Goal: Task Accomplishment & Management: Use online tool/utility

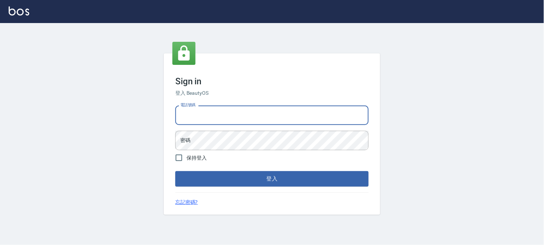
click at [311, 112] on input "電話號碼" at bounding box center [271, 115] width 193 height 19
click at [311, 112] on input "0936" at bounding box center [271, 115] width 193 height 19
type input "0936888819"
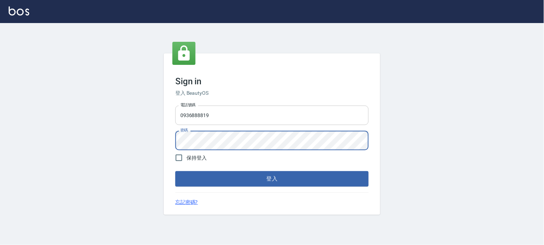
click at [175, 171] on button "登入" at bounding box center [271, 178] width 193 height 15
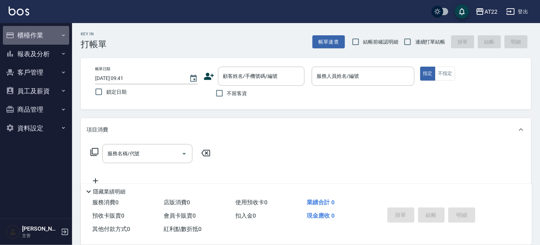
click at [29, 33] on button "櫃檯作業" at bounding box center [36, 35] width 66 height 19
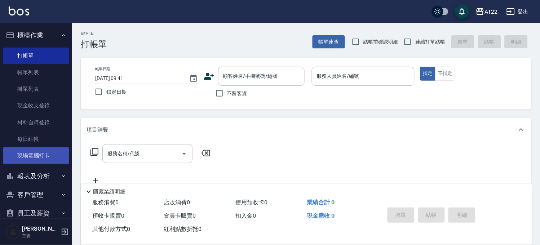
click at [40, 157] on link "現場電腦打卡" at bounding box center [36, 155] width 66 height 17
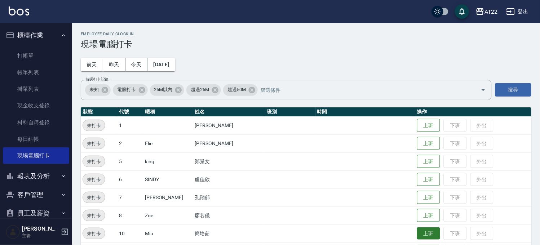
click at [418, 236] on button "上班" at bounding box center [428, 234] width 23 height 13
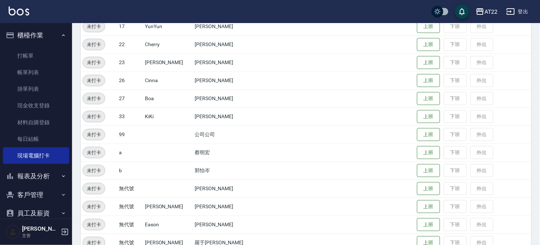
scroll to position [289, 0]
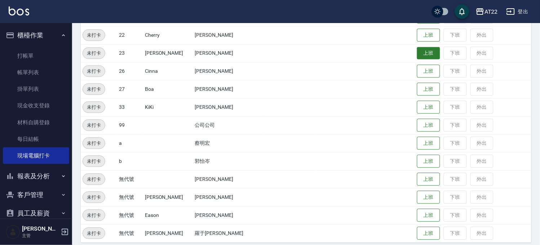
click at [417, 47] on button "上班" at bounding box center [428, 53] width 23 height 13
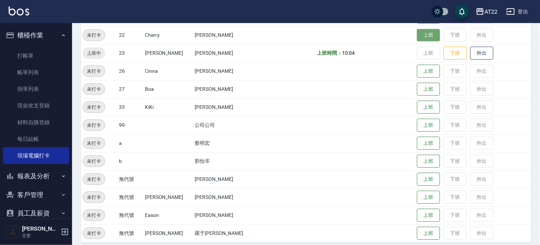
click at [417, 38] on button "上班" at bounding box center [428, 35] width 23 height 13
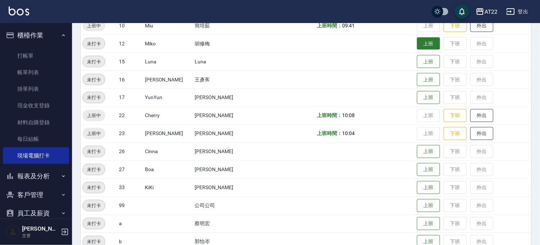
click at [419, 47] on button "上班" at bounding box center [428, 44] width 23 height 13
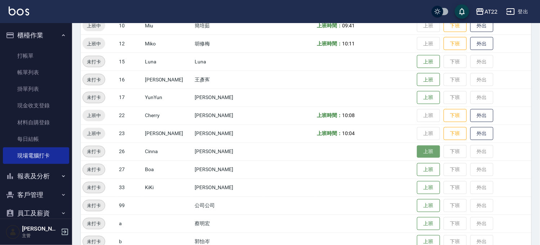
click at [421, 150] on button "上班" at bounding box center [428, 152] width 23 height 13
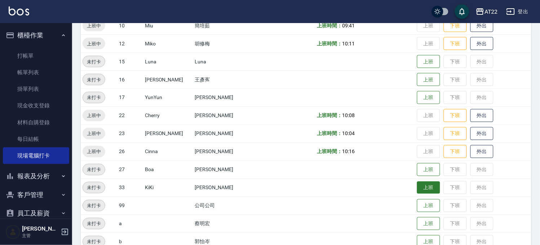
click at [419, 189] on button "上班" at bounding box center [428, 188] width 23 height 13
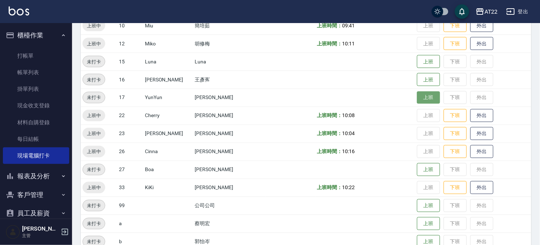
click at [417, 95] on button "上班" at bounding box center [428, 98] width 23 height 13
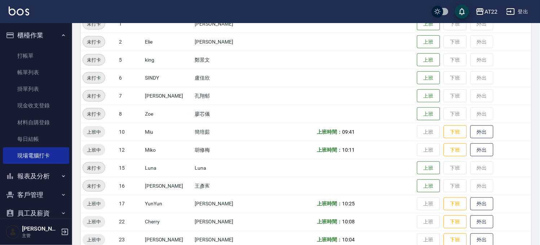
scroll to position [88, 0]
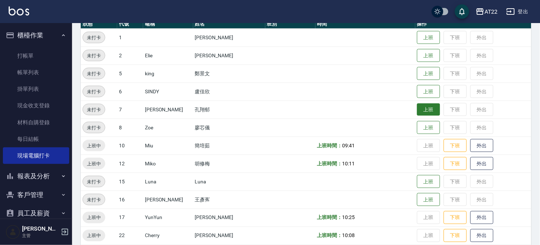
click at [417, 107] on button "上班" at bounding box center [428, 109] width 23 height 13
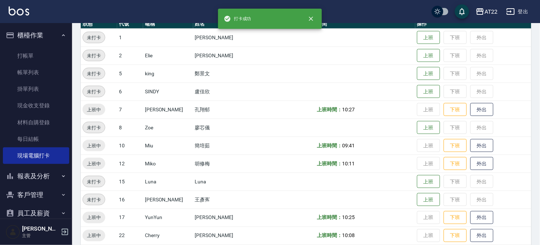
scroll to position [168, 0]
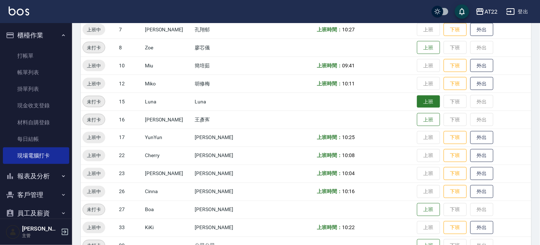
click at [424, 101] on button "上班" at bounding box center [428, 102] width 23 height 13
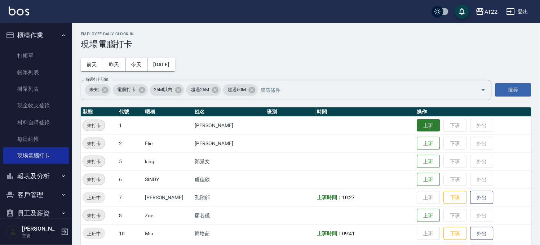
click at [417, 124] on button "上班" at bounding box center [428, 125] width 23 height 13
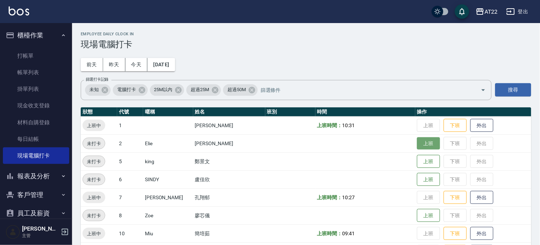
click at [421, 147] on button "上班" at bounding box center [428, 143] width 23 height 13
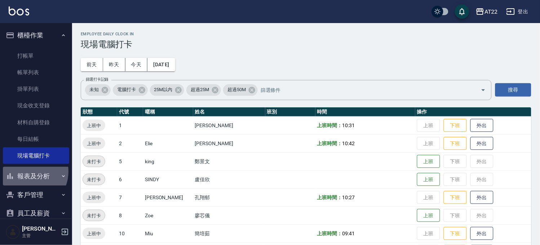
click at [27, 172] on button "報表及分析" at bounding box center [36, 176] width 66 height 19
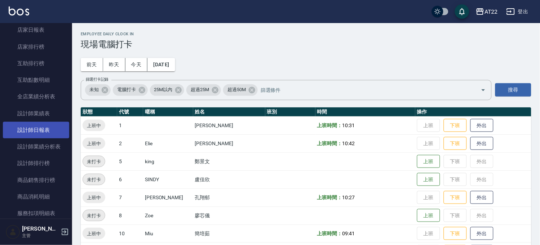
scroll to position [160, 0]
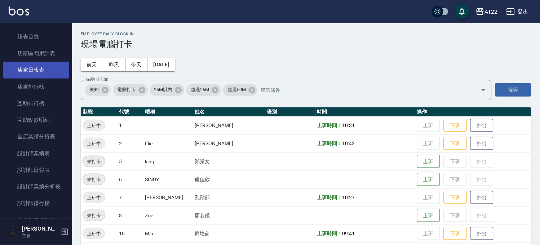
click at [46, 71] on link "店家日報表" at bounding box center [36, 70] width 66 height 17
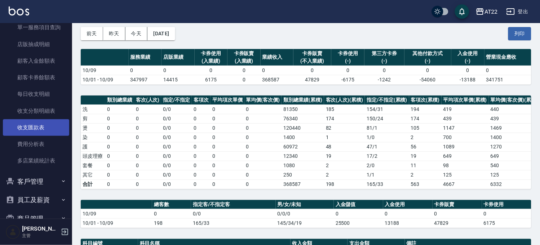
scroll to position [439, 0]
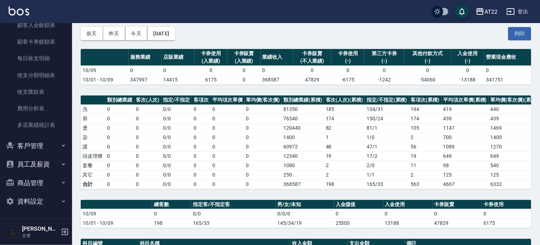
click at [43, 144] on button "客戶管理" at bounding box center [36, 146] width 66 height 19
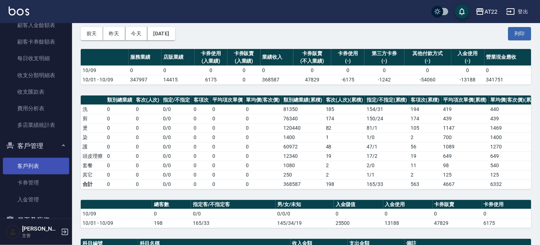
click at [45, 163] on link "客戶列表" at bounding box center [36, 166] width 66 height 17
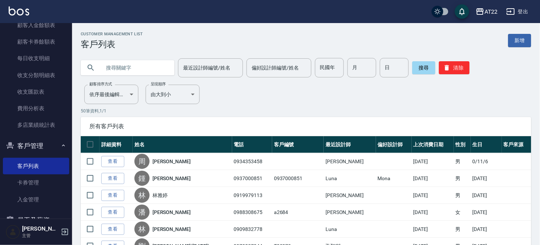
click at [109, 69] on input "text" at bounding box center [135, 67] width 68 height 19
type input "0966791063"
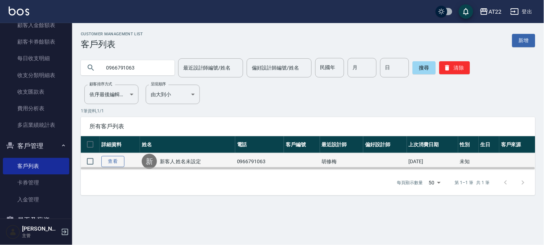
drag, startPoint x: 127, startPoint y: 159, endPoint x: 123, endPoint y: 160, distance: 4.1
click at [127, 159] on td "查看" at bounding box center [120, 161] width 40 height 17
click at [117, 162] on link "查看" at bounding box center [112, 161] width 23 height 11
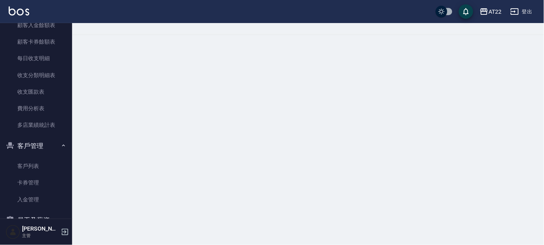
click at [116, 158] on div at bounding box center [272, 122] width 544 height 245
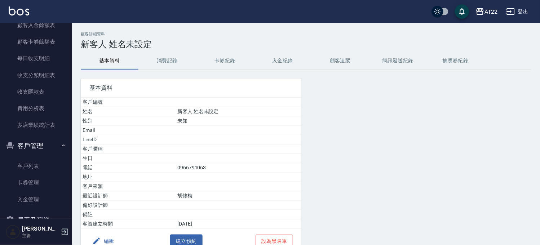
click at [101, 243] on button "編輯" at bounding box center [103, 241] width 28 height 13
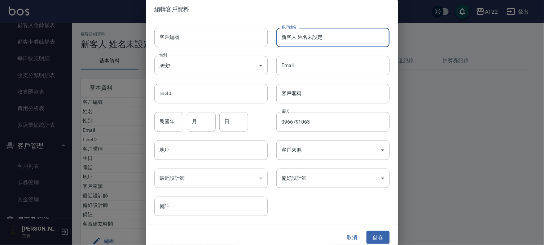
drag, startPoint x: 339, startPoint y: 37, endPoint x: 251, endPoint y: 81, distance: 98.9
click at [154, 30] on div "客戶編號 客戶編號 客戶姓名 新客人 姓名未設定 客戶姓名 性別 未知 UNKNOWN 性別 Email Email lineId lineId 客戶暱稱 客…" at bounding box center [268, 117] width 244 height 197
paste input "周宏達"
type input "周宏達"
drag, startPoint x: 380, startPoint y: 238, endPoint x: 384, endPoint y: 239, distance: 4.2
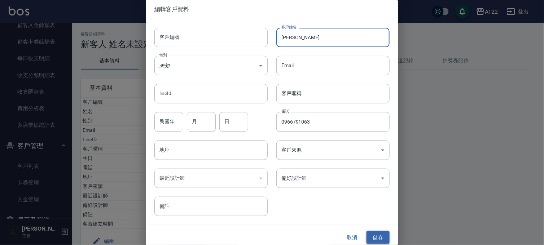
click at [380, 238] on button "儲存" at bounding box center [377, 237] width 23 height 13
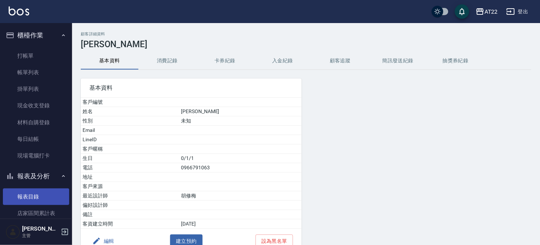
scroll to position [120, 0]
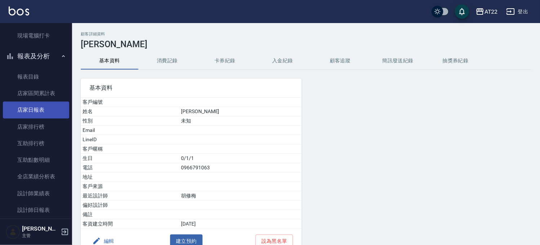
click at [45, 106] on link "店家日報表" at bounding box center [36, 110] width 66 height 17
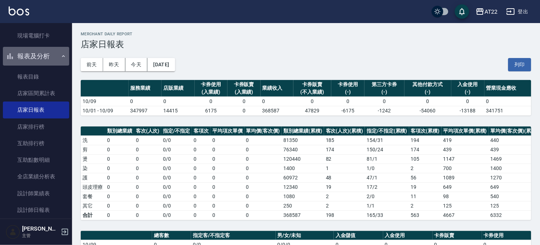
click at [44, 52] on button "報表及分析" at bounding box center [36, 56] width 66 height 19
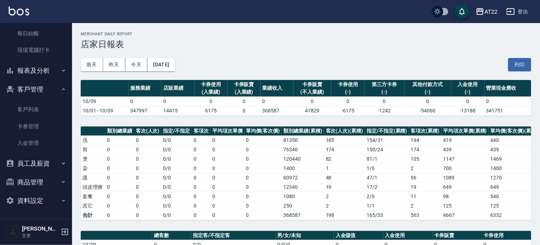
scroll to position [105, 0]
click at [34, 105] on link "客戶列表" at bounding box center [36, 110] width 66 height 17
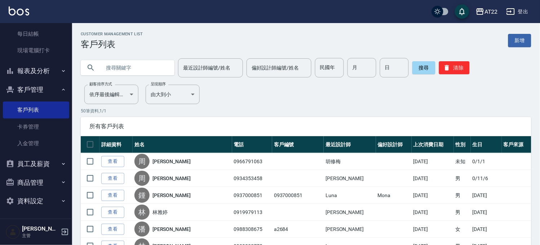
click at [132, 61] on input "text" at bounding box center [135, 67] width 68 height 19
paste input "0925195997"
type input "0925195997"
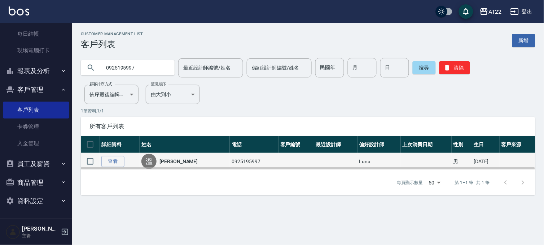
click at [100, 161] on td "查看" at bounding box center [120, 161] width 40 height 17
click at [116, 157] on link "查看" at bounding box center [112, 161] width 23 height 11
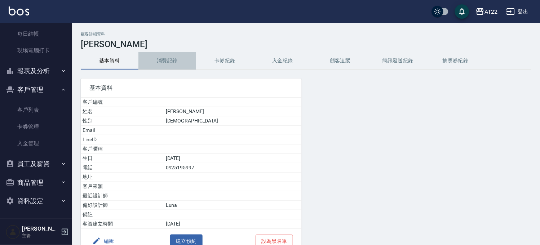
click at [169, 61] on button "消費記錄" at bounding box center [167, 60] width 58 height 17
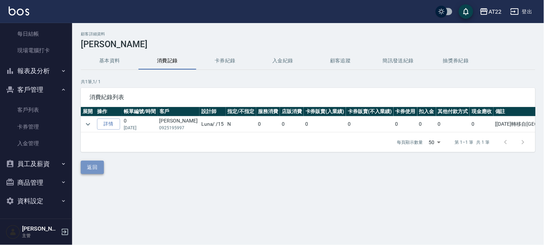
click at [85, 170] on button "返回" at bounding box center [92, 167] width 23 height 13
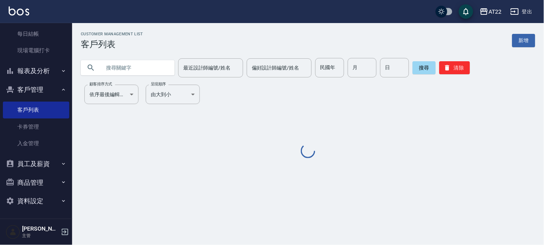
click at [123, 70] on input "text" at bounding box center [135, 67] width 68 height 19
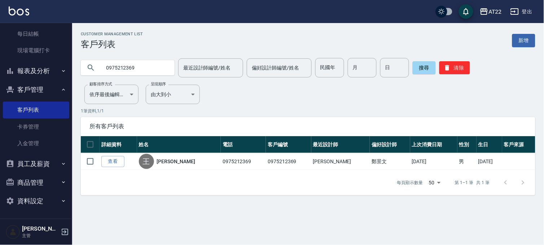
click at [149, 68] on input "0975212369" at bounding box center [135, 67] width 68 height 19
paste input "25195997"
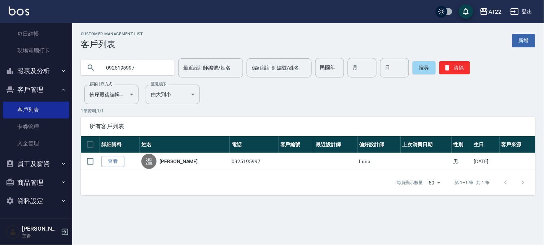
click at [129, 63] on input "0925195997" at bounding box center [135, 67] width 68 height 19
type input "0976371184"
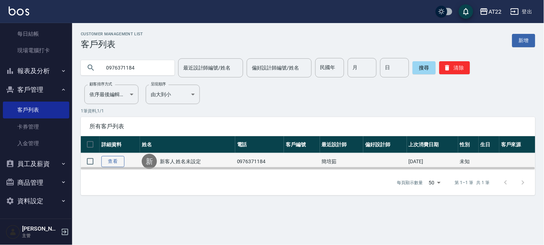
click at [117, 163] on link "查看" at bounding box center [112, 161] width 23 height 11
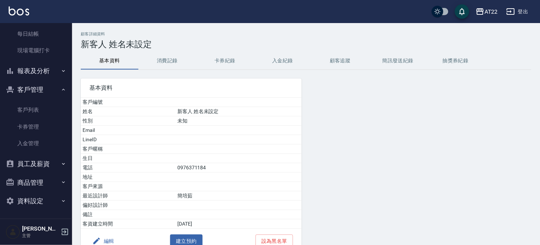
click at [160, 67] on button "消費記錄" at bounding box center [167, 60] width 58 height 17
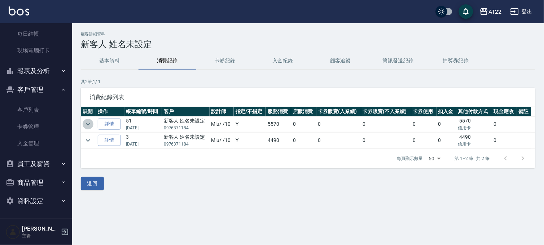
click at [87, 124] on icon "expand row" at bounding box center [88, 124] width 9 height 9
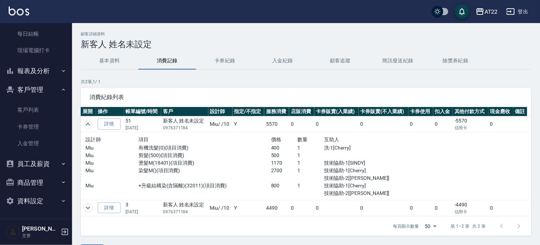
click at [84, 210] on icon "expand row" at bounding box center [88, 208] width 9 height 9
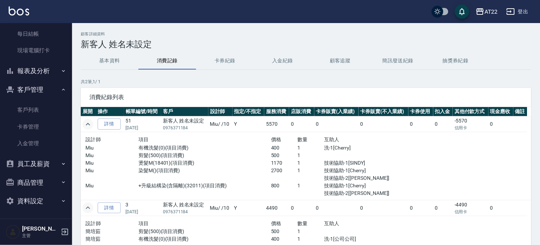
scroll to position [17, 0]
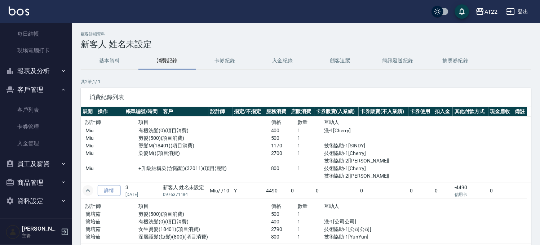
click at [381, 82] on p "共 2 筆, 1 / 1" at bounding box center [306, 82] width 451 height 6
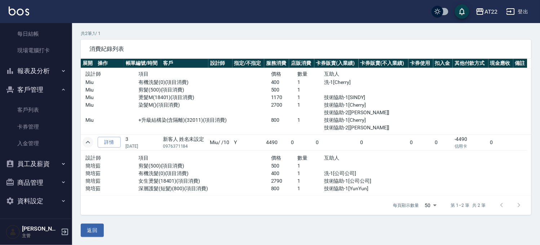
scroll to position [49, 0]
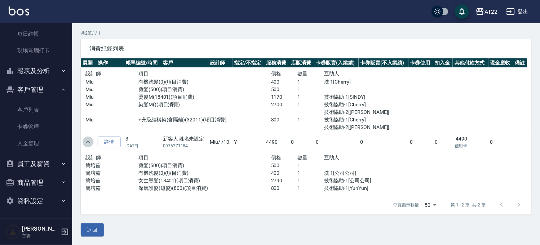
click at [88, 142] on icon "expand row" at bounding box center [88, 142] width 9 height 9
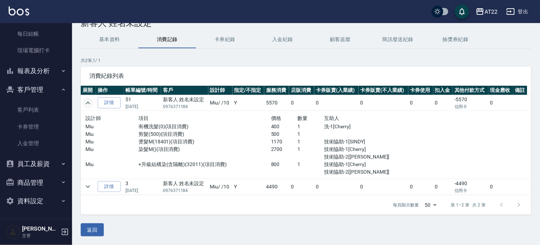
scroll to position [22, 0]
click at [84, 99] on icon "expand row" at bounding box center [88, 103] width 9 height 9
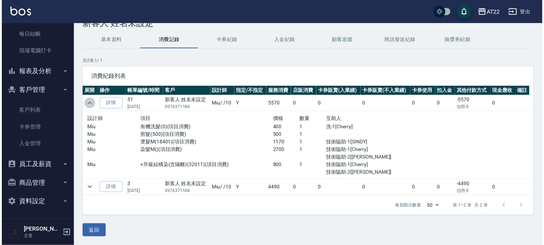
scroll to position [0, 0]
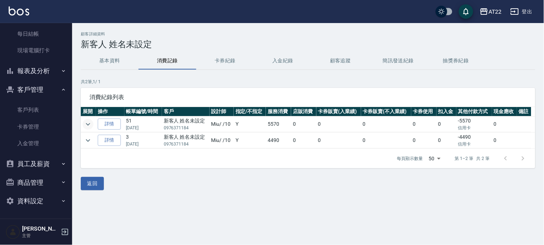
click at [27, 88] on button "客戶管理" at bounding box center [36, 89] width 66 height 19
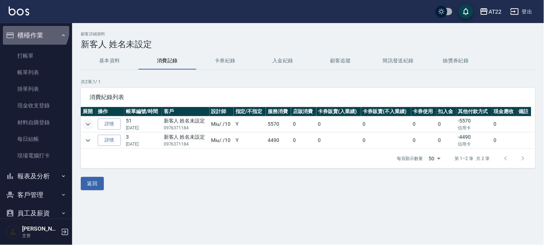
click at [27, 27] on button "櫃檯作業" at bounding box center [36, 35] width 66 height 19
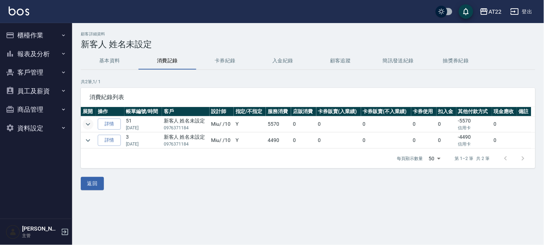
click at [28, 52] on button "報表及分析" at bounding box center [36, 54] width 66 height 19
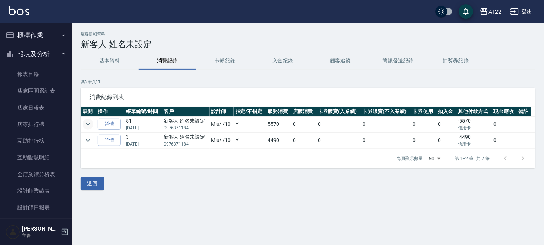
click at [28, 52] on button "報表及分析" at bounding box center [36, 54] width 66 height 19
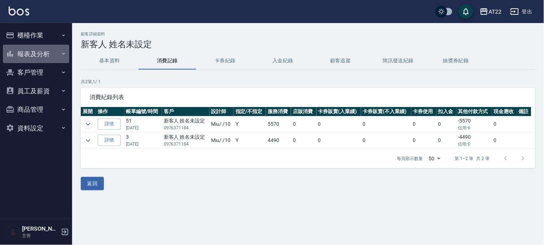
click at [28, 52] on button "報表及分析" at bounding box center [36, 54] width 66 height 19
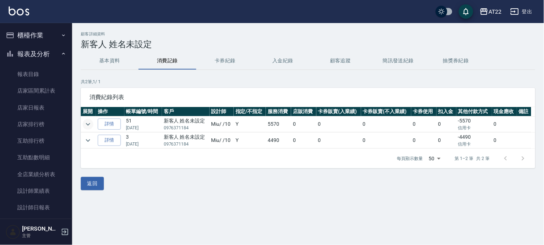
click at [28, 53] on button "報表及分析" at bounding box center [36, 54] width 66 height 19
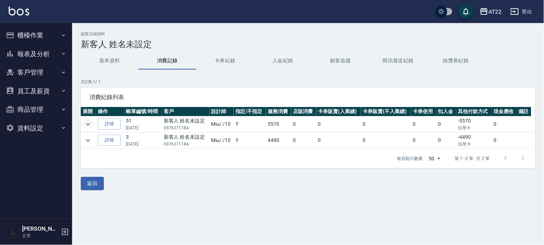
click at [35, 47] on button "報表及分析" at bounding box center [36, 54] width 66 height 19
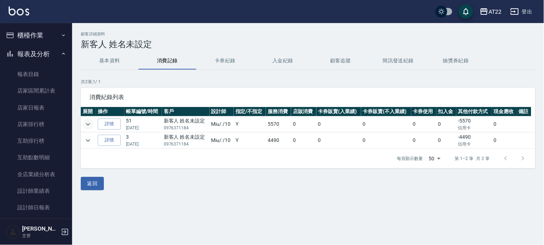
click at [36, 49] on button "報表及分析" at bounding box center [36, 54] width 66 height 19
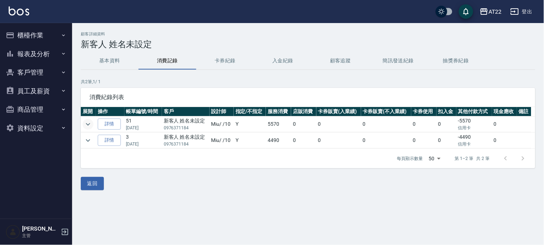
click at [36, 49] on button "報表及分析" at bounding box center [36, 54] width 66 height 19
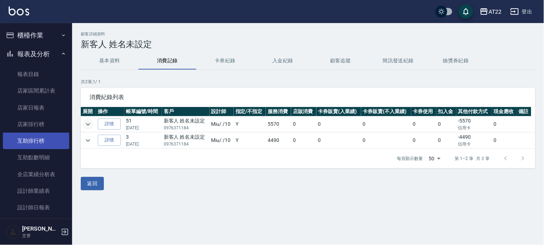
click at [37, 139] on link "互助排行榜" at bounding box center [36, 141] width 66 height 17
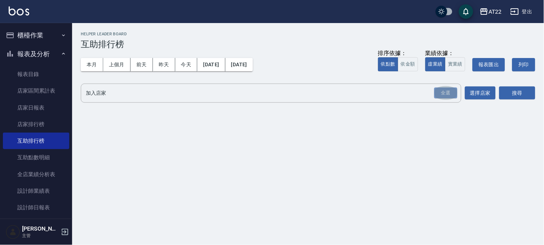
drag, startPoint x: 434, startPoint y: 92, endPoint x: 478, endPoint y: 85, distance: 44.5
click at [435, 92] on div "全選" at bounding box center [445, 93] width 23 height 11
click at [519, 95] on button "搜尋" at bounding box center [517, 93] width 36 height 13
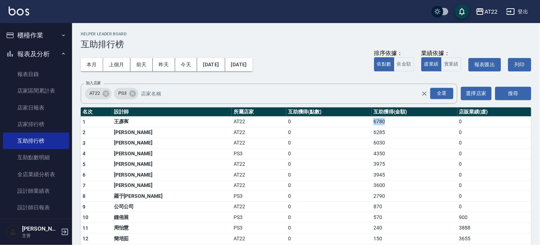
drag, startPoint x: 340, startPoint y: 123, endPoint x: 366, endPoint y: 123, distance: 26.0
click at [366, 123] on tr "1 王彥寯 AT22 0 6780 0" at bounding box center [306, 121] width 451 height 11
click at [372, 123] on td "6780" at bounding box center [414, 121] width 85 height 11
click at [38, 47] on button "報表及分析" at bounding box center [36, 54] width 66 height 19
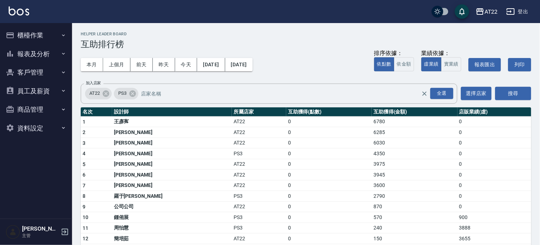
click at [45, 37] on button "櫃檯作業" at bounding box center [36, 35] width 66 height 19
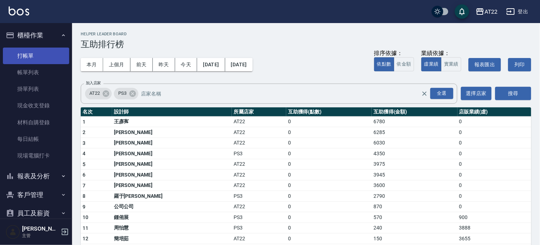
click at [37, 55] on link "打帳單" at bounding box center [36, 56] width 66 height 17
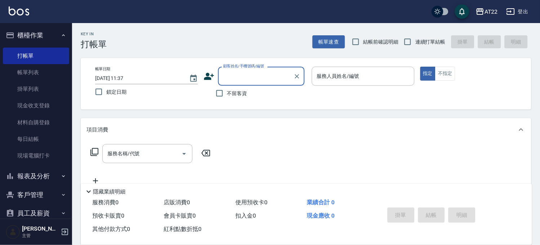
scroll to position [49, 0]
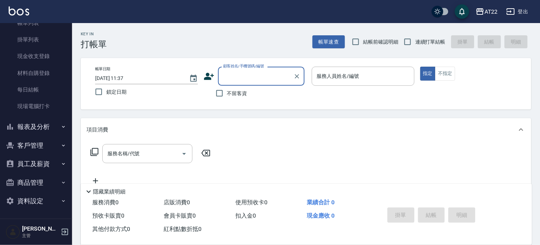
click at [40, 150] on button "客戶管理" at bounding box center [36, 145] width 66 height 19
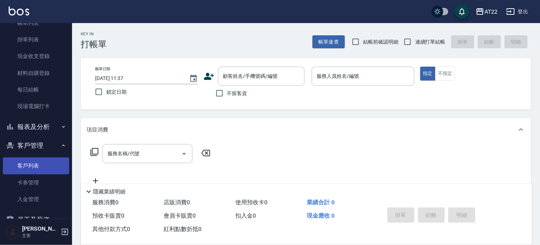
click at [35, 162] on link "客戶列表" at bounding box center [36, 166] width 66 height 17
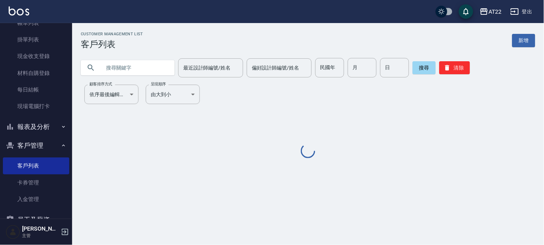
click at [130, 49] on h3 "客戶列表" at bounding box center [112, 44] width 62 height 10
click at [130, 67] on input "text" at bounding box center [135, 67] width 68 height 19
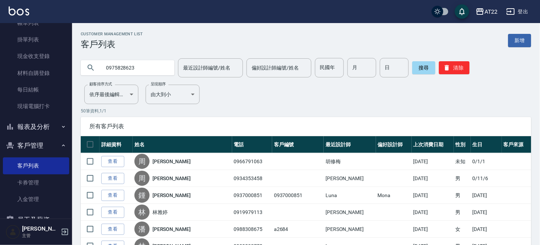
type input "0975828623"
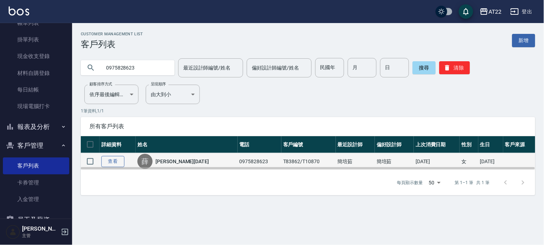
click at [112, 156] on link "查看" at bounding box center [112, 161] width 23 height 11
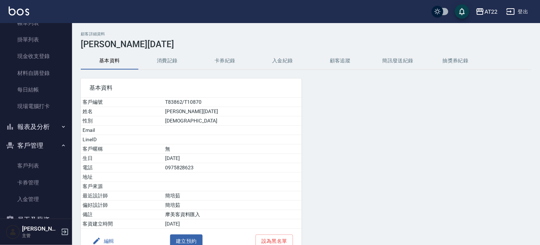
drag, startPoint x: 178, startPoint y: 71, endPoint x: 179, endPoint y: 64, distance: 6.9
click at [178, 71] on div "基本資料 客戶編號 T83862/T10870 姓名 薛靜25.12.29 性別 FEMALE Email LineID 客戶暱稱 無 生日 89/3/6 電…" at bounding box center [187, 162] width 230 height 184
click at [179, 63] on button "消費記錄" at bounding box center [167, 60] width 58 height 17
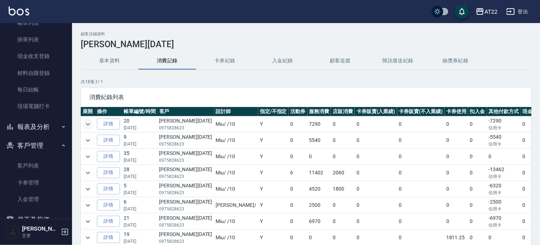
click at [85, 120] on icon "expand row" at bounding box center [88, 124] width 9 height 9
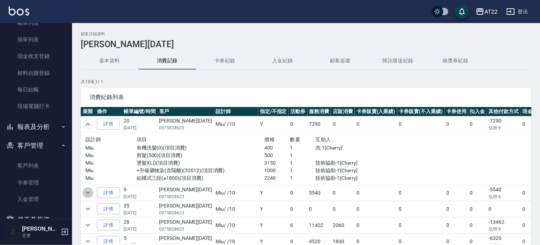
click at [88, 194] on icon "expand row" at bounding box center [88, 193] width 9 height 9
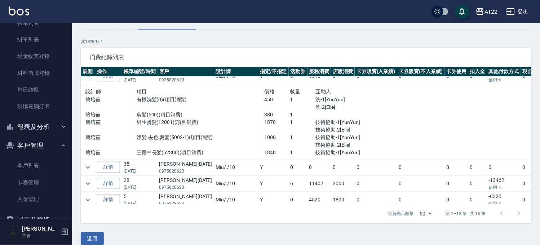
scroll to position [80, 0]
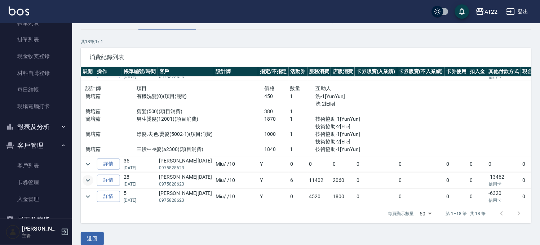
click at [91, 181] on icon "expand row" at bounding box center [88, 180] width 9 height 9
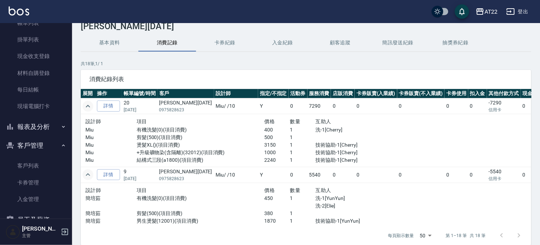
scroll to position [0, 0]
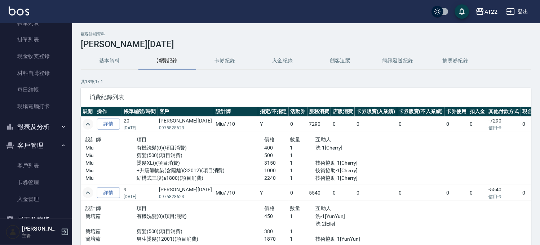
click at [45, 150] on button "客戶管理" at bounding box center [36, 145] width 66 height 19
click at [41, 128] on button "報表及分析" at bounding box center [36, 127] width 66 height 19
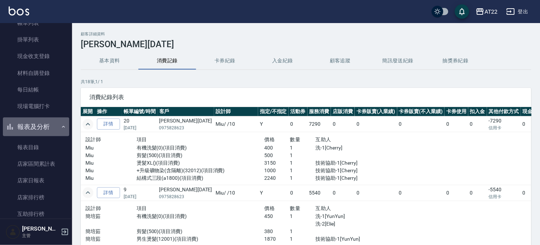
click at [41, 128] on button "報表及分析" at bounding box center [36, 127] width 66 height 19
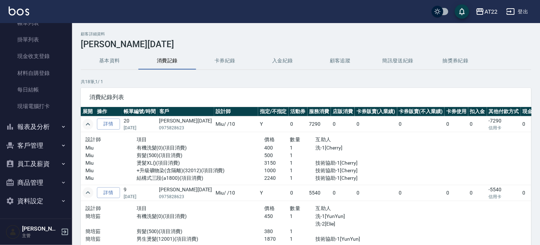
scroll to position [49, 0]
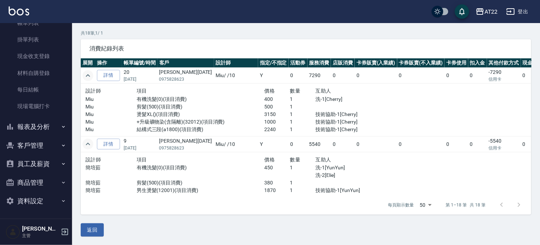
click at [38, 181] on button "商品管理" at bounding box center [36, 182] width 66 height 19
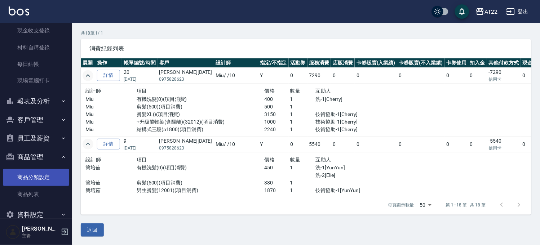
scroll to position [88, 0]
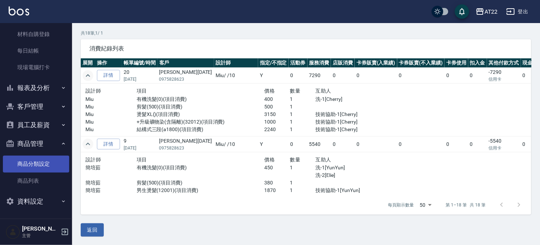
click at [31, 164] on link "商品分類設定" at bounding box center [36, 164] width 66 height 17
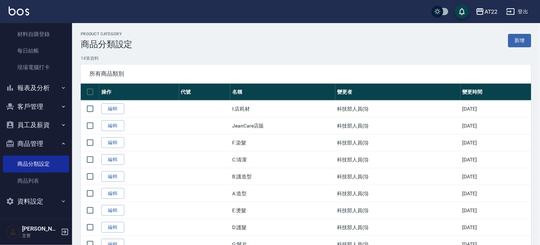
click at [39, 143] on button "商品管理" at bounding box center [36, 144] width 66 height 19
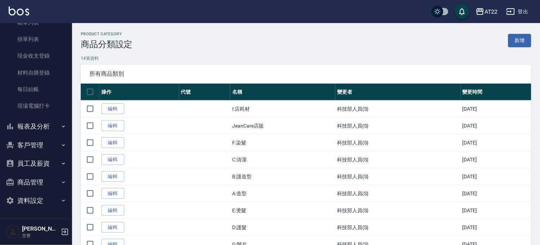
scroll to position [49, 0]
click at [26, 197] on button "資料設定" at bounding box center [36, 201] width 66 height 19
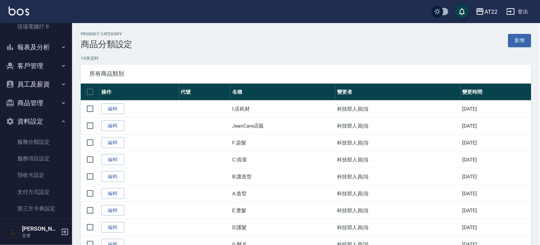
scroll to position [130, 0]
click at [46, 139] on link "服務分類設定" at bounding box center [36, 141] width 66 height 17
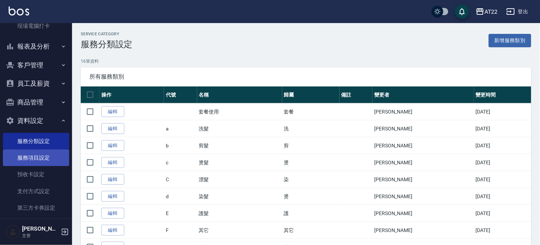
click at [41, 155] on link "服務項目設定" at bounding box center [36, 158] width 66 height 17
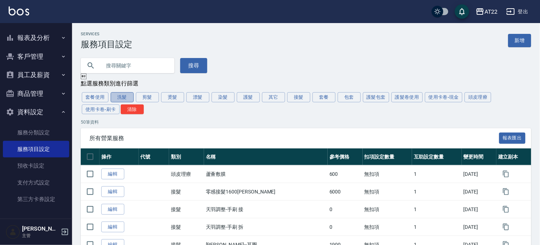
click at [125, 99] on button "洗髮" at bounding box center [122, 97] width 23 height 10
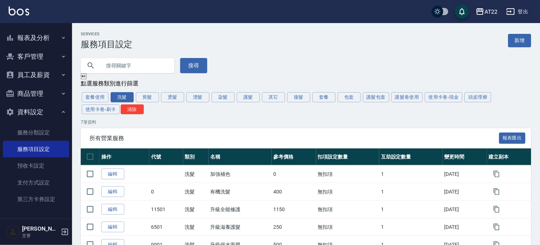
click at [133, 69] on input "text" at bounding box center [135, 65] width 68 height 19
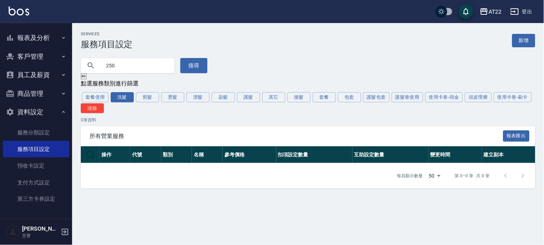
click at [121, 63] on input "250" at bounding box center [135, 65] width 68 height 19
click at [121, 97] on button "洗髮" at bounding box center [122, 97] width 23 height 10
click at [121, 78] on div "Services 服務項目設定 新增 250 搜尋  點選服務類別進行篩選 套餐使用 洗髮 剪髮 燙髮 漂髮 染髮 護髮 其它 接髮 套餐 包套 護髮包套 …" at bounding box center [308, 110] width 472 height 157
click at [119, 69] on input "250" at bounding box center [135, 65] width 68 height 19
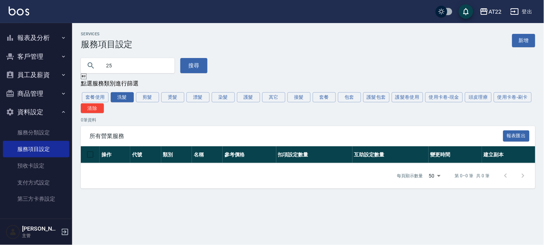
type input "2"
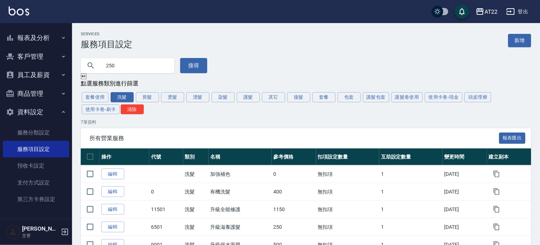
type input "250"
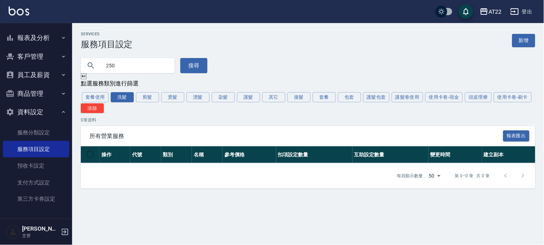
click at [118, 70] on input "250" at bounding box center [135, 65] width 68 height 19
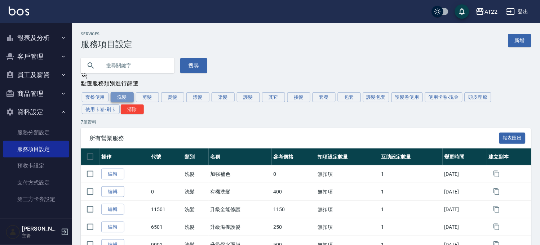
click at [117, 98] on button "洗髮" at bounding box center [122, 97] width 23 height 10
click at [123, 106] on button "清除" at bounding box center [132, 110] width 23 height 10
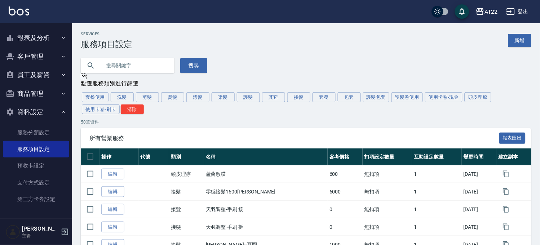
click at [113, 59] on input "text" at bounding box center [135, 65] width 68 height 19
type input "250"
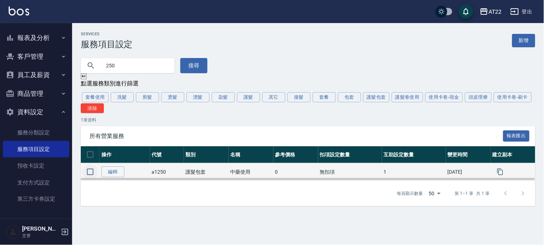
click at [88, 174] on input "checkbox" at bounding box center [90, 171] width 15 height 15
checkbox input "true"
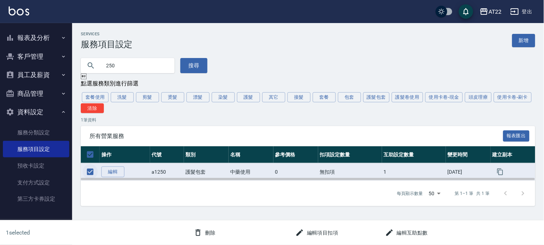
click at [96, 172] on input "checkbox" at bounding box center [90, 171] width 15 height 15
checkbox input "false"
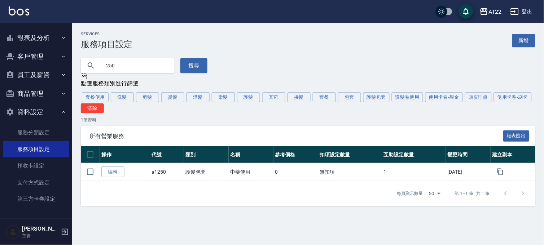
click at [127, 63] on input "250" at bounding box center [135, 65] width 68 height 19
click at [122, 98] on button "洗髮" at bounding box center [122, 97] width 23 height 10
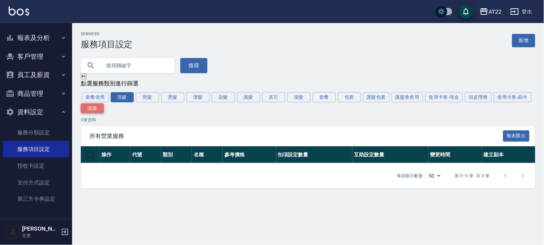
click at [97, 114] on button "清除" at bounding box center [92, 108] width 23 height 10
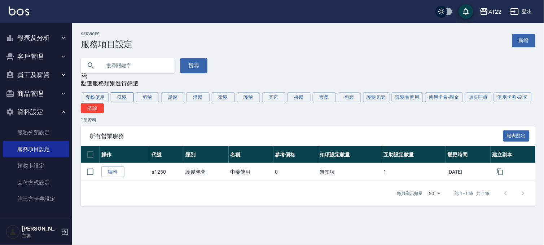
click at [120, 101] on button "洗髮" at bounding box center [122, 97] width 23 height 10
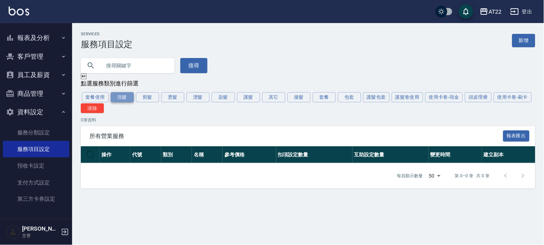
click at [120, 101] on button "洗髮" at bounding box center [122, 97] width 23 height 10
click at [95, 112] on button "清除" at bounding box center [92, 108] width 23 height 10
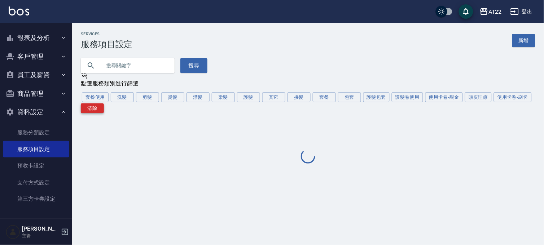
click at [95, 112] on button "清除" at bounding box center [92, 108] width 23 height 10
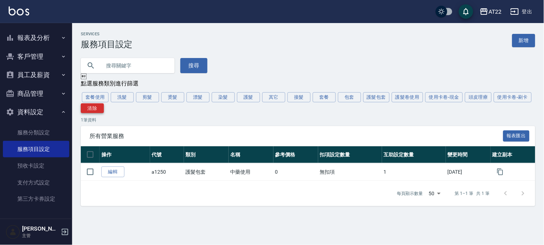
click at [93, 113] on button "清除" at bounding box center [92, 108] width 23 height 10
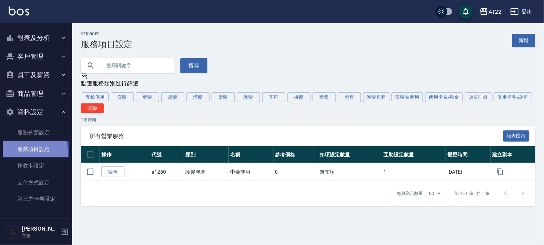
click at [23, 154] on link "服務項目設定" at bounding box center [36, 149] width 66 height 17
click at [26, 148] on link "服務項目設定" at bounding box center [36, 149] width 66 height 17
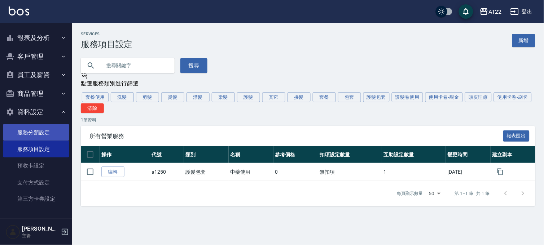
click at [27, 133] on link "服務分類設定" at bounding box center [36, 132] width 66 height 17
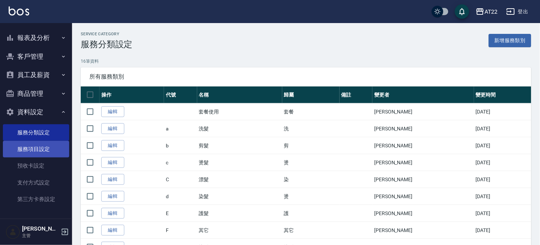
click at [29, 144] on link "服務項目設定" at bounding box center [36, 149] width 66 height 17
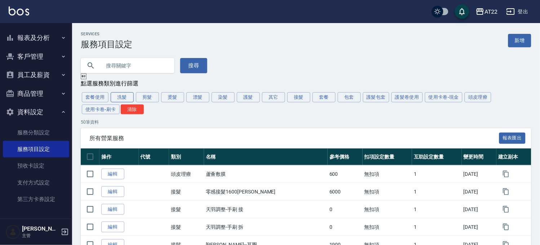
click at [124, 100] on button "洗髮" at bounding box center [122, 97] width 23 height 10
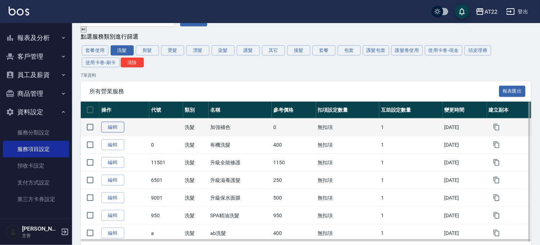
scroll to position [80, 0]
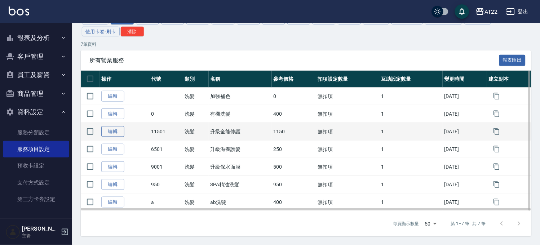
click at [116, 134] on link "編輯" at bounding box center [112, 131] width 23 height 11
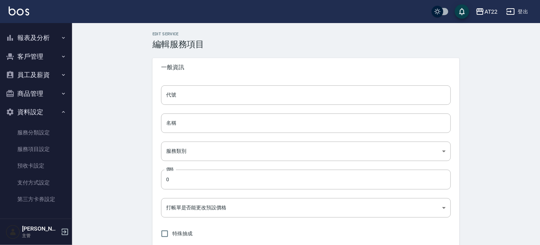
type input "11501"
type input "升級全能修護"
type input "d2a7ebb2-5e3b-4e3f-a00c-8acda22a058b"
type input "1150"
type input "FALSE"
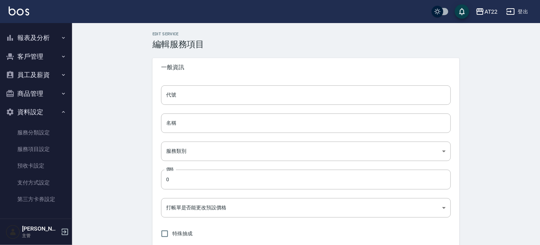
type input "none"
type input "UNSET"
type input "onSalary"
type input "洗"
type input "2"
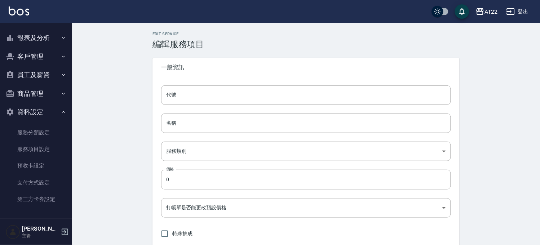
type input "固定金額"
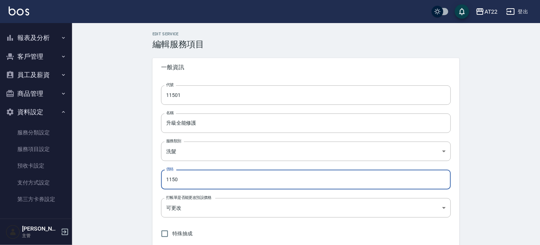
drag, startPoint x: 185, startPoint y: 175, endPoint x: 131, endPoint y: 175, distance: 53.4
click at [131, 175] on div "Edit Service 編輯服務項目 一般資訊 代號 11501 代號 名稱 升級全能修護 名稱 服務類別 洗髮 d2a7ebb2-5e3b-4e3f-a0…" at bounding box center [306, 233] width 468 height 421
click at [137, 168] on div "Edit Service 編輯服務項目 一般資訊 代號 11501 代號 名稱 升級全能修護 名稱 服務類別 洗髮 d2a7ebb2-5e3b-4e3f-a0…" at bounding box center [306, 233] width 468 height 421
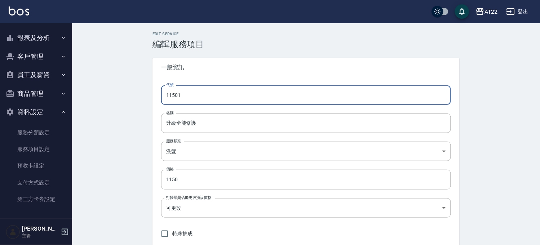
drag, startPoint x: 201, startPoint y: 92, endPoint x: 126, endPoint y: 93, distance: 75.0
click at [126, 93] on div "Edit Service 編輯服務項目 一般資訊 代號 11501 代號 名稱 升級全能修護 名稱 服務類別 洗髮 d2a7ebb2-5e3b-4e3f-a0…" at bounding box center [306, 233] width 468 height 421
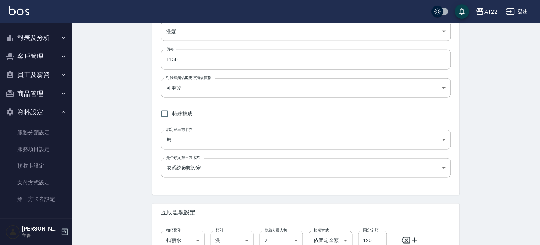
scroll to position [198, 0]
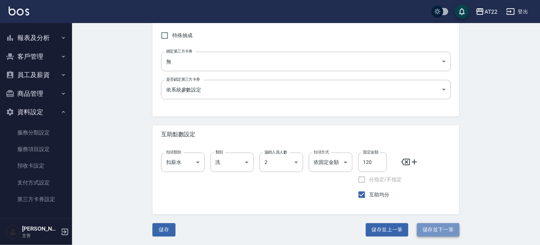
click at [431, 231] on button "儲存並下一筆" at bounding box center [438, 230] width 43 height 13
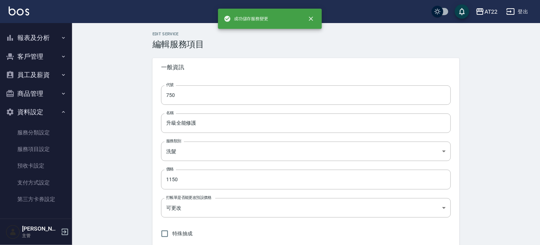
type input "120000"
type input "回推卷"
type input "0773aa67-9c26-4a7b-952d-6ef99205a900"
type input "1200"
type input "onSales"
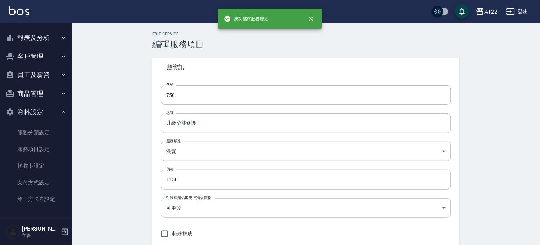
type input "0"
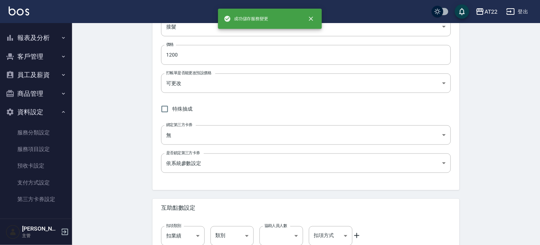
scroll to position [168, 0]
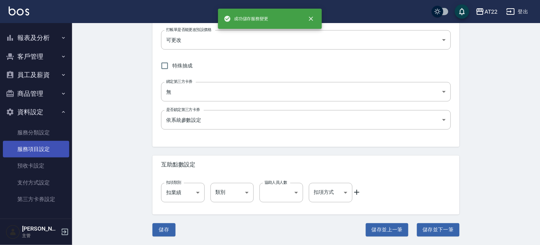
click at [30, 145] on link "服務項目設定" at bounding box center [36, 149] width 66 height 17
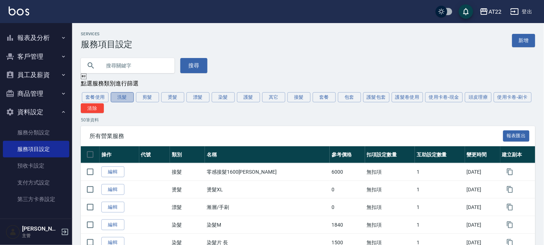
click at [123, 97] on button "洗髮" at bounding box center [122, 97] width 23 height 10
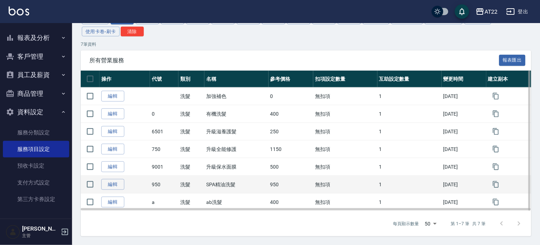
scroll to position [80, 0]
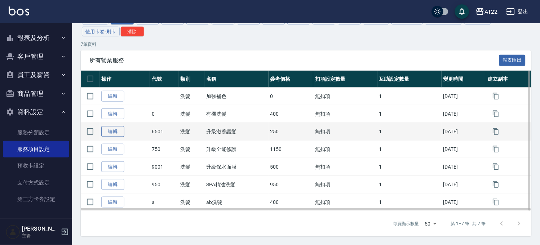
click at [107, 132] on link "編輯" at bounding box center [112, 131] width 23 height 11
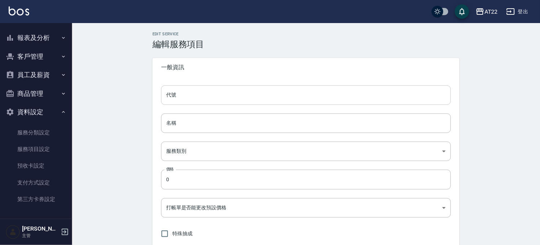
type input "6501"
type input "升級滋養護髮"
type input "d2a7ebb2-5e3b-4e3f-a00c-8acda22a058b"
type input "250"
type input "FALSE"
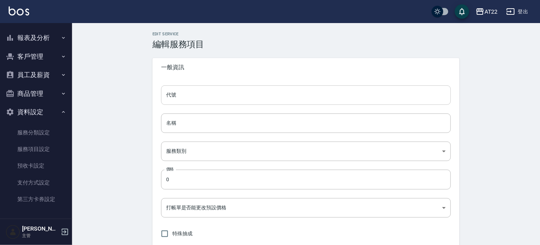
type input "none"
type input "UNSET"
type input "onSalary"
type input "洗"
type input "2"
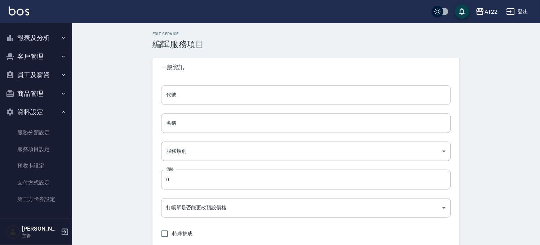
type input "固定金額"
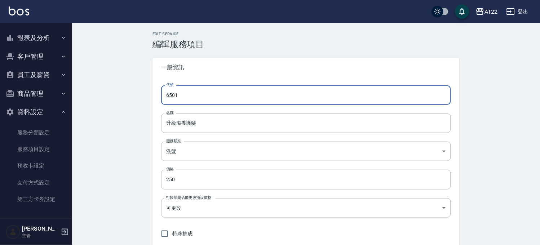
drag, startPoint x: 207, startPoint y: 94, endPoint x: 49, endPoint y: 86, distance: 158.5
click at [49, 86] on div "AT22 登出 櫃檯作業 打帳單 帳單列表 掛單列表 現金收支登錄 材料自購登錄 每日結帳 現場電腦打卡 報表及分析 報表目錄 店家區間累計表 店家日報表 店…" at bounding box center [270, 222] width 540 height 444
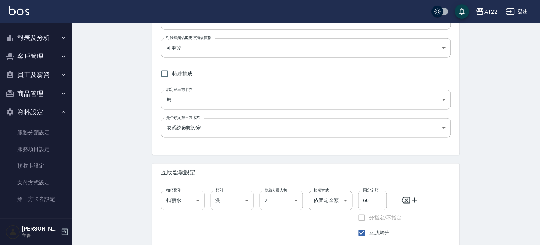
scroll to position [198, 0]
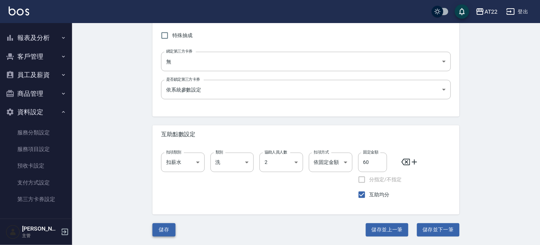
type input "250"
click at [164, 231] on button "儲存" at bounding box center [164, 230] width 23 height 13
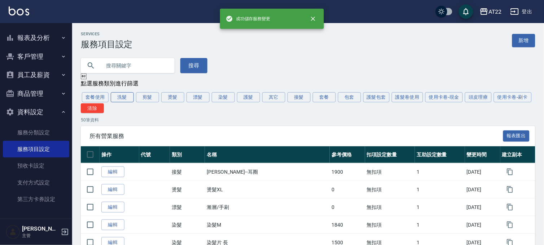
click at [122, 100] on button "洗髮" at bounding box center [122, 97] width 23 height 10
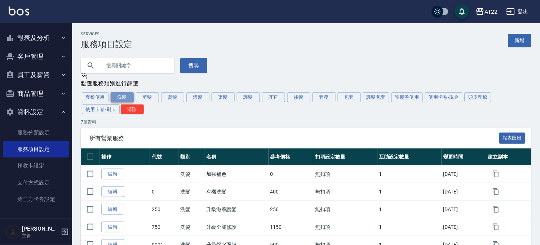
click at [133, 100] on button "洗髮" at bounding box center [122, 97] width 23 height 10
click at [144, 99] on button "剪髮" at bounding box center [147, 97] width 23 height 10
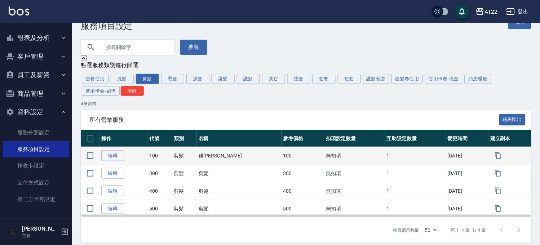
scroll to position [27, 0]
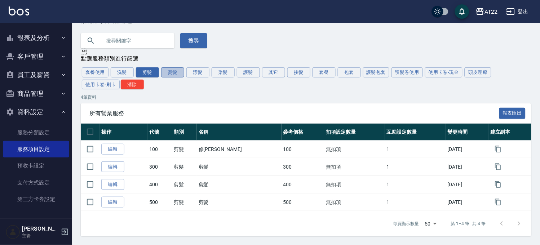
click at [165, 71] on button "燙髮" at bounding box center [172, 72] width 23 height 10
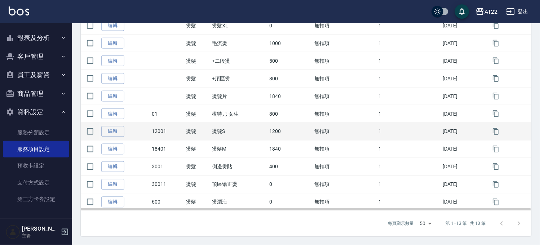
scroll to position [186, 0]
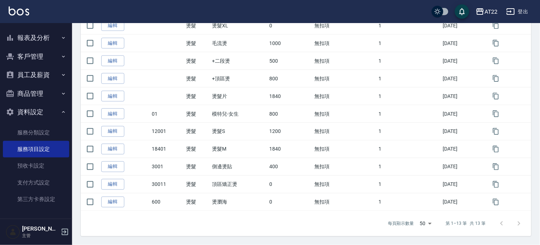
click at [38, 117] on button "資料設定" at bounding box center [36, 112] width 66 height 19
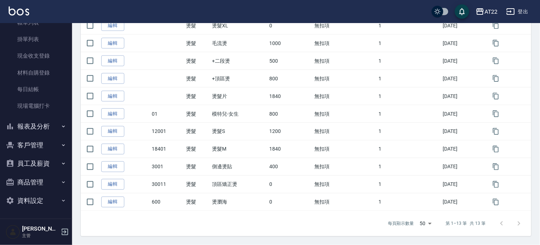
scroll to position [49, 0]
click at [34, 140] on button "客戶管理" at bounding box center [36, 145] width 66 height 19
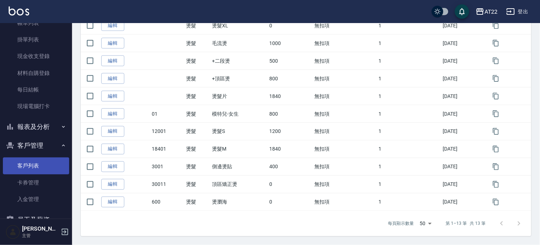
click at [30, 163] on link "客戶列表" at bounding box center [36, 166] width 66 height 17
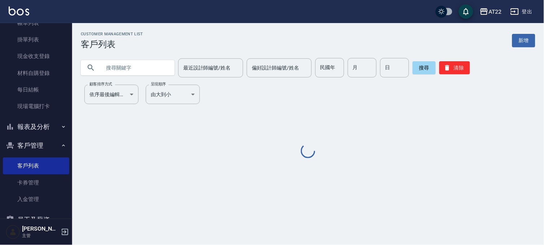
click at [120, 70] on input "text" at bounding box center [135, 67] width 68 height 19
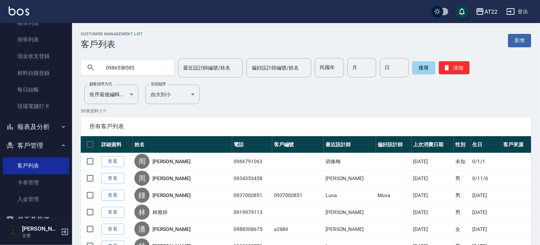
type input "0986558585"
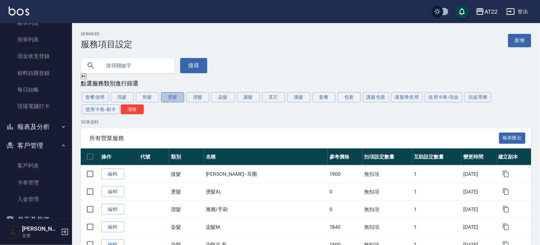
click at [169, 102] on button "燙髮" at bounding box center [172, 97] width 23 height 10
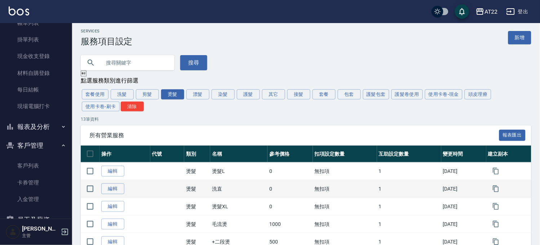
scroll to position [160, 0]
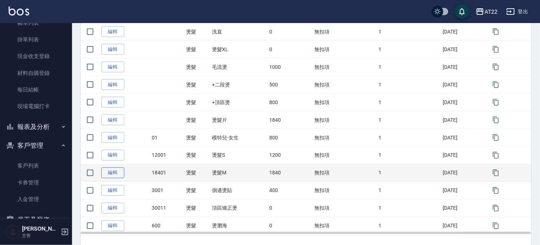
click at [107, 177] on link "編輯" at bounding box center [112, 173] width 23 height 11
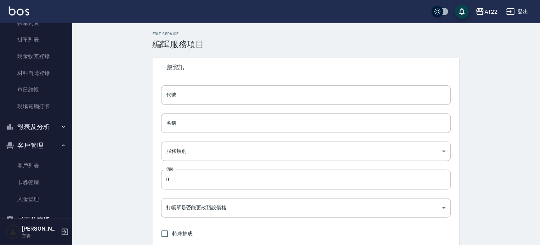
type input "18401"
type input "燙髮M"
type input "4fa368e3-3557-4543-a978-306b48ecc561"
type input "1840"
type input "FALSE"
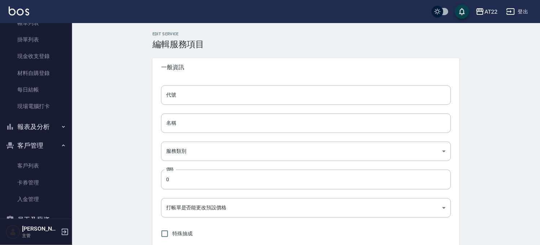
type input "none"
type input "UNSET"
type input "onSalary"
type input "技術協助"
type input "3"
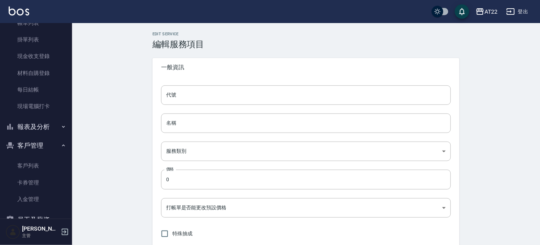
type input "固定金額"
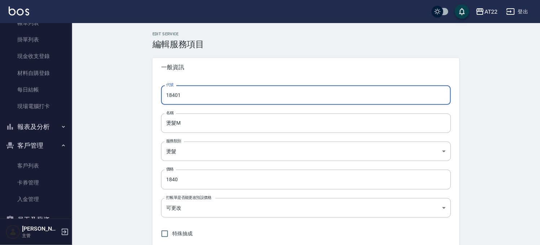
drag, startPoint x: 124, startPoint y: 96, endPoint x: 119, endPoint y: 96, distance: 5.0
click at [119, 96] on div "Edit Service 編輯服務項目 一般資訊 代號 18401 代號 名稱 燙髮M 名稱 服務類別 燙髮 4fa368e3-3557-4543-a978-…" at bounding box center [306, 233] width 468 height 421
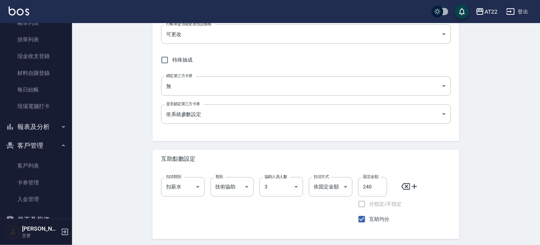
scroll to position [198, 0]
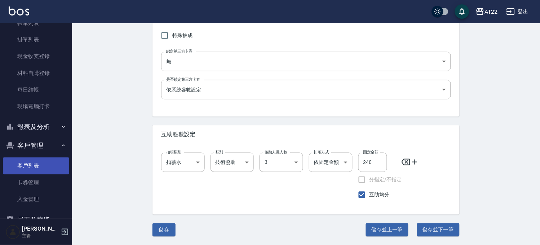
click at [39, 160] on link "客戶列表" at bounding box center [36, 166] width 66 height 17
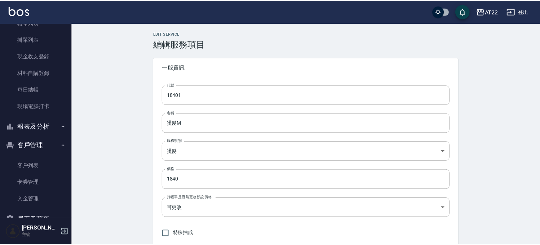
scroll to position [198, 0]
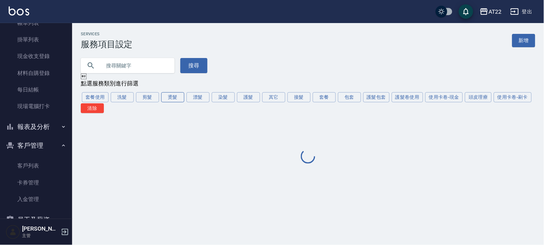
click at [181, 100] on button "燙髮" at bounding box center [172, 97] width 23 height 10
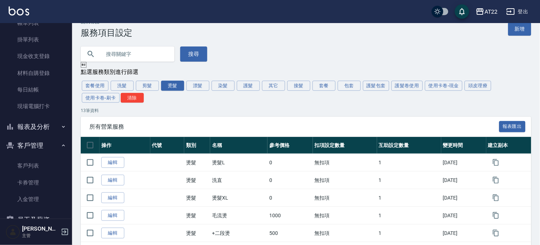
scroll to position [11, 0]
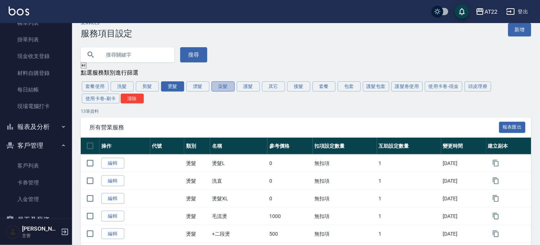
click at [222, 87] on button "染髮" at bounding box center [223, 87] width 23 height 10
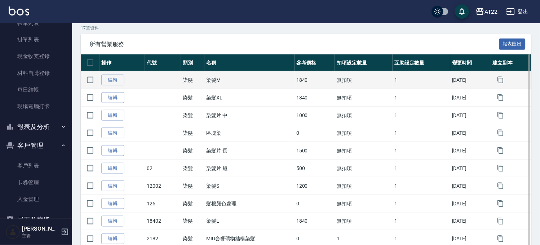
scroll to position [120, 0]
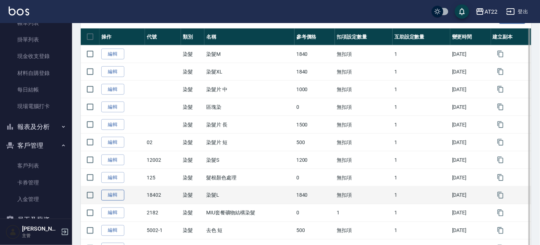
click at [113, 200] on link "編輯" at bounding box center [112, 195] width 23 height 11
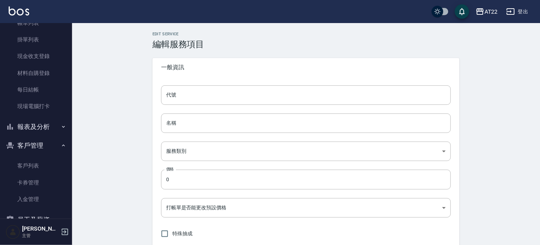
type input "18402"
type input "染髮L"
type input "8fe4e3cc-92dc-4ebb-ab7d-feabef6e8e52"
type input "1840"
type input "FALSE"
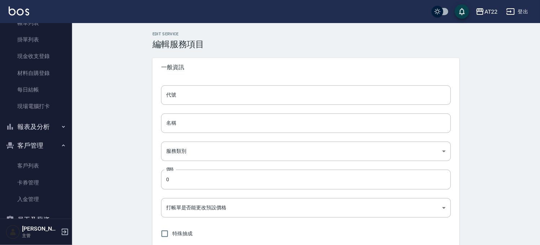
type input "none"
type input "UNSET"
type input "onSalary"
type input "技術協助"
type input "3"
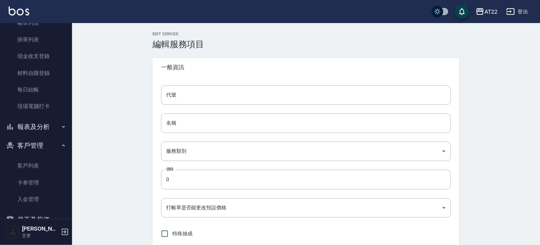
type input "固定金額"
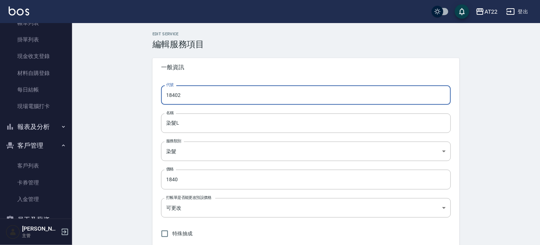
drag, startPoint x: 199, startPoint y: 89, endPoint x: 121, endPoint y: 93, distance: 77.6
click at [121, 93] on div "Edit Service 編輯服務項目 一般資訊 代號 18402 代號 名稱 染髮L 名稱 服務類別 染髮 8fe4e3cc-92dc-4ebb-ab7d-…" at bounding box center [306, 233] width 468 height 421
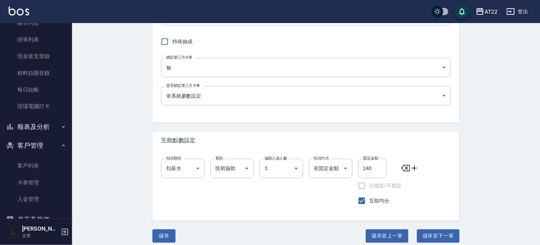
scroll to position [198, 0]
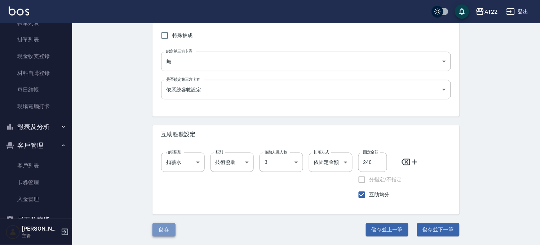
click at [162, 224] on button "儲存" at bounding box center [164, 230] width 23 height 13
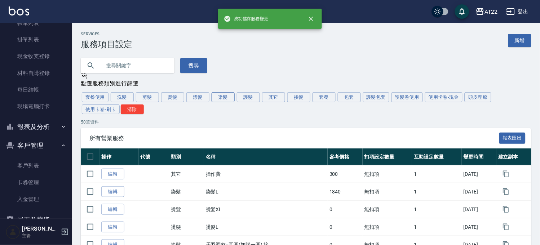
click at [218, 101] on button "染髮" at bounding box center [223, 97] width 23 height 10
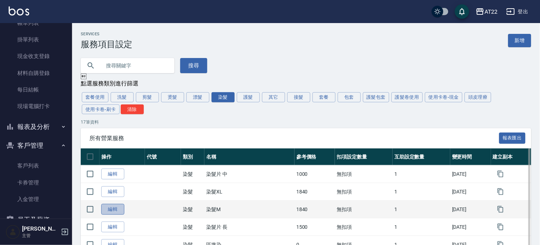
click at [102, 212] on link "編輯" at bounding box center [112, 209] width 23 height 11
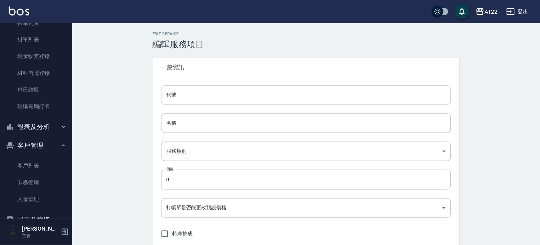
type input "染髮M"
type input "8fe4e3cc-92dc-4ebb-ab7d-feabef6e8e52"
type input "1840"
type input "FALSE"
type input "none"
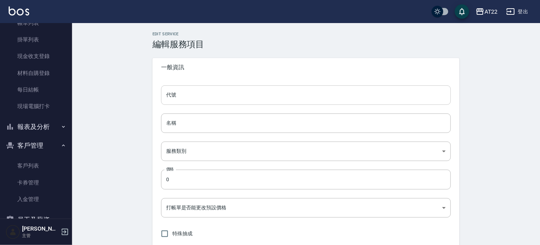
type input "UNSET"
type input "onSalary"
type input "技術協助"
type input "3"
type input "固定金額"
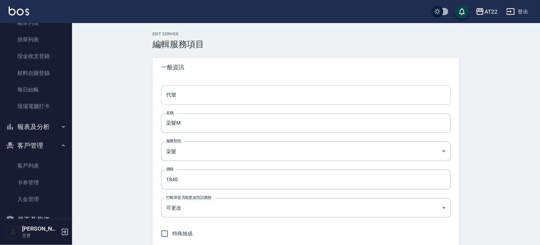
click at [200, 94] on input "代號" at bounding box center [306, 94] width 290 height 19
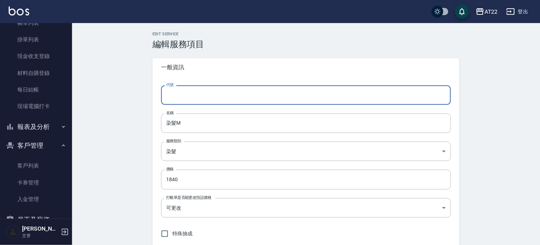
paste input "18402"
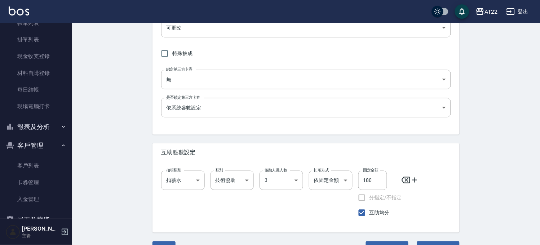
scroll to position [198, 0]
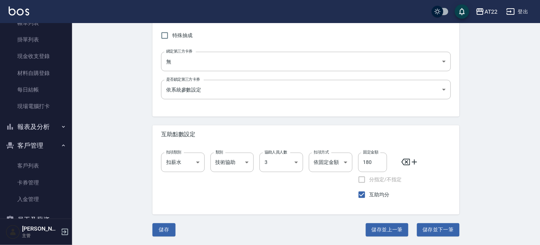
type input "18402"
click at [145, 227] on div "Edit Service 編輯服務項目 一般資訊 代號 18402 代號 名稱 染髮M 名稱 服務類別 染髮 8fe4e3cc-92dc-4ebb-ab7d-…" at bounding box center [306, 35] width 325 height 404
click at [151, 227] on div "Edit Service 編輯服務項目 一般資訊 代號 18402 代號 名稱 染髮M 名稱 服務類別 染髮 8fe4e3cc-92dc-4ebb-ab7d-…" at bounding box center [306, 35] width 325 height 404
click at [154, 226] on button "儲存" at bounding box center [164, 230] width 23 height 13
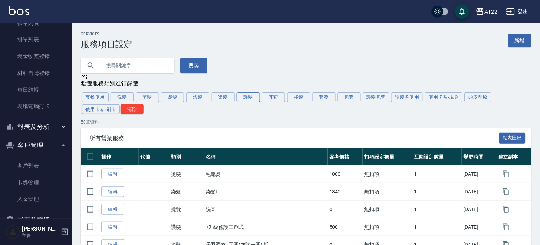
click at [257, 97] on button "護髮" at bounding box center [248, 97] width 23 height 10
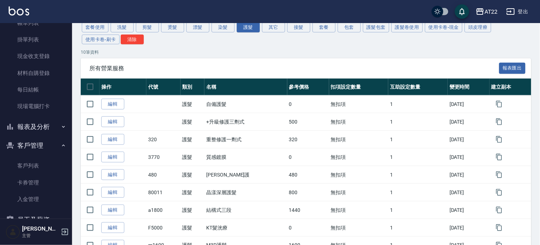
scroll to position [133, 0]
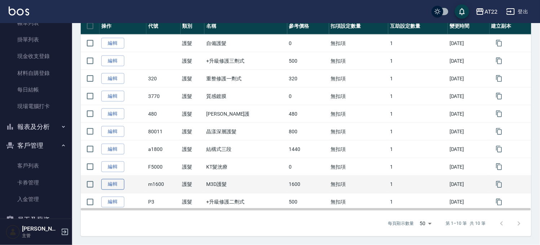
click at [112, 180] on link "編輯" at bounding box center [112, 184] width 23 height 11
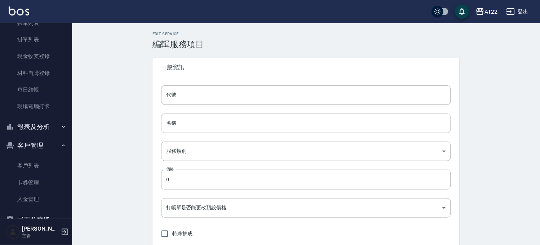
type input "m1600"
type input "M3D護髮"
type input "f4ecda2e-9161-4f30-b0ec-d6a4e81bfbcc"
type input "1600"
type input "FALSE"
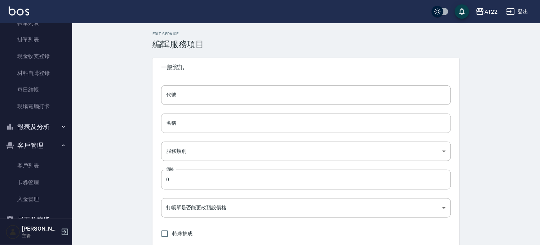
type input "none"
type input "UNSET"
type input "onSalary"
type input "技術協助"
type input "3"
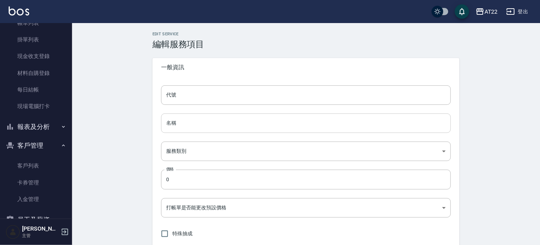
type input "固定金額"
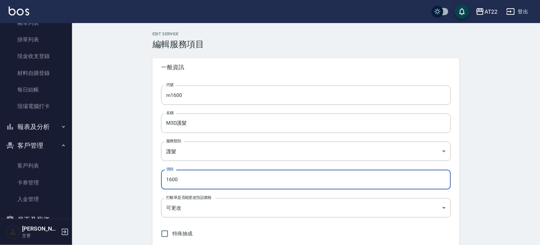
drag, startPoint x: 189, startPoint y: 180, endPoint x: 144, endPoint y: 173, distance: 44.8
click at [145, 177] on div "Edit Service 編輯服務項目 一般資訊 代號 m1600 代號 名稱 M3D護髮 名稱 服務類別 護髮 f4ecda2e-9161-4f30-b0e…" at bounding box center [306, 234] width 325 height 404
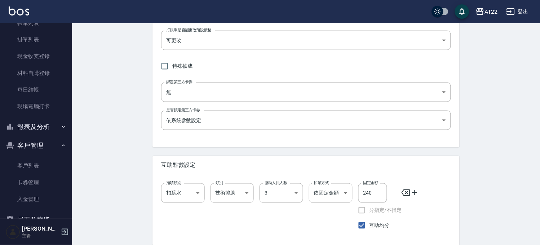
scroll to position [198, 0]
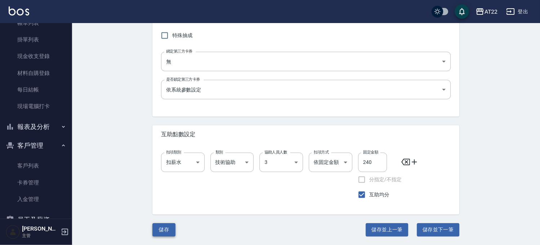
type input "1760"
click at [175, 230] on button "儲存" at bounding box center [164, 230] width 23 height 13
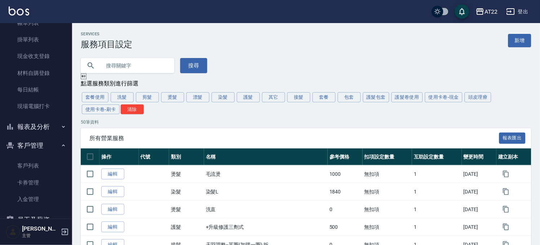
click at [107, 70] on input "text" at bounding box center [135, 65] width 68 height 19
click at [26, 171] on link "客戶列表" at bounding box center [36, 166] width 66 height 17
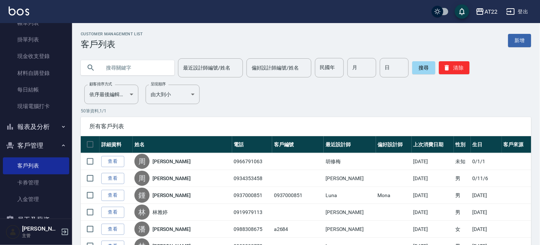
click at [165, 57] on div "最近設計師編號/姓名 最近設計師編號/姓名 偏好設計師編號/姓名 偏好設計師編號/姓名 民國年 民國年 月 月 日 日 搜尋 清除" at bounding box center [301, 63] width 459 height 28
click at [152, 65] on input "text" at bounding box center [135, 67] width 68 height 19
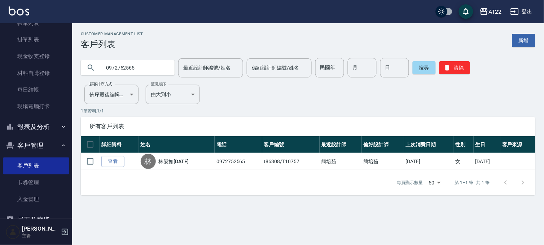
click at [118, 63] on input "0972752565" at bounding box center [135, 67] width 68 height 19
type input "0921084733"
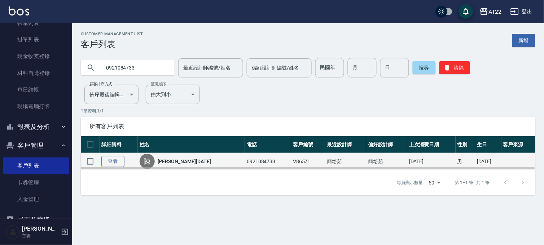
click at [101, 160] on td "查看" at bounding box center [119, 161] width 38 height 17
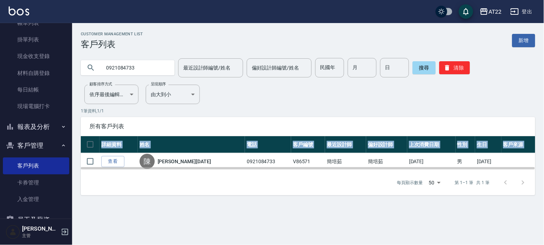
drag, startPoint x: 101, startPoint y: 154, endPoint x: 103, endPoint y: 151, distance: 4.2
click at [103, 151] on table "詳細資料 姓名 電話 客戶編號 最近設計師 偏好設計師 上次消費日期 性別 生日 客戶來源 查看 陳 陳思齊27.5.21 0921084733 V86571…" at bounding box center [308, 153] width 454 height 34
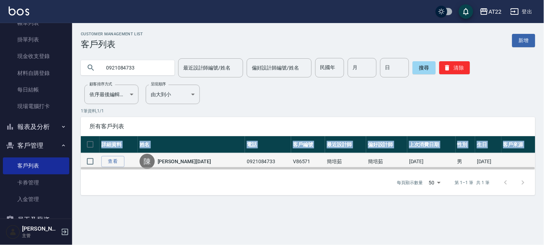
click at [100, 159] on td "查看" at bounding box center [119, 161] width 38 height 17
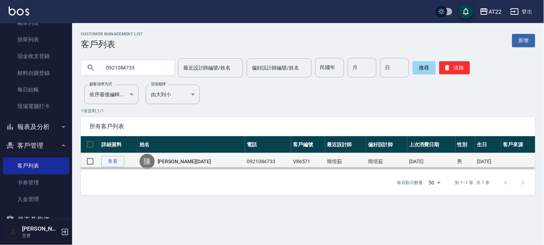
click at [100, 164] on td "查看" at bounding box center [119, 161] width 38 height 17
click at [116, 158] on link "查看" at bounding box center [112, 161] width 23 height 11
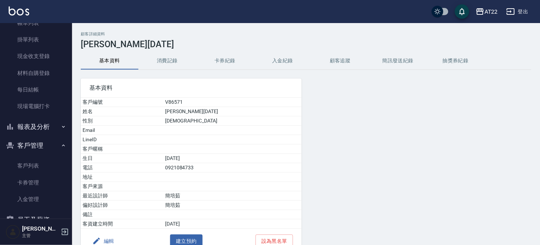
click at [184, 45] on h3 "[PERSON_NAME][DATE]" at bounding box center [306, 44] width 451 height 10
drag, startPoint x: 179, startPoint y: 77, endPoint x: 175, endPoint y: 74, distance: 4.6
click at [178, 76] on div "基本資料 客戶編號 V86571 姓名 陳思齊27.5.21 性別 MALE Email LineID 客戶暱稱 生日 87/1/19 電話 09210847…" at bounding box center [187, 162] width 230 height 184
click at [168, 62] on button "消費記錄" at bounding box center [167, 60] width 58 height 17
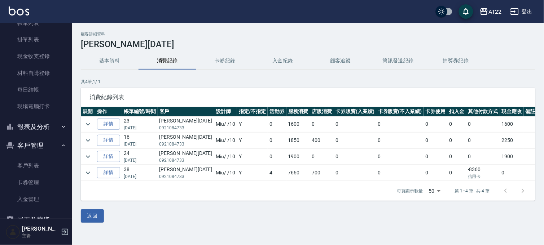
click at [82, 123] on td at bounding box center [88, 124] width 14 height 16
click at [87, 123] on icon "expand row" at bounding box center [88, 124] width 9 height 9
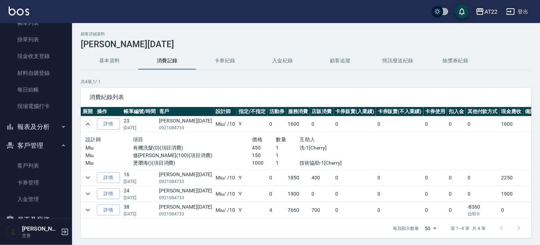
scroll to position [24, 0]
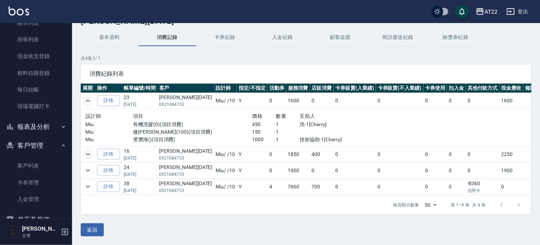
click at [85, 155] on icon "expand row" at bounding box center [88, 154] width 9 height 9
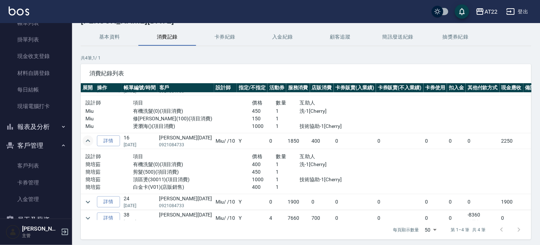
scroll to position [19, 0]
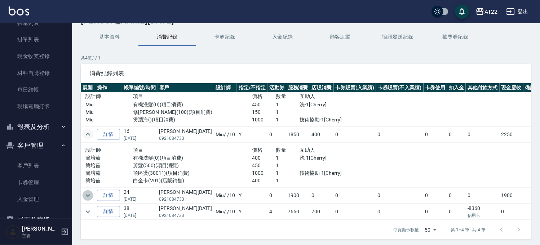
click at [89, 191] on icon "expand row" at bounding box center [88, 195] width 9 height 9
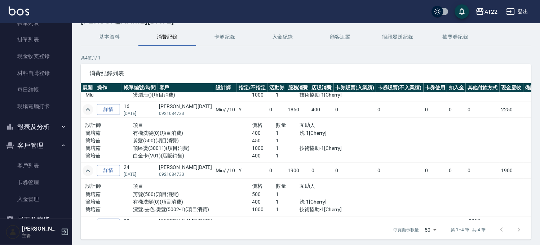
scroll to position [57, 0]
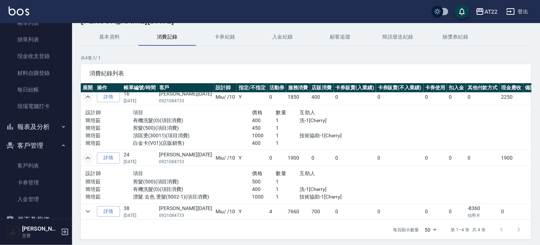
click at [84, 216] on td at bounding box center [88, 212] width 14 height 16
click at [88, 210] on icon "expand row" at bounding box center [88, 211] width 9 height 9
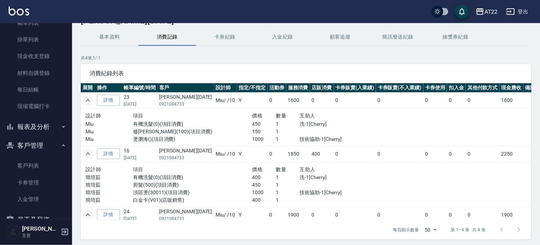
scroll to position [0, 0]
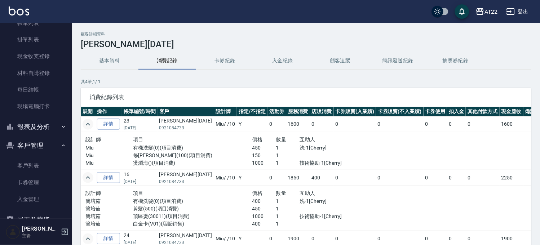
click at [51, 149] on button "客戶管理" at bounding box center [36, 145] width 66 height 19
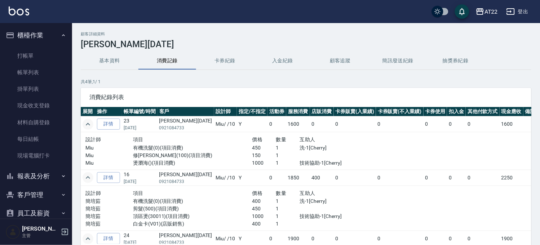
click at [43, 38] on button "櫃檯作業" at bounding box center [36, 35] width 66 height 19
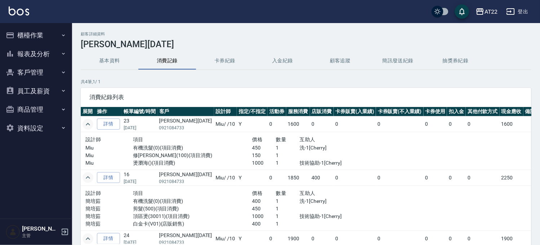
click at [22, 69] on button "客戶管理" at bounding box center [36, 72] width 66 height 19
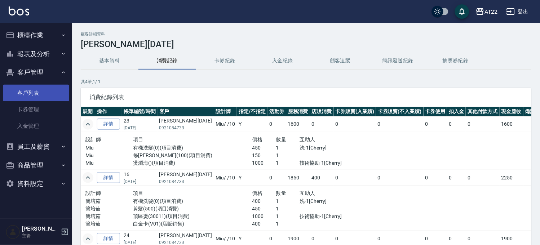
click at [23, 87] on link "客戶列表" at bounding box center [36, 93] width 66 height 17
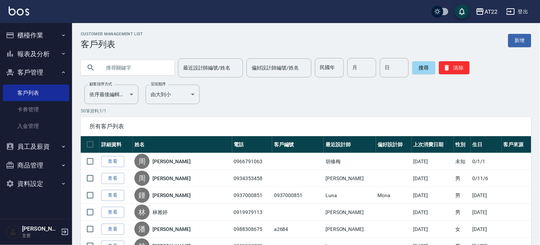
click at [141, 66] on input "text" at bounding box center [135, 67] width 68 height 19
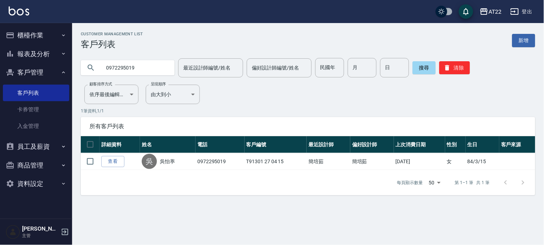
click at [131, 71] on input "0972295019" at bounding box center [135, 67] width 68 height 19
type input "0960722528"
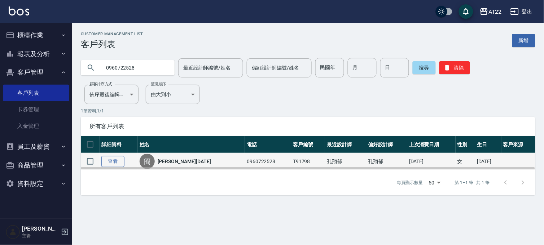
click at [113, 160] on link "查看" at bounding box center [112, 161] width 23 height 11
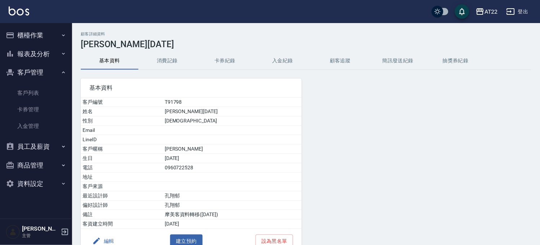
click at [164, 60] on button "消費記錄" at bounding box center [167, 60] width 58 height 17
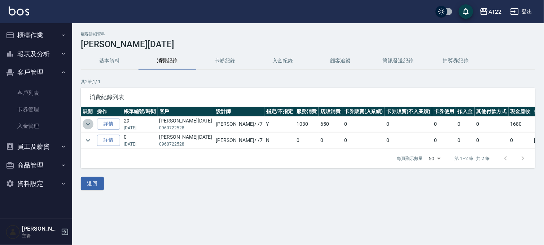
click at [89, 124] on icon "expand row" at bounding box center [88, 124] width 4 height 3
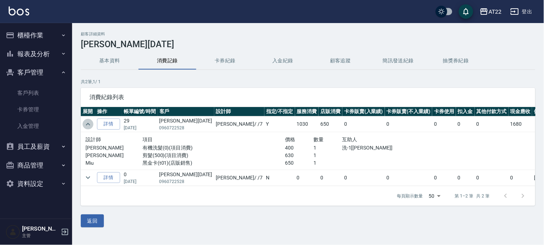
click at [89, 124] on icon "expand row" at bounding box center [88, 124] width 4 height 3
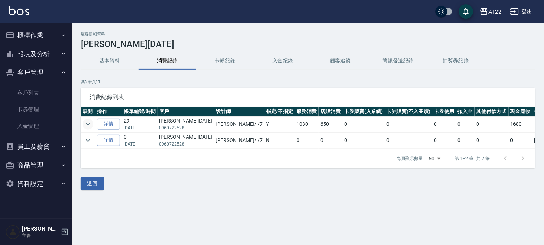
click at [110, 62] on button "基本資料" at bounding box center [110, 60] width 58 height 17
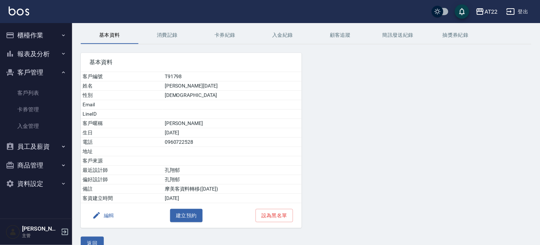
scroll to position [40, 0]
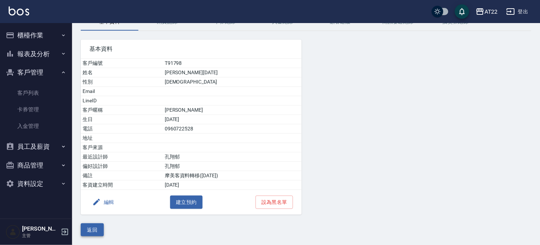
click at [100, 228] on button "返回" at bounding box center [92, 230] width 23 height 13
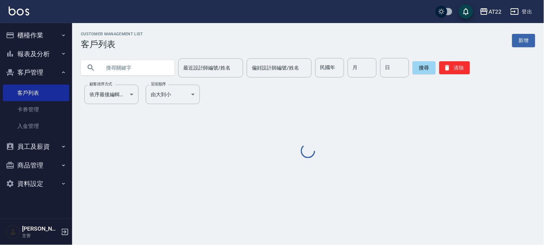
click at [124, 63] on input "text" at bounding box center [135, 67] width 68 height 19
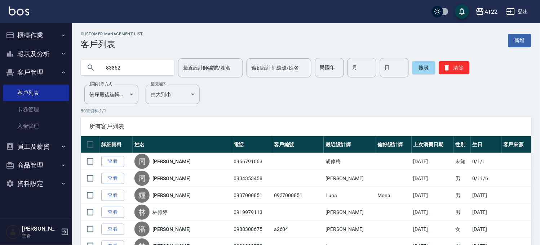
type input "83862"
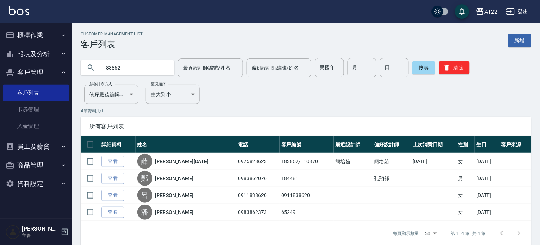
click at [35, 48] on button "報表及分析" at bounding box center [36, 54] width 66 height 19
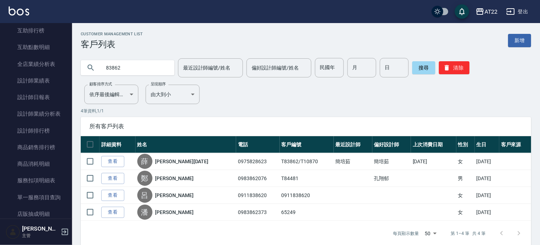
scroll to position [160, 0]
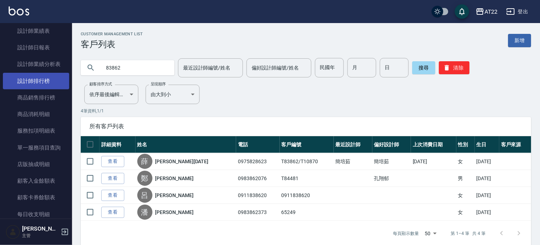
click at [45, 81] on link "設計師排行榜" at bounding box center [36, 81] width 66 height 17
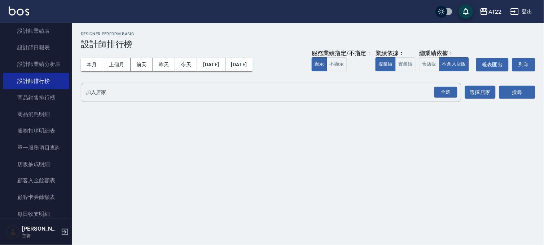
click at [98, 67] on button "本月" at bounding box center [92, 64] width 22 height 13
click at [442, 95] on div "全選" at bounding box center [445, 92] width 23 height 11
click at [504, 94] on button "搜尋" at bounding box center [517, 92] width 36 height 13
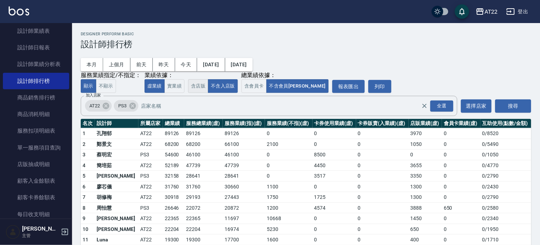
click at [203, 88] on button "含店販" at bounding box center [198, 86] width 20 height 14
click at [261, 80] on button "含會員卡" at bounding box center [254, 86] width 25 height 14
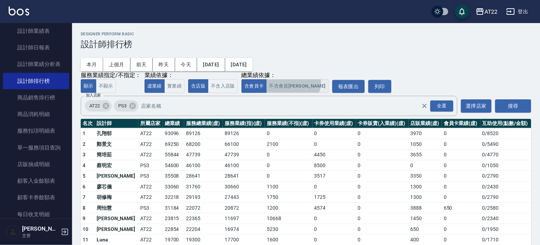
click at [293, 83] on button "不含會員卡" at bounding box center [298, 86] width 62 height 14
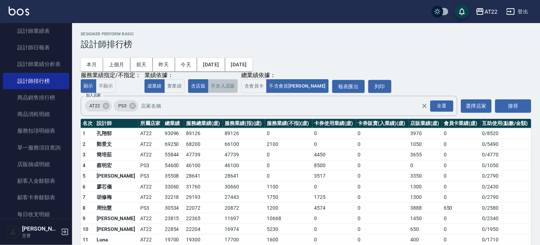
click at [220, 89] on button "不含入店販" at bounding box center [223, 86] width 30 height 14
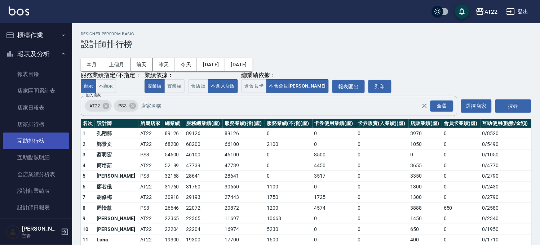
click at [51, 135] on link "互助排行榜" at bounding box center [36, 141] width 66 height 17
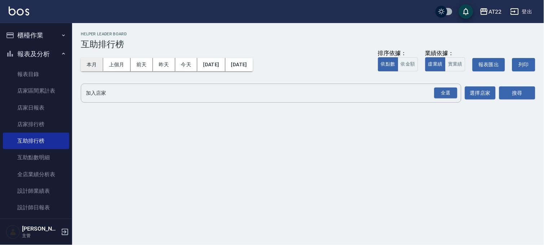
click at [92, 67] on button "本月" at bounding box center [92, 64] width 22 height 13
click at [449, 93] on div "全選" at bounding box center [445, 93] width 23 height 11
click at [509, 92] on button "搜尋" at bounding box center [517, 93] width 36 height 13
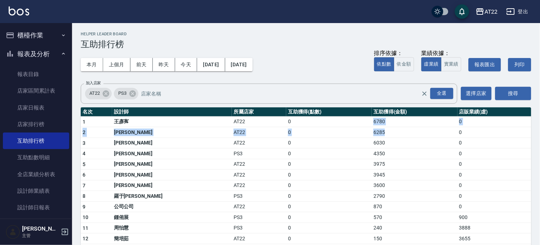
drag, startPoint x: 344, startPoint y: 119, endPoint x: 424, endPoint y: 132, distance: 81.0
click at [424, 132] on tbody "1 王彥寯 AT22 0 6780 0 2 陳喬薇 AT22 0 6285 0 3 戴雲蕓 AT22 0 6030 0 4 徐苡恩 PS3 0 4350 0 …" at bounding box center [306, 232] width 451 height 233
click at [424, 139] on td "6030" at bounding box center [414, 143] width 85 height 11
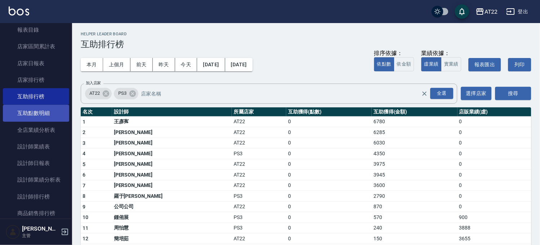
scroll to position [80, 0]
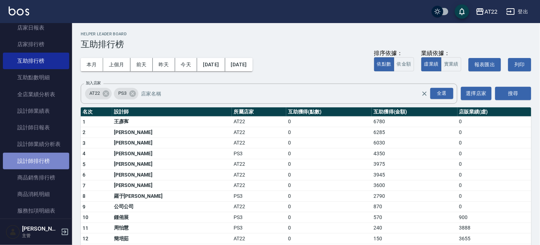
click at [48, 159] on link "設計師排行榜" at bounding box center [36, 161] width 66 height 17
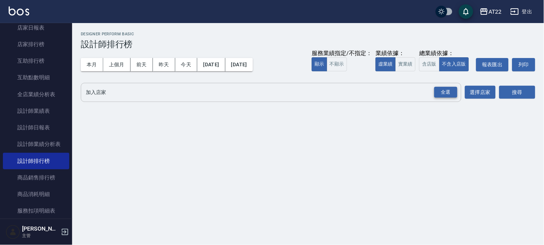
click at [451, 92] on div "全選" at bounding box center [445, 92] width 23 height 11
click at [506, 87] on button "搜尋" at bounding box center [517, 92] width 36 height 13
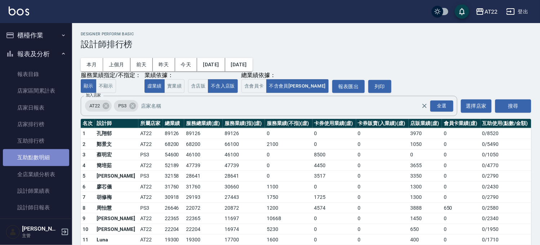
click at [54, 150] on link "互助點數明細" at bounding box center [36, 157] width 66 height 17
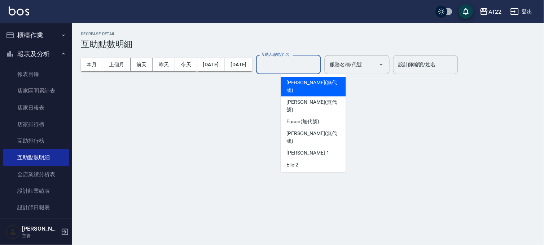
click at [318, 68] on input "互助人編號/姓名" at bounding box center [288, 64] width 58 height 13
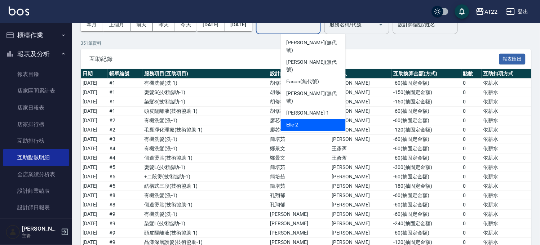
scroll to position [80, 0]
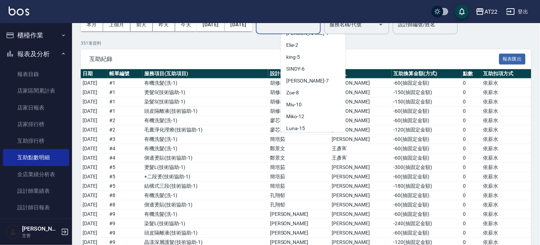
click at [314, 135] on div "Joe -16" at bounding box center [313, 141] width 65 height 12
type input "Joe-16"
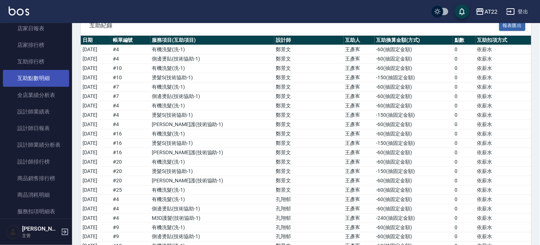
scroll to position [120, 0]
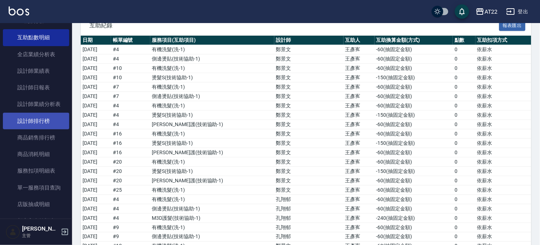
drag, startPoint x: 44, startPoint y: 113, endPoint x: 44, endPoint y: 118, distance: 4.3
click at [44, 113] on link "設計師排行榜" at bounding box center [36, 121] width 66 height 17
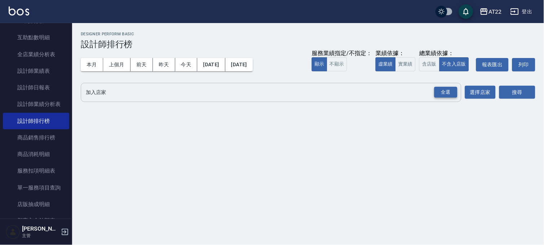
click at [454, 87] on div "全選" at bounding box center [445, 92] width 23 height 11
click at [516, 100] on div "搜尋" at bounding box center [517, 93] width 36 height 20
click at [520, 93] on button "搜尋" at bounding box center [517, 92] width 36 height 13
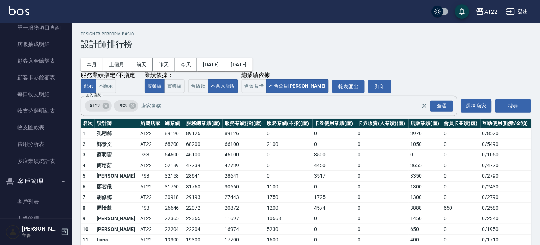
scroll to position [372, 0]
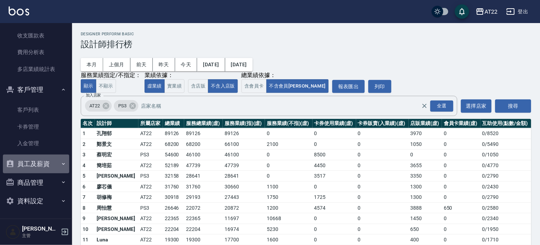
click at [56, 165] on button "員工及薪資" at bounding box center [36, 164] width 66 height 19
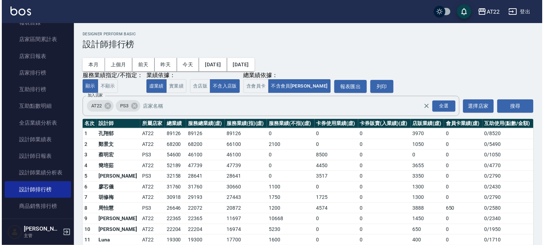
scroll to position [0, 0]
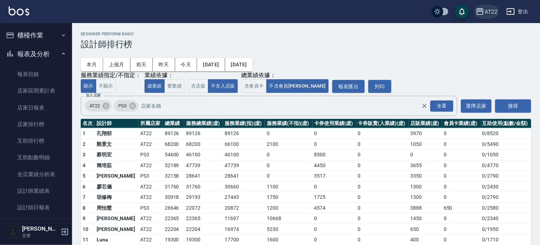
click at [489, 9] on div "AT22" at bounding box center [491, 11] width 13 height 9
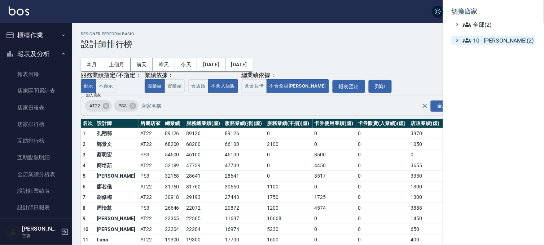
click at [494, 44] on span "10 - 楊家昕(2)" at bounding box center [498, 40] width 70 height 9
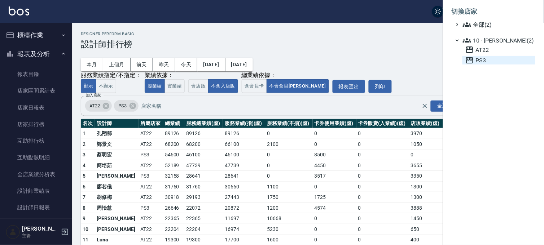
click at [492, 57] on span "PS3" at bounding box center [498, 60] width 67 height 9
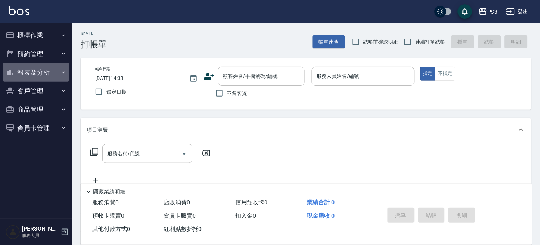
click at [63, 73] on icon "button" at bounding box center [64, 73] width 6 height 6
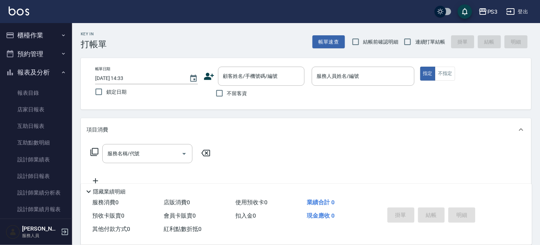
click at [63, 73] on button "報表及分析" at bounding box center [36, 72] width 66 height 19
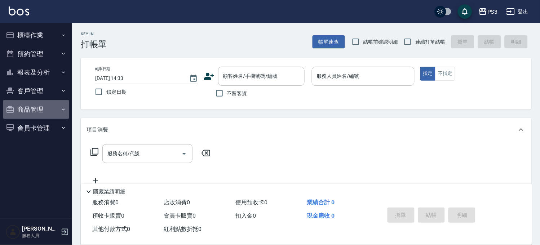
click at [66, 107] on icon "button" at bounding box center [64, 110] width 6 height 6
click at [66, 105] on button "商品管理" at bounding box center [36, 109] width 66 height 19
click at [66, 93] on icon "button" at bounding box center [64, 91] width 6 height 6
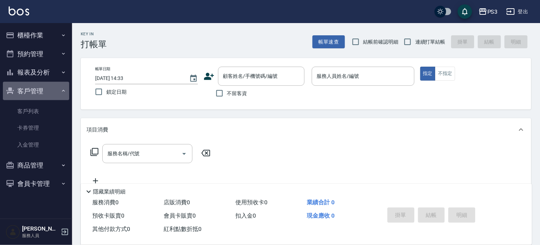
click at [66, 93] on icon "button" at bounding box center [64, 91] width 6 height 6
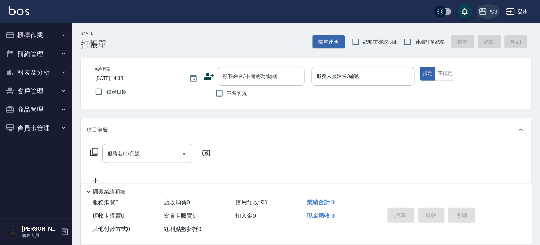
click at [489, 13] on div "PS3" at bounding box center [493, 11] width 10 height 9
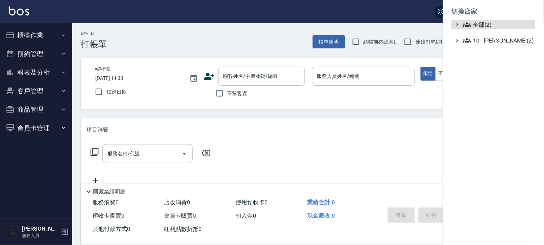
click at [489, 34] on ul "全部(2) 10 - 楊家昕(2)" at bounding box center [494, 32] width 84 height 25
click at [489, 36] on span "10 - 楊家昕(2)" at bounding box center [498, 40] width 70 height 9
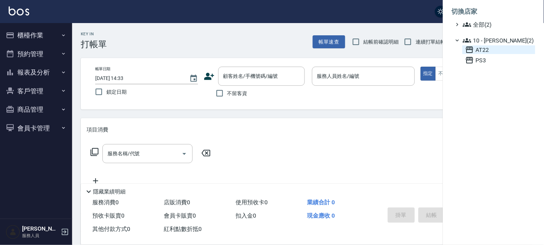
click at [478, 49] on span "AT22" at bounding box center [498, 49] width 67 height 9
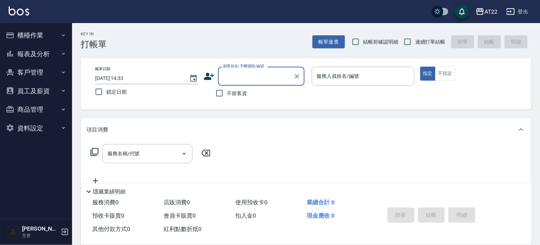
click at [30, 73] on button "客戶管理" at bounding box center [36, 72] width 66 height 19
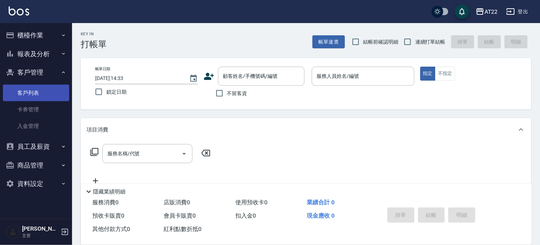
click at [30, 93] on link "客戶列表" at bounding box center [36, 93] width 66 height 17
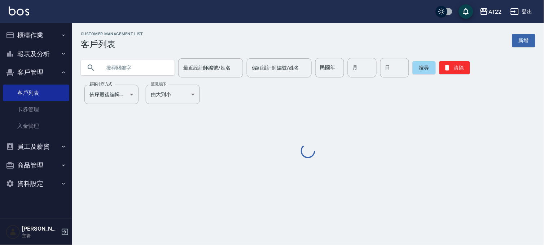
click at [133, 70] on input "text" at bounding box center [135, 67] width 68 height 19
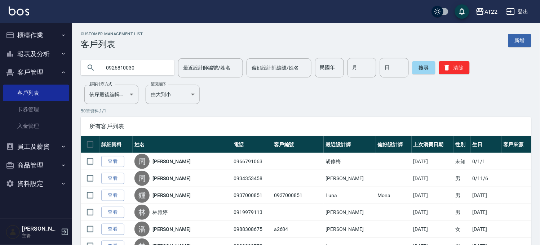
type input "0926810030"
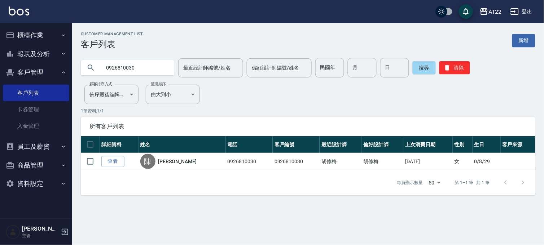
click at [247, 208] on div "Customer Management List 客戶列表 新增 0926810030 最近設計師編號/姓名 最近設計師編號/姓名 偏好設計師編號/姓名 偏好…" at bounding box center [272, 122] width 544 height 245
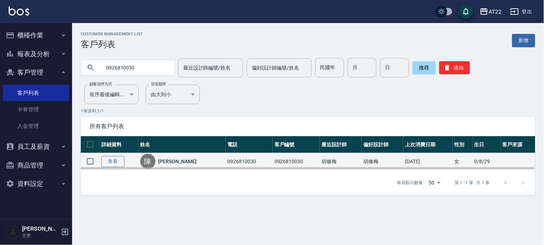
click at [118, 162] on link "查看" at bounding box center [112, 161] width 23 height 11
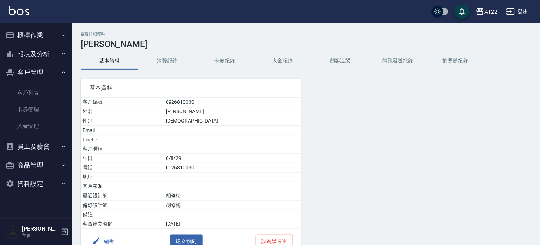
click at [167, 57] on button "消費記錄" at bounding box center [167, 60] width 58 height 17
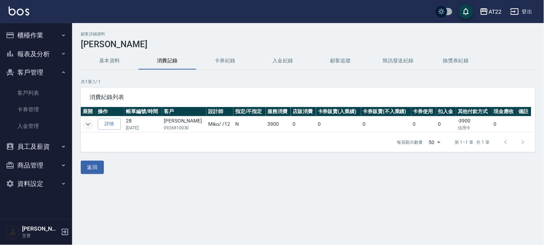
click at [85, 125] on icon "expand row" at bounding box center [88, 124] width 9 height 9
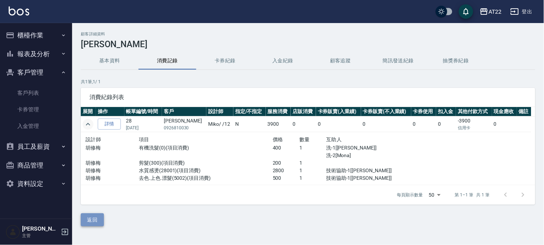
click at [83, 218] on button "返回" at bounding box center [92, 219] width 23 height 13
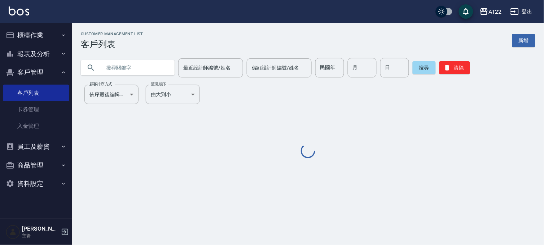
drag, startPoint x: 135, startPoint y: 66, endPoint x: 135, endPoint y: 46, distance: 19.5
click at [135, 66] on input "text" at bounding box center [135, 67] width 68 height 19
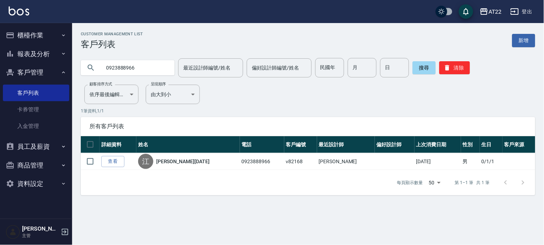
click at [129, 62] on input "0923888966" at bounding box center [135, 67] width 68 height 19
type input "0905109630"
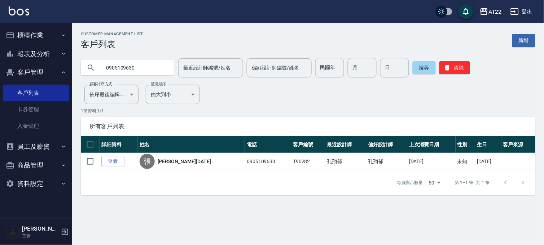
drag, startPoint x: 147, startPoint y: 69, endPoint x: 78, endPoint y: 75, distance: 69.2
click at [78, 75] on div "0905109630 最近設計師編號/姓名 最近設計師編號/姓名 偏好設計師編號/姓名 偏好設計師編號/姓名 民國年 民國年 月 月 日 日 搜尋 清除" at bounding box center [303, 63] width 463 height 28
type input "0926810030"
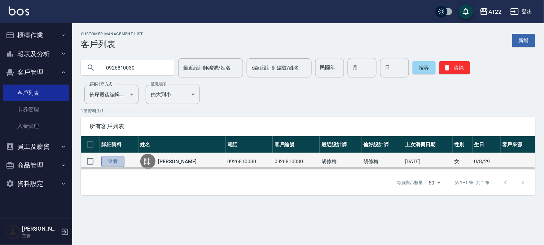
click at [115, 161] on link "查看" at bounding box center [112, 161] width 23 height 11
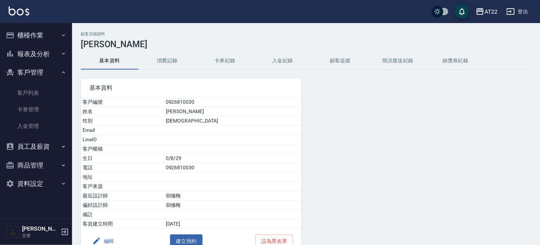
click at [165, 56] on button "消費記錄" at bounding box center [167, 60] width 58 height 17
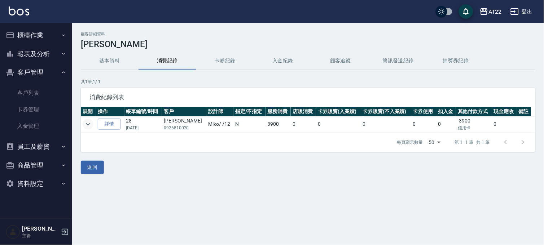
click at [87, 125] on icon "expand row" at bounding box center [88, 124] width 9 height 9
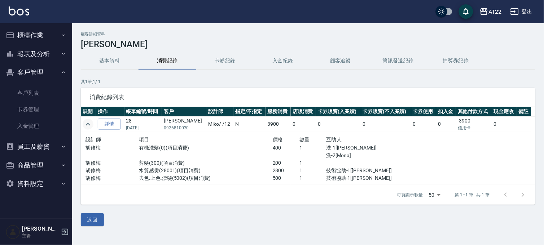
click at [31, 32] on button "櫃檯作業" at bounding box center [36, 35] width 66 height 19
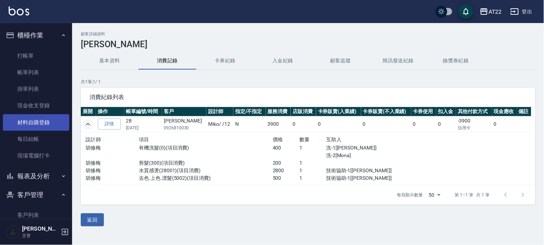
click at [39, 118] on link "材料自購登錄" at bounding box center [36, 122] width 66 height 17
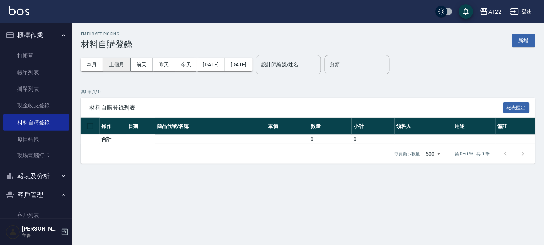
click at [115, 61] on button "上個月" at bounding box center [116, 64] width 27 height 13
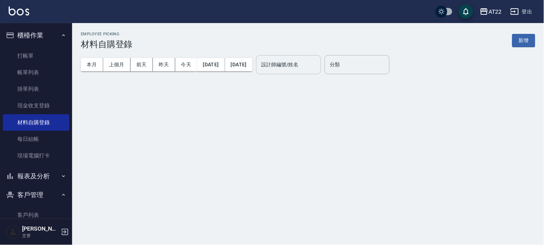
click at [320, 60] on div "設計師編號/姓名 設計師編號/姓名" at bounding box center [288, 64] width 65 height 19
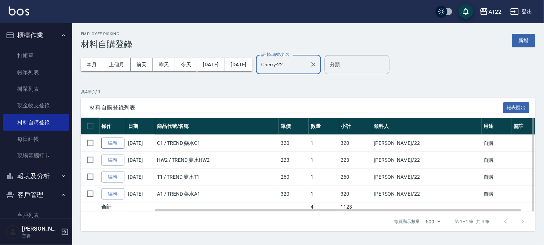
type input "Cherry-22"
click at [123, 142] on link "編輯" at bounding box center [112, 143] width 23 height 11
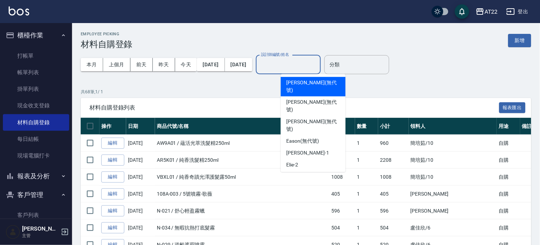
click at [294, 62] on input "設計師編號/姓名" at bounding box center [288, 64] width 58 height 13
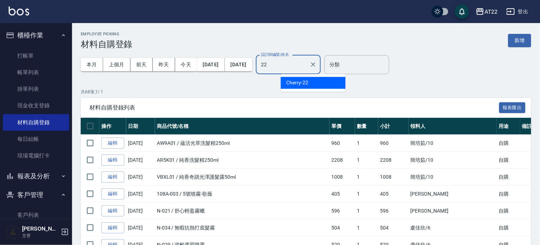
click at [318, 83] on div "Cherry -22" at bounding box center [313, 83] width 65 height 12
type input "Cherry-22"
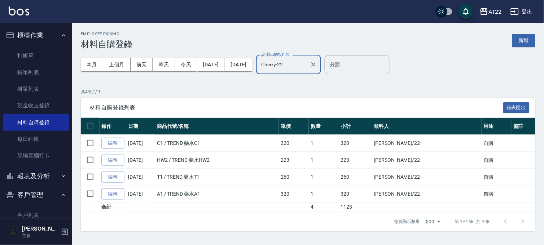
click at [317, 66] on icon "Clear" at bounding box center [313, 64] width 7 height 7
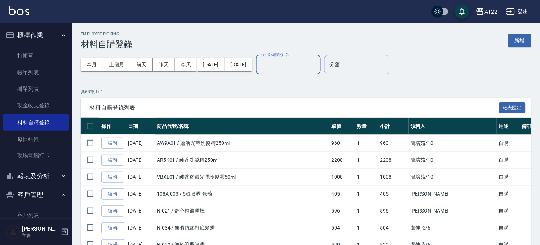
click at [42, 41] on button "櫃檯作業" at bounding box center [36, 35] width 66 height 19
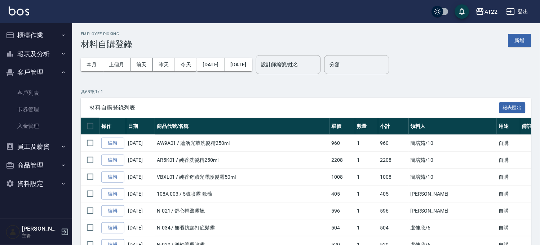
click at [26, 38] on button "櫃檯作業" at bounding box center [36, 35] width 66 height 19
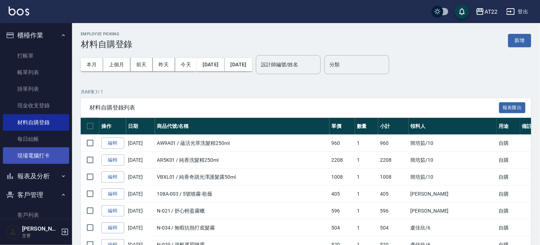
click at [38, 150] on link "現場電腦打卡" at bounding box center [36, 155] width 66 height 17
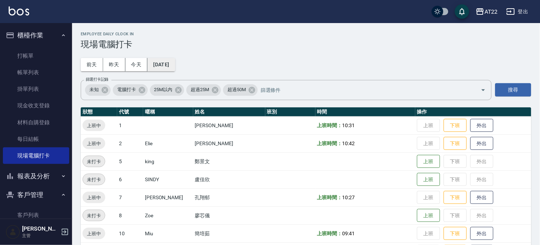
click at [168, 58] on button "[DATE]" at bounding box center [160, 64] width 27 height 13
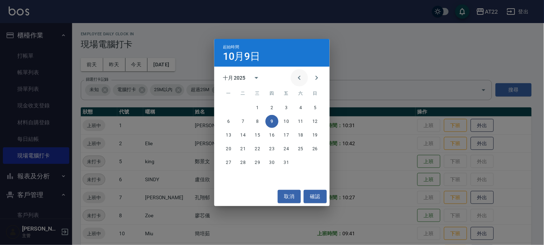
click at [300, 80] on icon "Previous month" at bounding box center [299, 78] width 9 height 9
click at [247, 107] on button "2" at bounding box center [243, 107] width 13 height 13
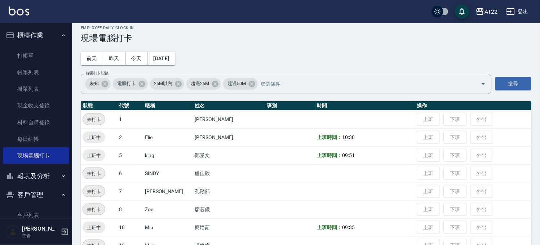
scroll to position [200, 0]
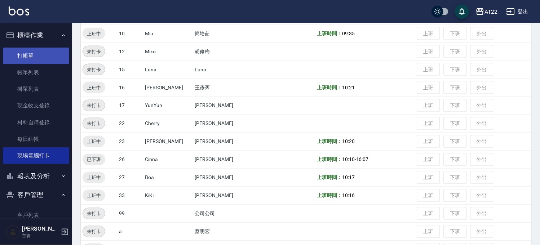
click at [32, 49] on link "打帳單" at bounding box center [36, 56] width 66 height 17
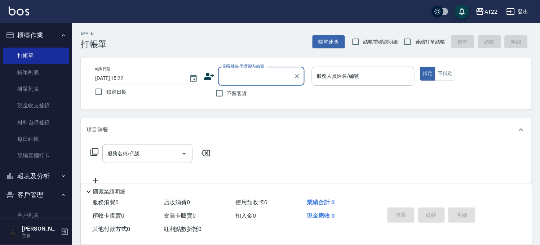
click at [31, 176] on button "報表及分析" at bounding box center [36, 176] width 66 height 19
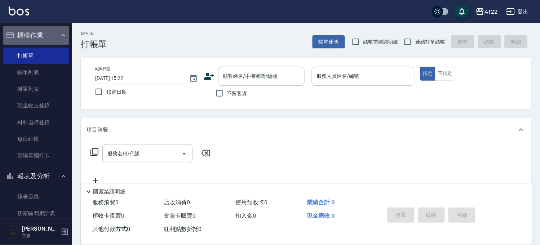
click at [49, 29] on button "櫃檯作業" at bounding box center [36, 35] width 66 height 19
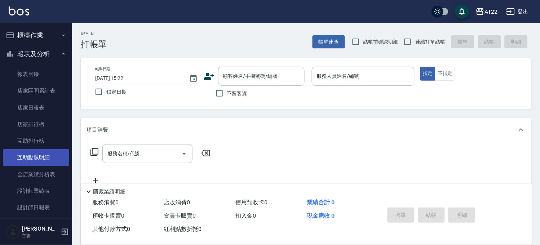
scroll to position [40, 0]
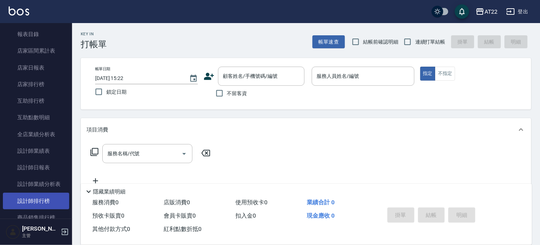
click at [41, 201] on link "設計師排行榜" at bounding box center [36, 201] width 66 height 17
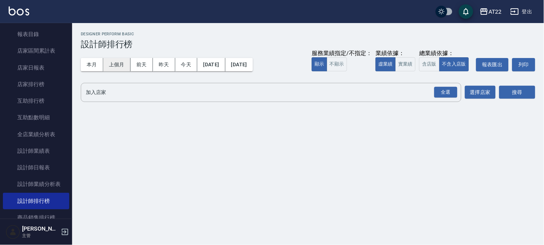
click at [107, 65] on button "上個月" at bounding box center [116, 64] width 27 height 13
click at [442, 94] on div "全選" at bounding box center [445, 92] width 23 height 11
click at [135, 91] on icon at bounding box center [132, 92] width 6 height 6
click at [510, 92] on button "搜尋" at bounding box center [517, 92] width 36 height 13
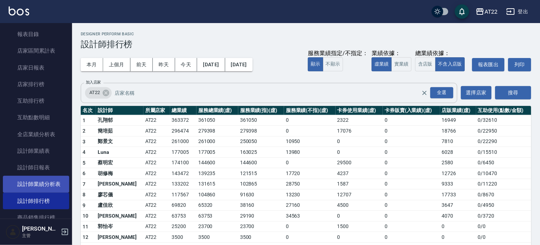
click at [31, 190] on link "設計師業績分析表" at bounding box center [36, 184] width 66 height 17
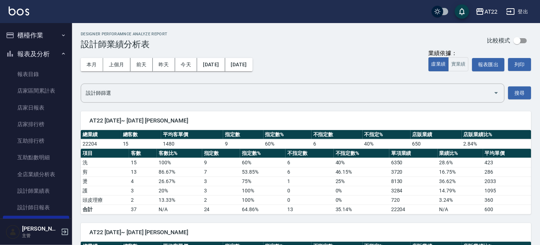
click at [42, 50] on button "報表及分析" at bounding box center [36, 54] width 66 height 19
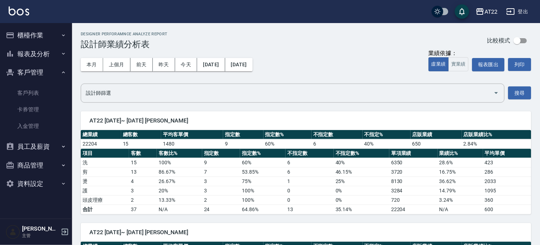
click at [32, 74] on button "客戶管理" at bounding box center [36, 72] width 66 height 19
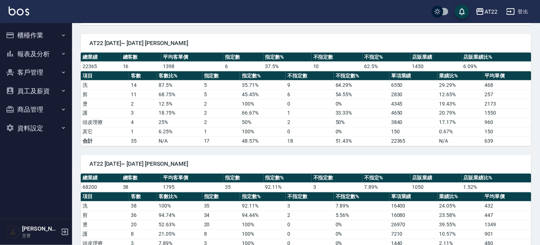
scroll to position [160, 0]
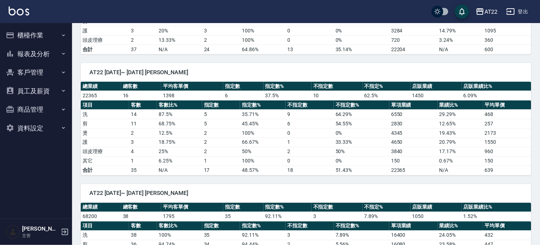
click at [30, 78] on button "客戶管理" at bounding box center [36, 72] width 66 height 19
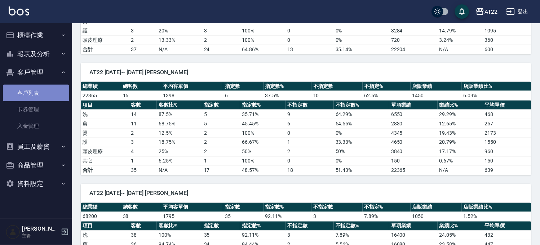
click at [39, 94] on link "客戶列表" at bounding box center [36, 93] width 66 height 17
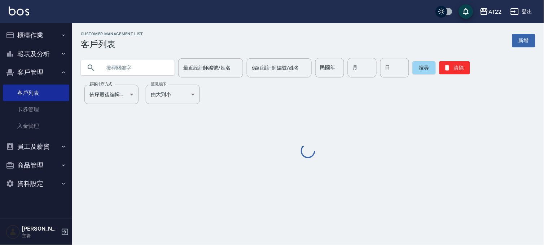
click at [142, 55] on div "最近設計師編號/姓名 最近設計師編號/姓名 偏好設計師編號/姓名 偏好設計師編號/姓名 民國年 民國年 月 月 日 日 搜尋 清除" at bounding box center [303, 63] width 463 height 28
click at [132, 67] on input "text" at bounding box center [135, 67] width 68 height 19
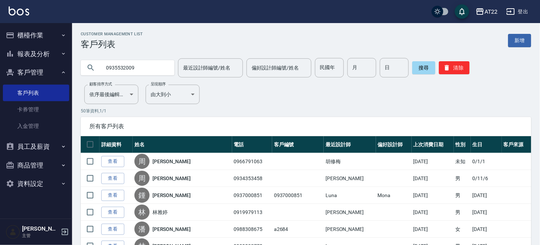
type input "0935532009"
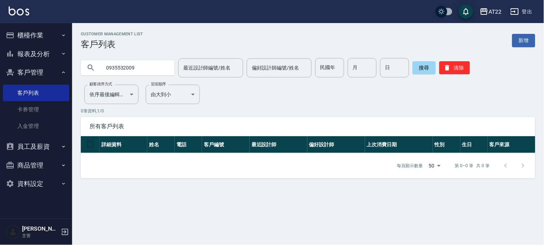
click at [49, 33] on button "櫃檯作業" at bounding box center [36, 35] width 66 height 19
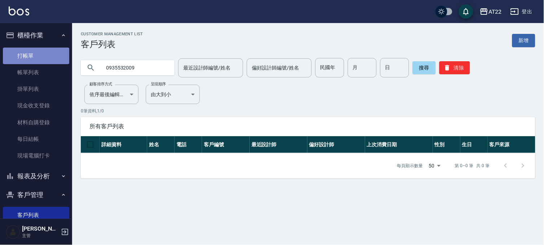
click at [42, 56] on link "打帳單" at bounding box center [36, 56] width 66 height 17
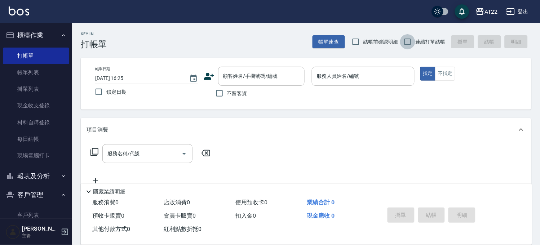
click at [413, 48] on input "連續打單結帳" at bounding box center [407, 41] width 15 height 15
checkbox input "true"
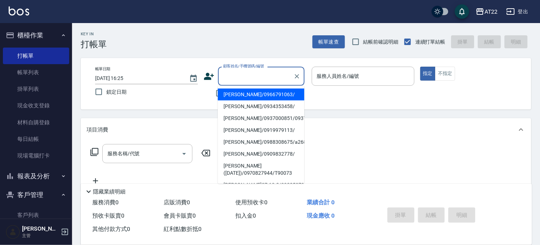
click at [268, 82] on input "顧客姓名/手機號碼/編號" at bounding box center [255, 76] width 69 height 13
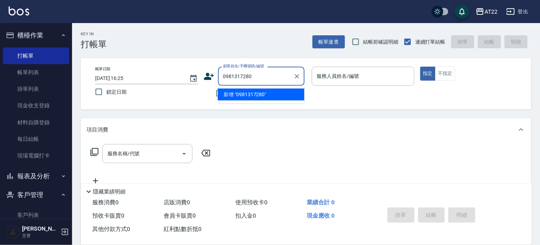
click at [261, 97] on li "新增 "0981317280"" at bounding box center [261, 95] width 87 height 12
type input "0981317280"
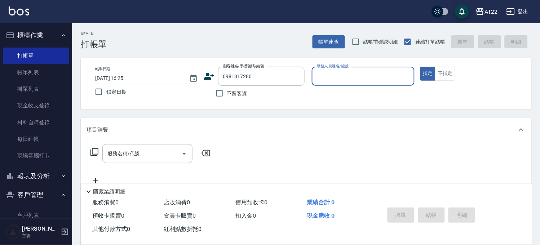
click at [211, 75] on icon at bounding box center [209, 76] width 10 height 7
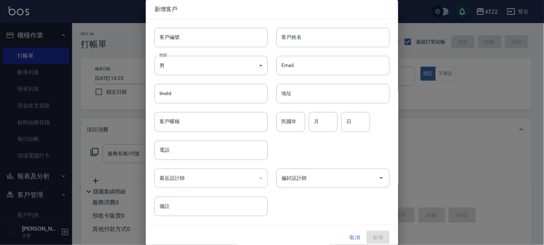
type input "0981317280"
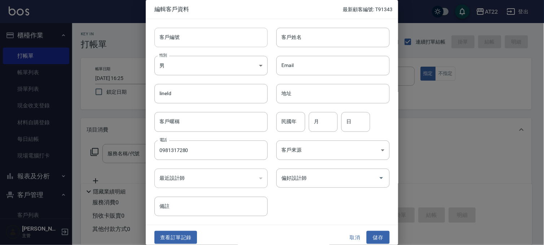
click at [243, 37] on input "客戶編號" at bounding box center [210, 37] width 113 height 19
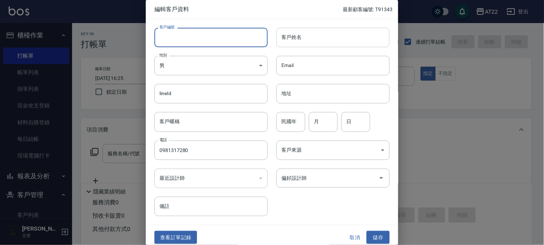
click at [311, 38] on input "客戶姓名" at bounding box center [332, 37] width 113 height 19
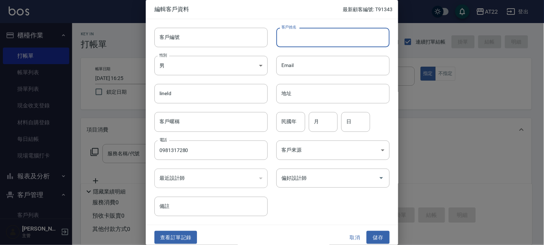
type input "ㄎ"
type input "[PERSON_NAME]"
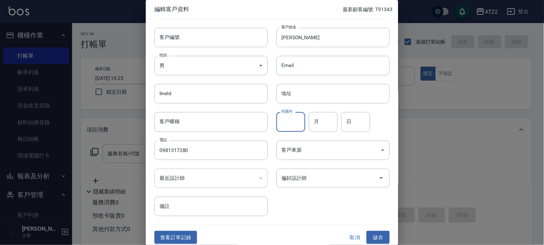
click at [299, 126] on input "民國年" at bounding box center [290, 121] width 29 height 19
type input "96"
type input "6"
type input "7"
type input "1"
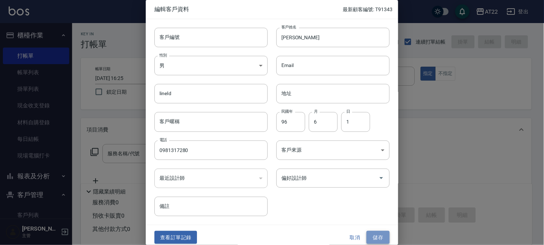
click at [379, 239] on button "儲存" at bounding box center [377, 237] width 23 height 13
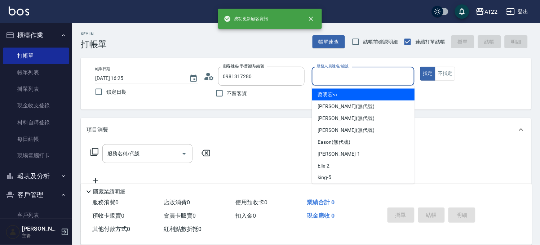
click at [345, 78] on input "服務人員姓名/編號" at bounding box center [363, 76] width 96 height 13
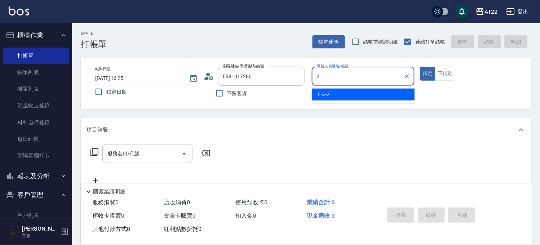
type input "Elie-2"
type button "true"
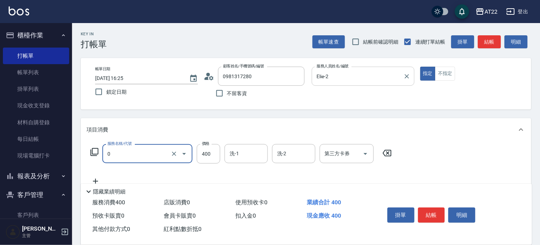
type input "有機洗髮(0)"
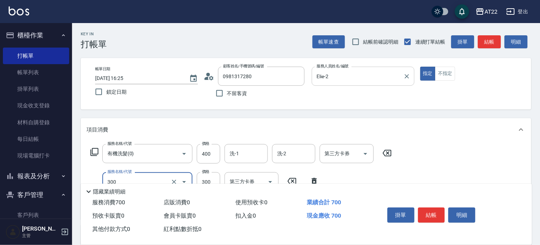
type input "剪髮(300)"
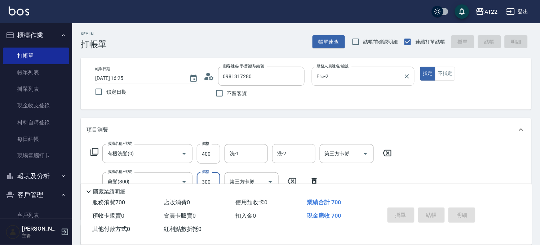
type input "2025/10/09 16:26"
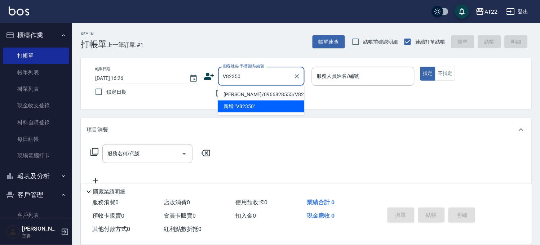
click at [289, 91] on li "[PERSON_NAME]/0966828555/V82350" at bounding box center [261, 95] width 87 height 12
type input "[PERSON_NAME]/0966828555/V82350"
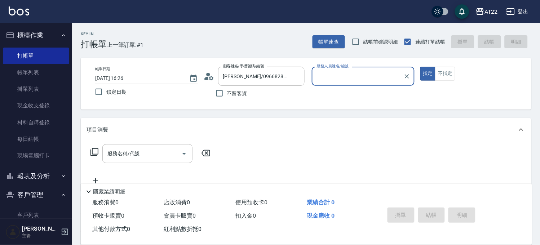
type input "Luna-15"
click at [164, 152] on input "服務名稱/代號" at bounding box center [142, 153] width 73 height 13
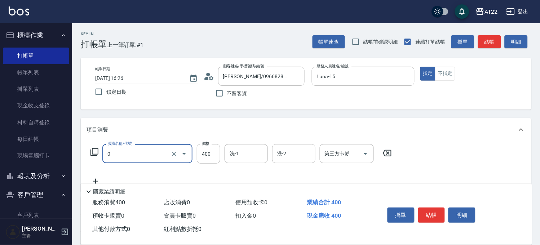
type input "有機洗髮(0)"
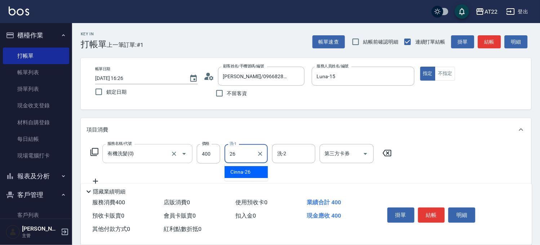
type input "Cinna-26"
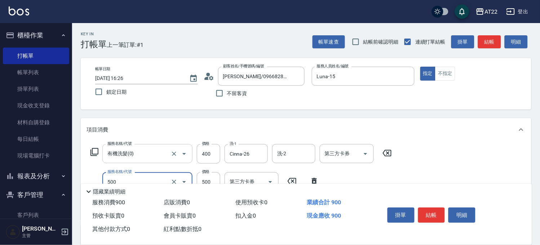
type input "剪髮(500)"
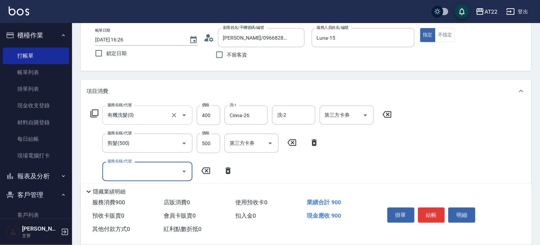
scroll to position [80, 0]
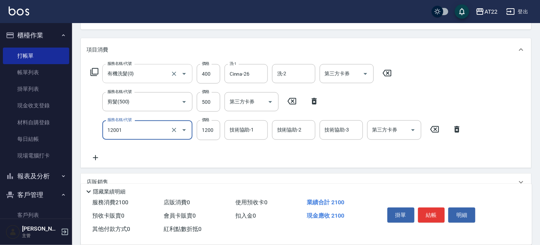
type input "燙髮S(12001)"
type input "1440"
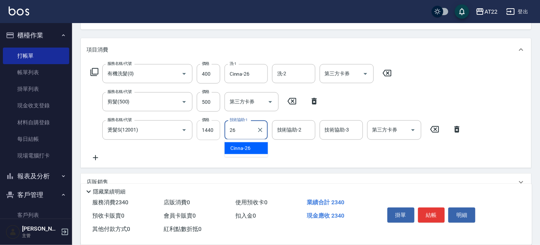
type input "Cinna-26"
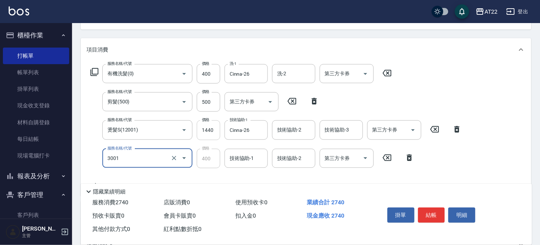
type input "側邊燙貼(3001)"
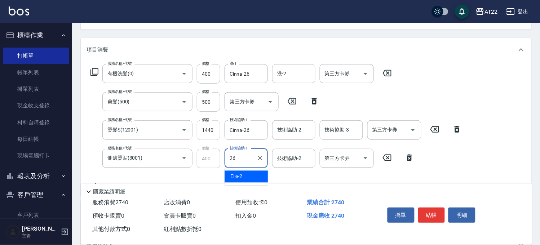
type input "Cinna-26"
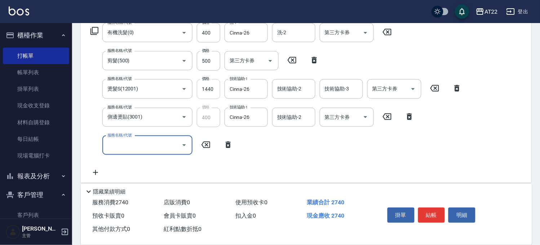
scroll to position [160, 0]
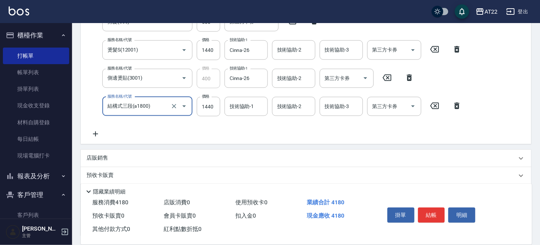
type input "結構式三段(a1800)"
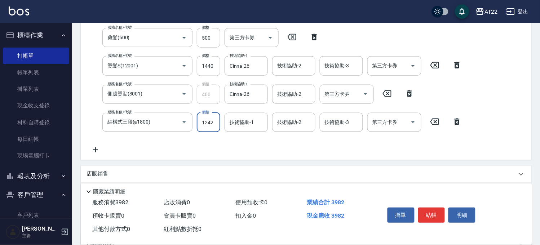
type input "1242"
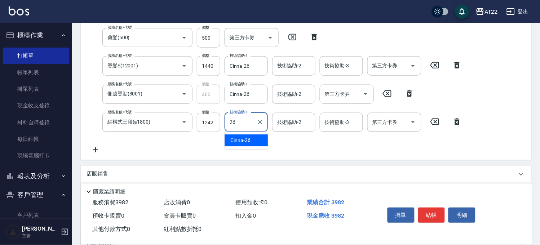
type input "Cinna-26"
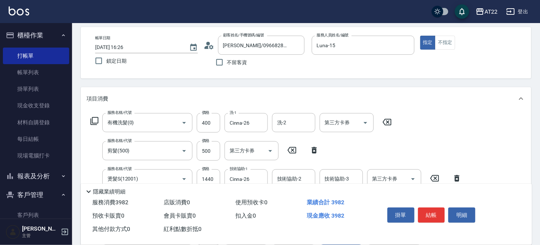
scroll to position [0, 0]
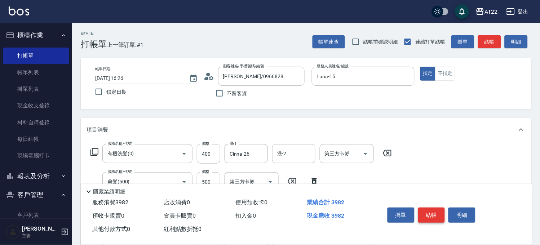
click at [427, 210] on button "結帳" at bounding box center [431, 215] width 27 height 15
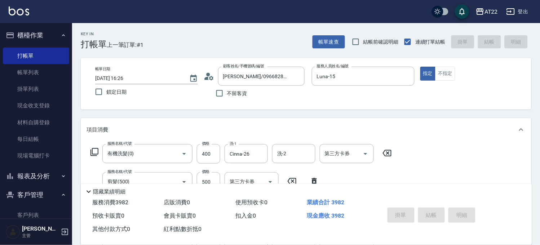
type input "2025/10/09 16:27"
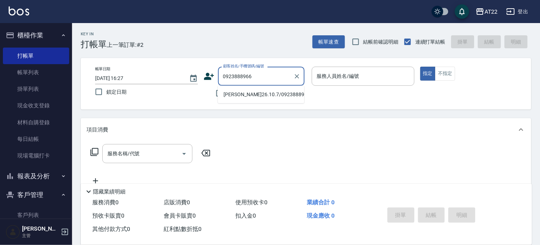
click at [280, 100] on li "江靖明26.10.7/0923888966/v82168" at bounding box center [261, 95] width 87 height 12
type input "江靖明26.10.7/0923888966/v82168"
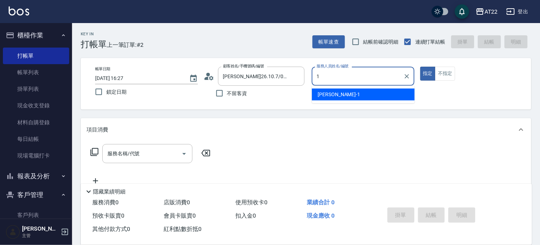
type input "[PERSON_NAME]-1"
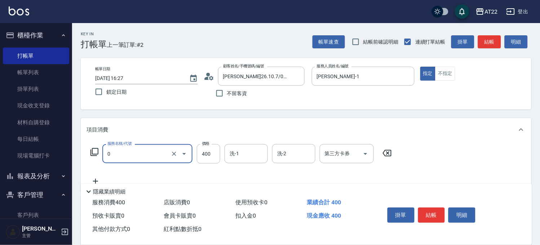
type input "有機洗髮(0)"
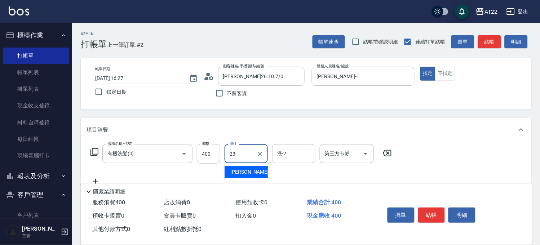
type input "[PERSON_NAME]-23"
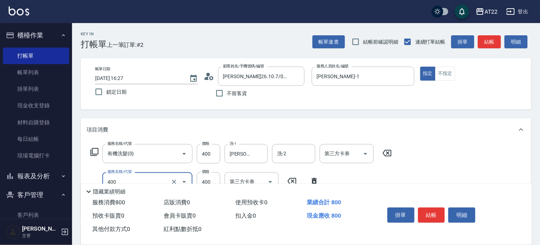
type input "剪髮(400)"
type input "350"
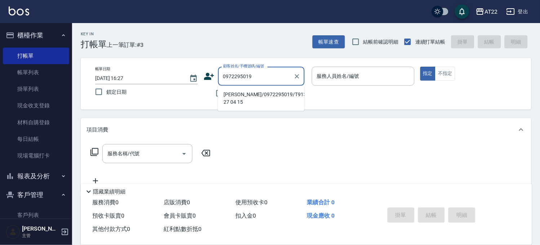
click at [278, 91] on li "[PERSON_NAME]/0972295019/T91301 27 04 15" at bounding box center [261, 98] width 87 height 19
type input "[PERSON_NAME]/0972295019/T91301 27 04 15"
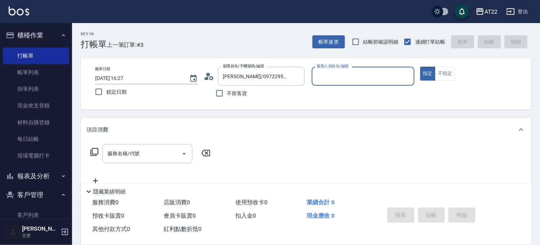
type input "Miu-10"
click at [153, 155] on input "服務名稱/代號" at bounding box center [142, 153] width 73 height 13
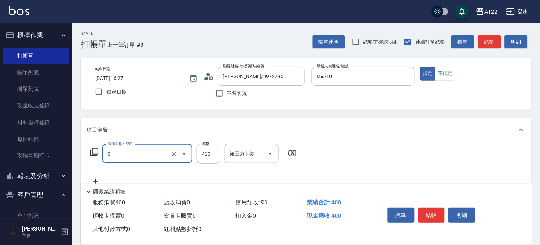
type input "有機洗髮(0)"
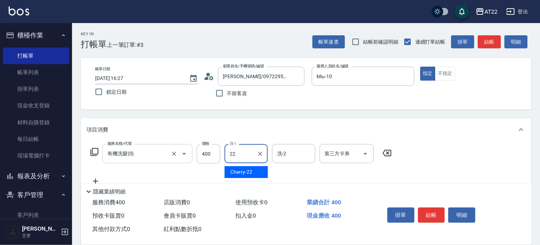
type input "Cherry-22"
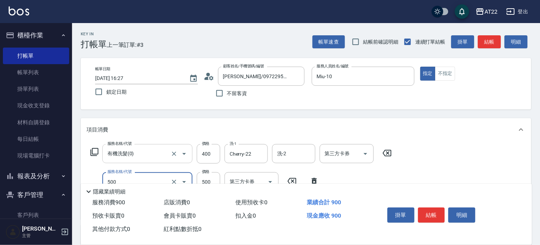
type input "剪髮(500)"
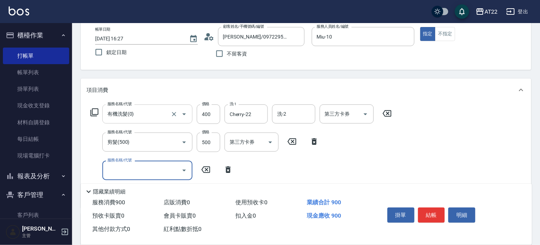
scroll to position [40, 0]
type input "染髮M(18402)"
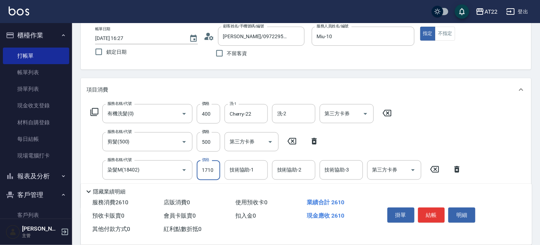
type input "1710"
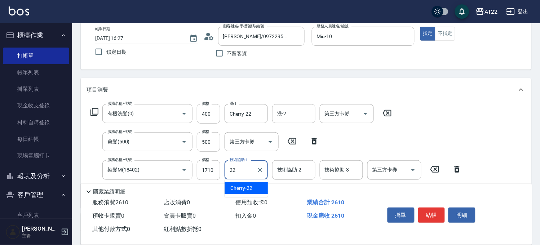
type input "Cherry-22"
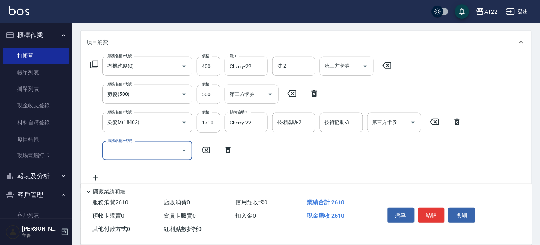
scroll to position [120, 0]
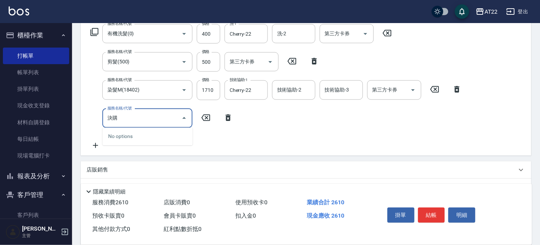
type input "絕"
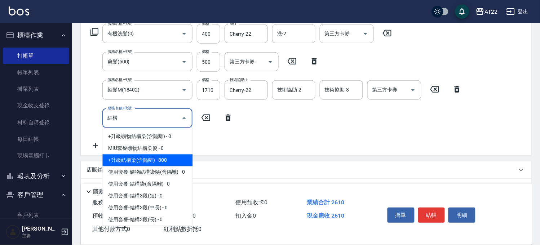
click at [154, 160] on span "+升級結構染(含隔離) - 800" at bounding box center [147, 161] width 90 height 12
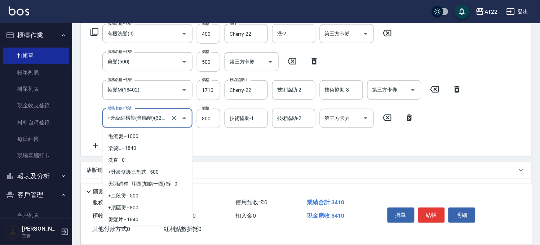
click at [166, 120] on input "+升級結構染(含隔離)(32011)" at bounding box center [137, 118] width 63 height 13
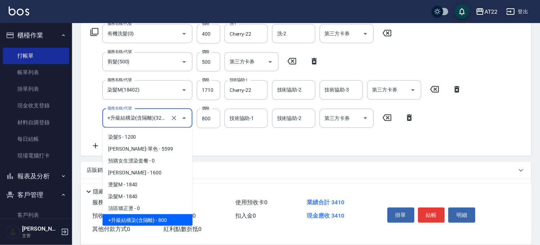
scroll to position [0, 4]
type input "+升級結構染(含隔離)(32011)"
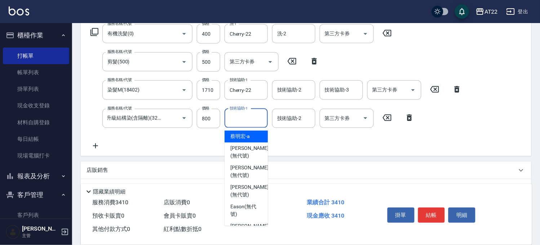
click at [244, 123] on input "技術協助-1" at bounding box center [246, 118] width 37 height 13
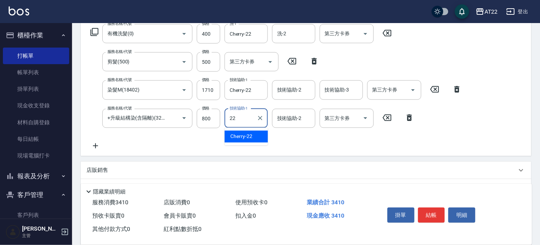
type input "Cherry-22"
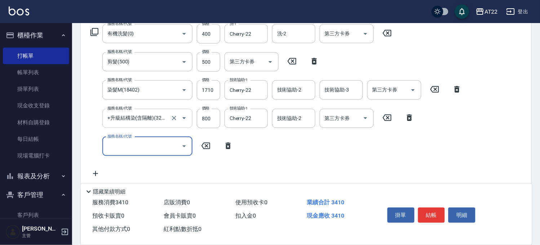
click at [159, 115] on input "+升級結構染(含隔離)(32011)" at bounding box center [137, 118] width 63 height 13
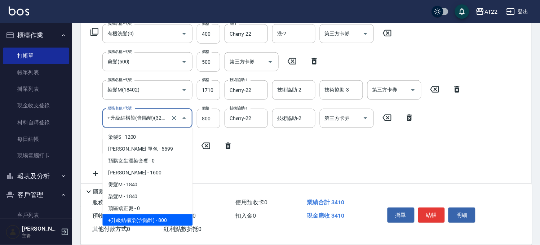
scroll to position [0, 4]
click at [294, 157] on div "服務名稱/代號 有機洗髮(0) 服務名稱/代號 價格 400 價格 洗-1 Cherry-22 洗-1 洗-2 洗-2 第三方卡券 第三方卡券 服務名稱/代號…" at bounding box center [277, 101] width 380 height 154
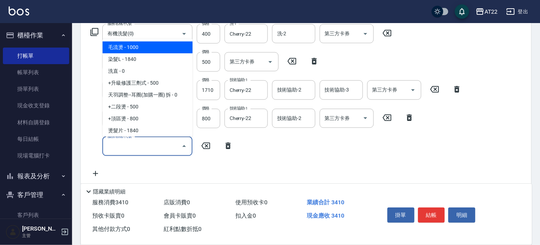
click at [132, 146] on input "服務名稱/代號" at bounding box center [142, 146] width 73 height 13
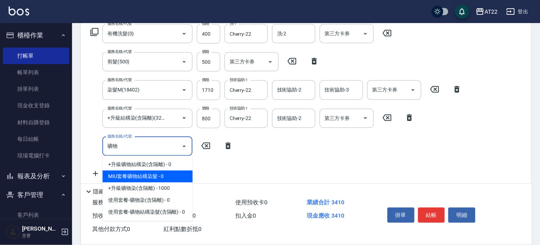
click at [128, 183] on span "+升級礦物染(含隔離) - 1000" at bounding box center [147, 189] width 90 height 12
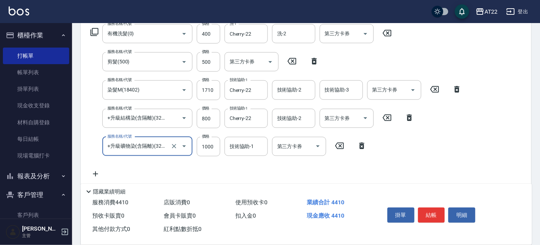
click at [165, 145] on input "+升級礦物染(含隔離)(32012)" at bounding box center [137, 146] width 63 height 13
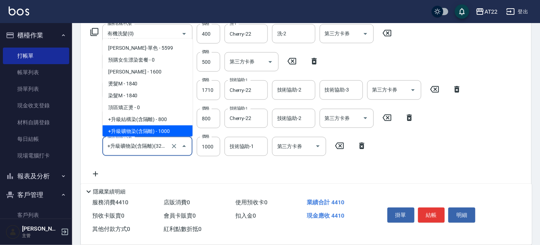
scroll to position [0, 4]
type input "+升級礦物染(含隔離)(32012)"
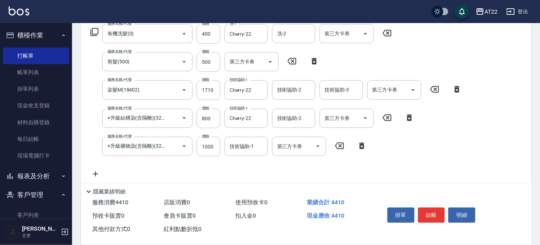
click at [343, 143] on icon at bounding box center [339, 146] width 9 height 6
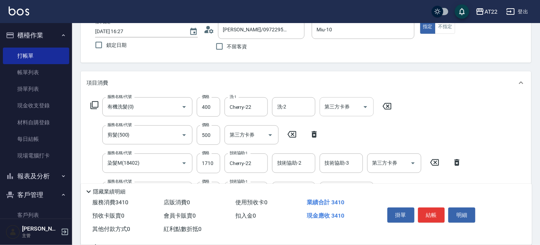
scroll to position [0, 0]
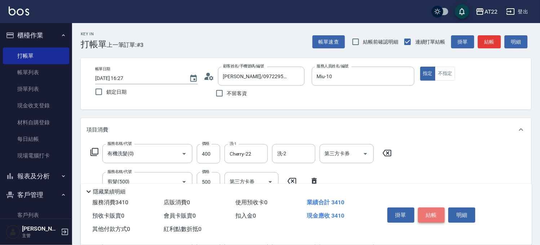
click at [437, 213] on button "結帳" at bounding box center [431, 215] width 27 height 15
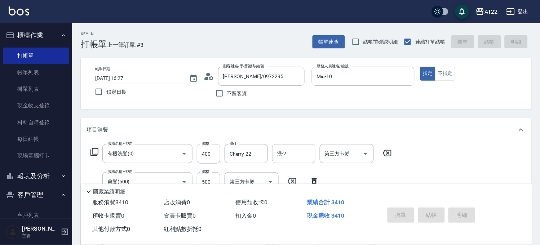
type input "2025/10/09 16:31"
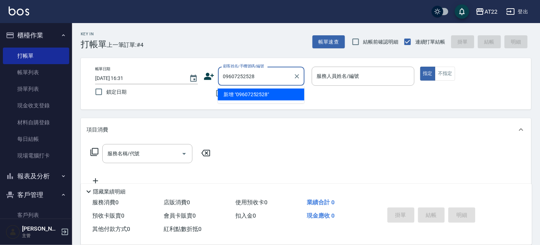
click at [243, 73] on input "09607252528" at bounding box center [255, 76] width 69 height 13
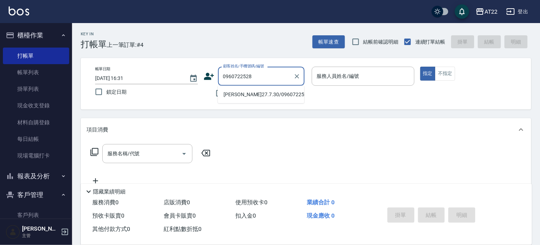
click at [242, 100] on li "[PERSON_NAME]27.7.30/0960722528/T91798" at bounding box center [261, 95] width 87 height 12
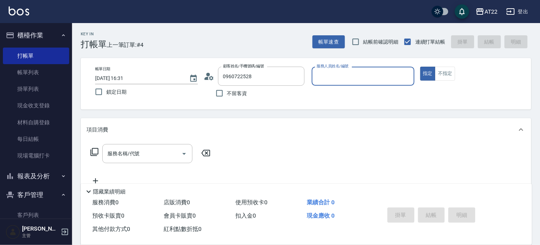
type input "[PERSON_NAME]27.7.30/0960722528/T91798"
type input "[PERSON_NAME]-7"
click at [164, 145] on div "服務名稱/代號" at bounding box center [147, 153] width 90 height 19
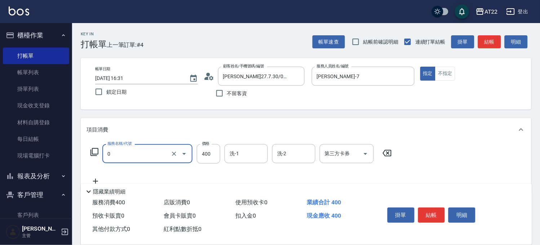
type input "有機洗髮(0)"
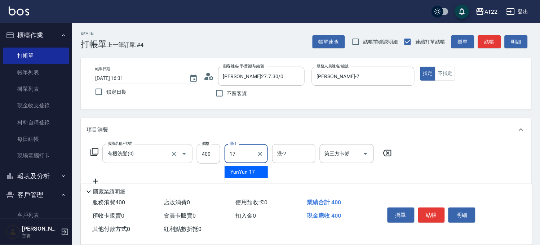
type input "YunYun-17"
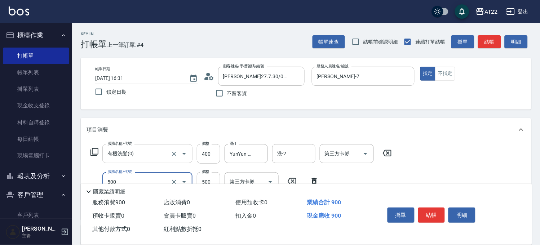
type input "剪髮(500)"
type input "630"
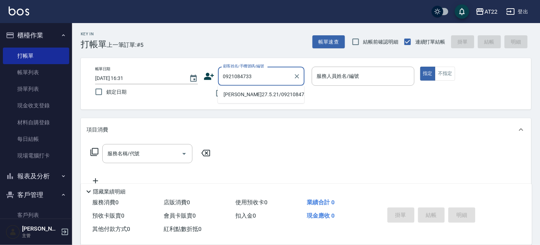
click at [236, 101] on li "[PERSON_NAME]27.5.21/0921084733/V86571" at bounding box center [261, 95] width 87 height 12
type input "[PERSON_NAME]27.5.21/0921084733/V86571"
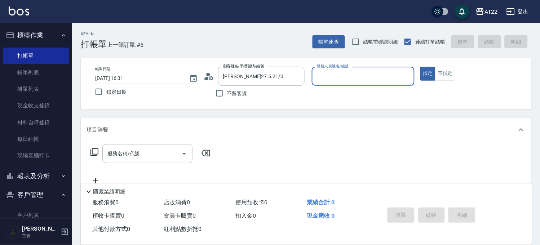
type input "Miu-10"
click at [162, 148] on input "服務名稱/代號" at bounding box center [142, 153] width 73 height 13
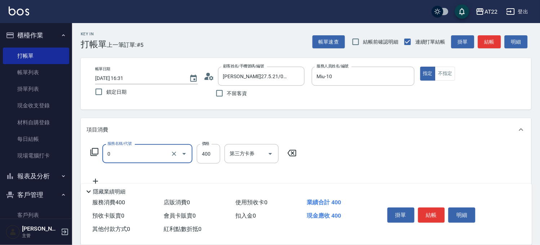
type input "有機洗髮(0)"
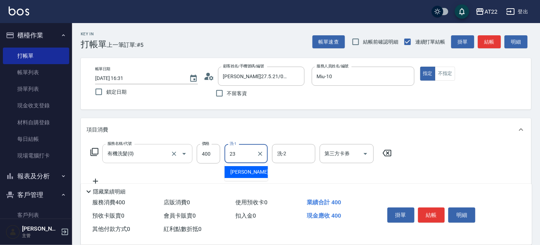
type input "[PERSON_NAME]-23"
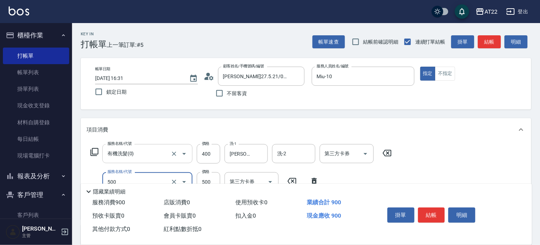
type input "剪髮(500)"
type input "450"
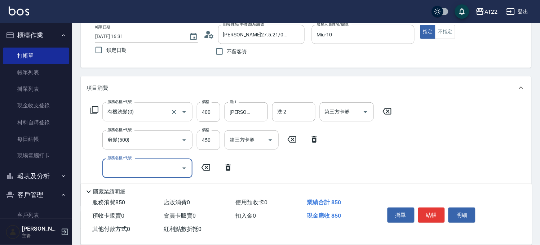
scroll to position [80, 0]
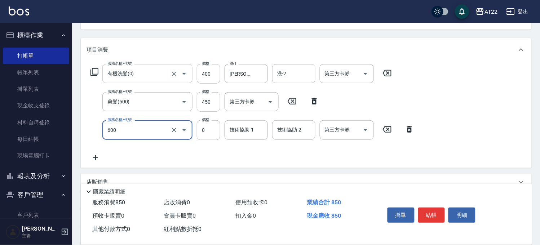
type input "燙瀏海(600)"
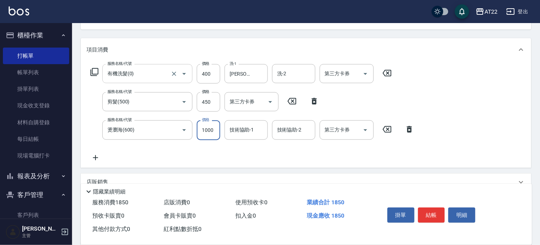
type input "1000"
type input "[PERSON_NAME]-23"
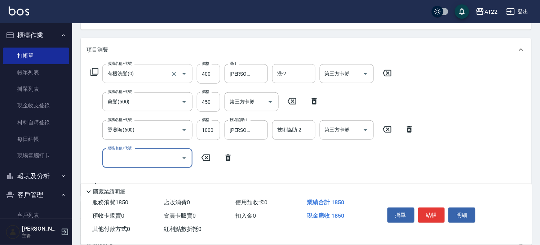
scroll to position [0, 0]
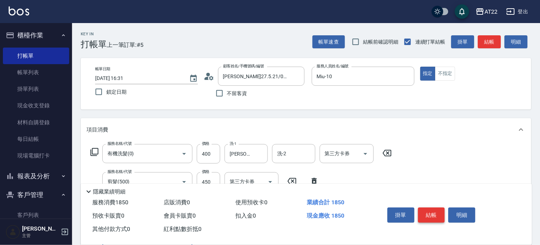
click at [420, 213] on button "結帳" at bounding box center [431, 215] width 27 height 15
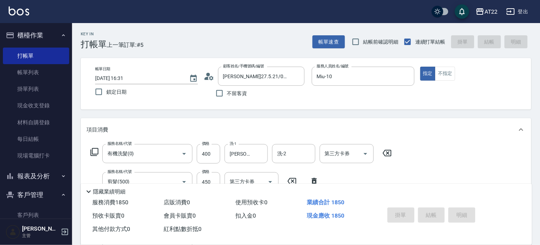
type input "2025/10/09 16:32"
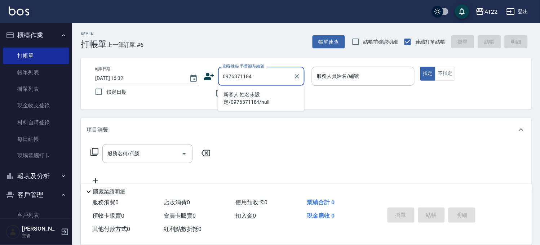
click at [283, 98] on li "新客人 姓名未設定/0976371184/null" at bounding box center [261, 98] width 87 height 19
type input "新客人 姓名未設定/0976371184/null"
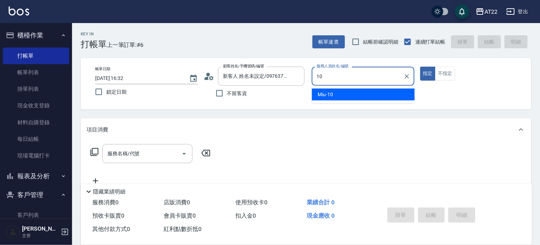
type input "Miu-10"
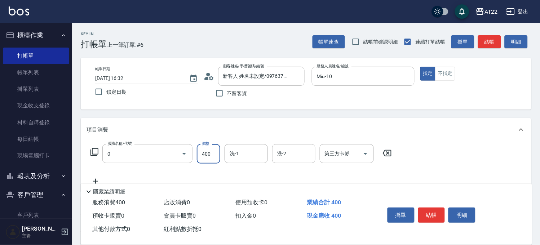
type input "有機洗髮(0)"
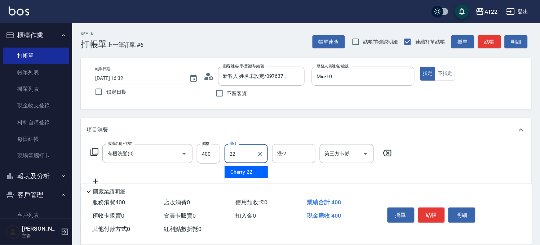
type input "Cherry-22"
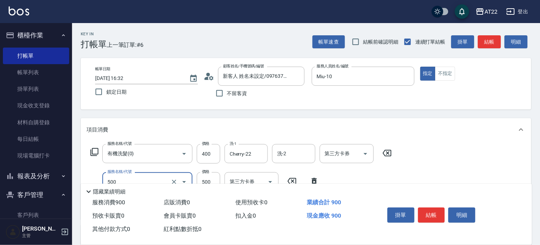
type input "剪髮(500)"
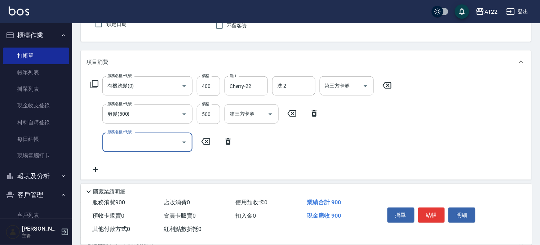
scroll to position [80, 0]
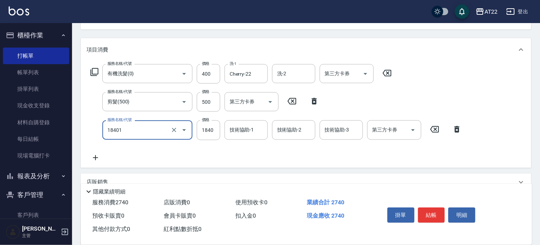
type input "燙髮M(18401)"
type input "2790"
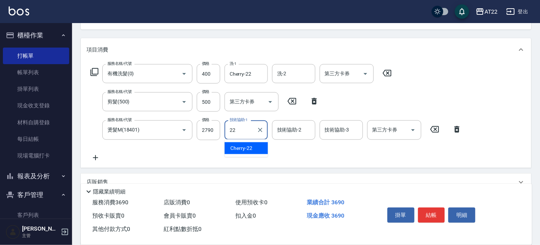
type input "Cherry-22"
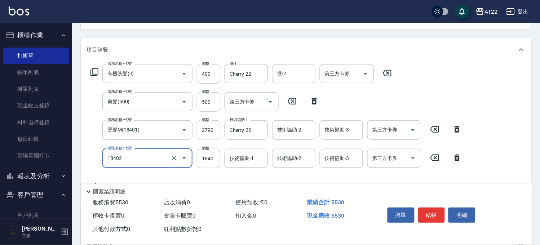
type input "染髮M(18402)"
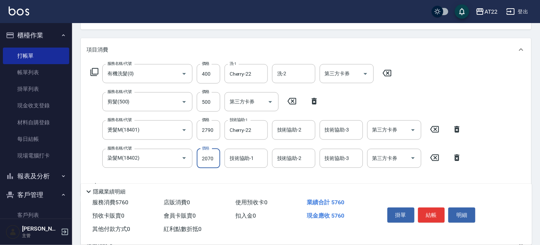
type input "2070"
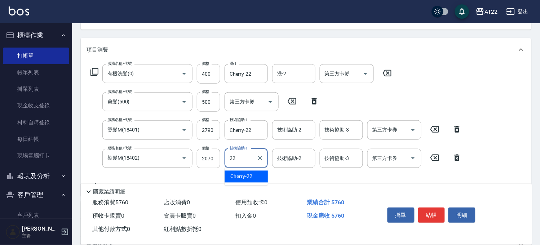
type input "Cherry-22"
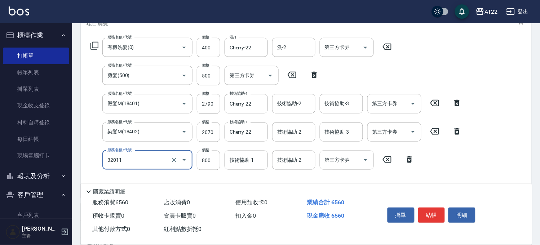
scroll to position [120, 0]
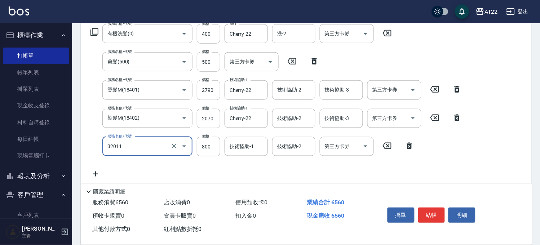
type input "+升級結構染(含隔離)(32011)"
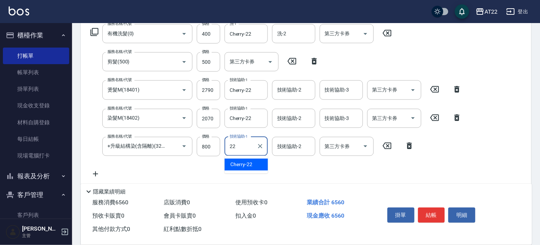
type input "Cherry-22"
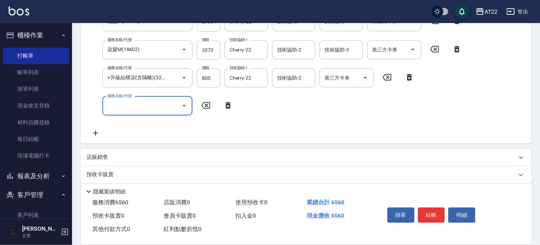
scroll to position [247, 0]
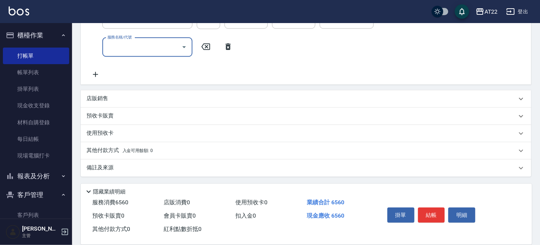
click at [123, 151] on span "入金可用餘額: 0" at bounding box center [138, 151] width 31 height 5
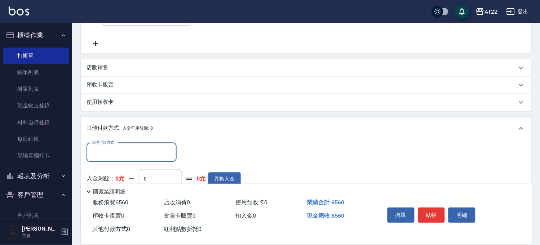
scroll to position [332, 0]
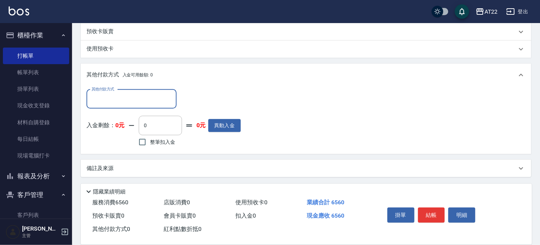
click at [131, 93] on input "其他付款方式" at bounding box center [132, 99] width 84 height 13
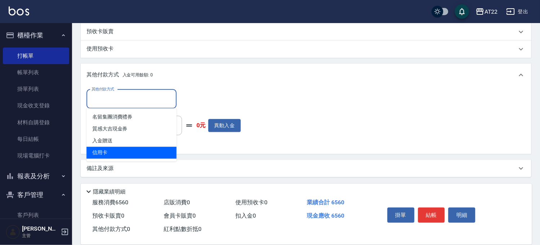
click at [113, 155] on span "信用卡" at bounding box center [132, 153] width 90 height 12
type input "信用卡"
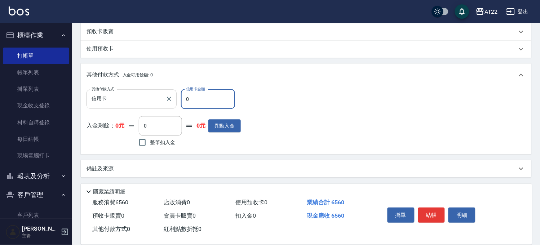
drag, startPoint x: 196, startPoint y: 106, endPoint x: 175, endPoint y: 107, distance: 21.3
click at [175, 107] on div "其他付款方式 信用卡 其他付款方式 信用卡金額 0 信用卡金額" at bounding box center [164, 98] width 154 height 19
type input "6560"
click at [427, 211] on button "結帳" at bounding box center [431, 215] width 27 height 15
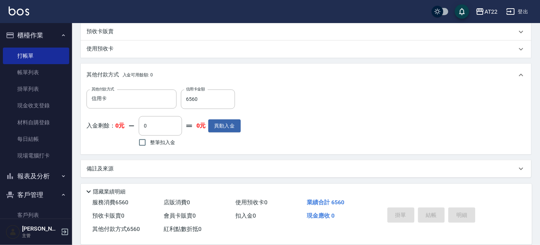
type input "2025/10/09 16:33"
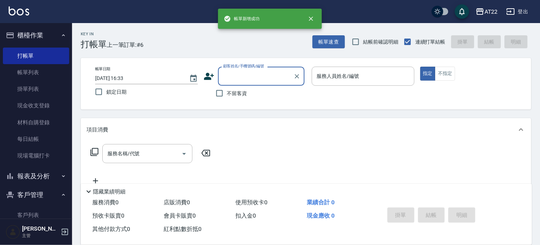
scroll to position [0, 0]
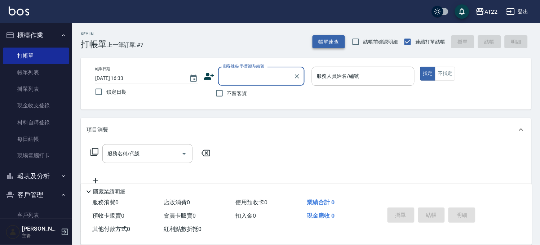
click at [337, 47] on button "帳單速查" at bounding box center [329, 41] width 32 height 13
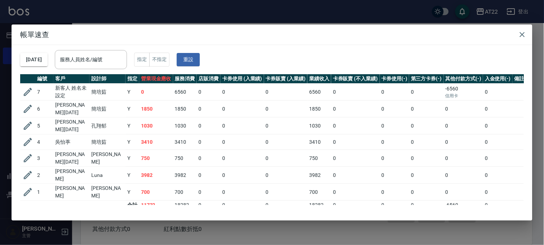
click at [211, 225] on div "帳單速查 2025/10/09 服務人員姓名/編號 服務人員姓名/編號 指定 不指定 重設 編號 客戶 設計師 指定 營業現金應收 服務消費 店販消費 卡券使…" at bounding box center [272, 122] width 544 height 245
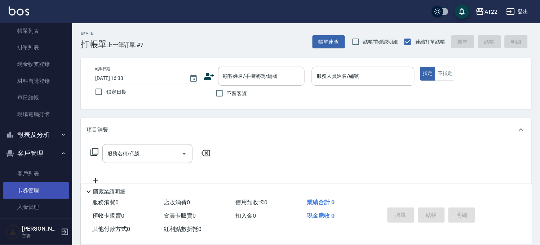
scroll to position [80, 0]
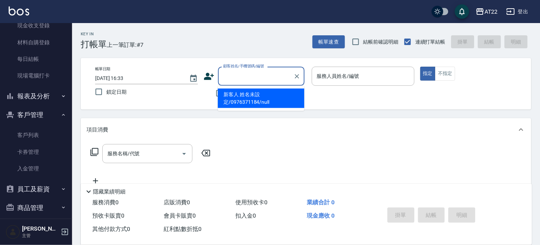
click at [247, 72] on input "顧客姓名/手機號碼/編號" at bounding box center [255, 76] width 69 height 13
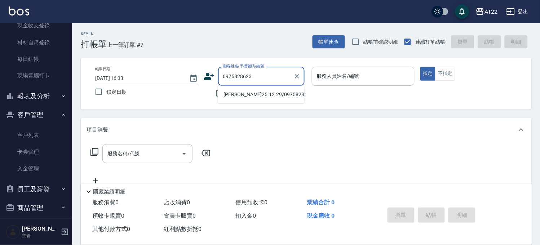
click at [251, 95] on li "[PERSON_NAME]25.12.29/0975828623/T83862/T10870" at bounding box center [261, 95] width 87 height 12
type input "[PERSON_NAME]25.12.29/0975828623/T83862/T10870"
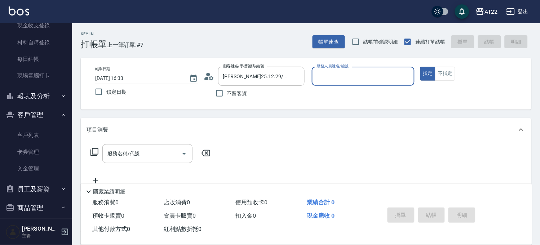
type input "Miu-10"
click at [159, 146] on div "服務名稱/代號" at bounding box center [147, 153] width 90 height 19
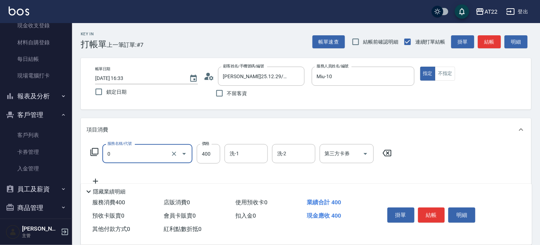
type input "有機洗髮(0)"
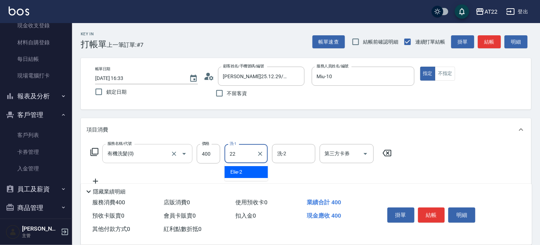
type input "Cherry-22"
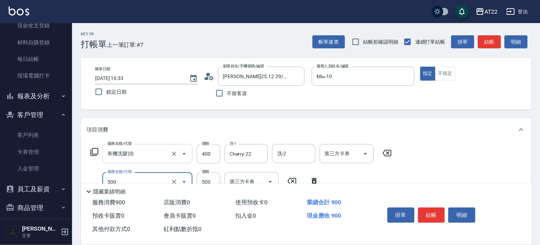
type input "剪髮(500)"
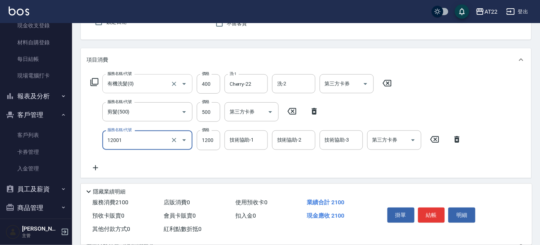
scroll to position [120, 0]
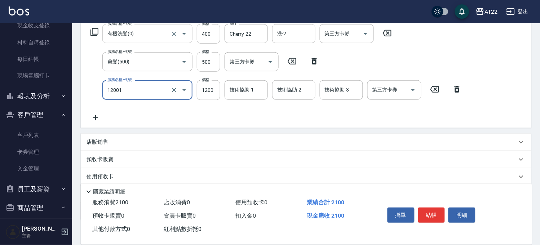
type input "燙髮S(12001)"
click at [210, 94] on input "1600" at bounding box center [208, 89] width 23 height 19
type input "1700"
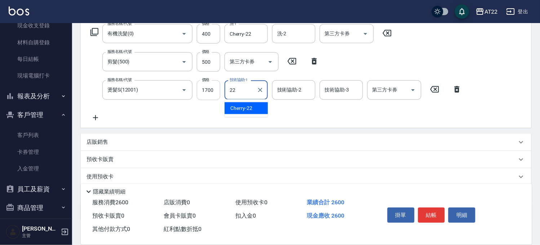
type input "22"
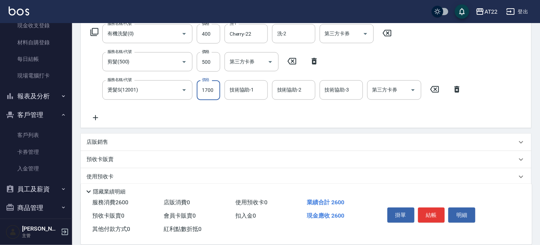
click at [210, 95] on input "1700" at bounding box center [208, 89] width 23 height 19
type input "1800"
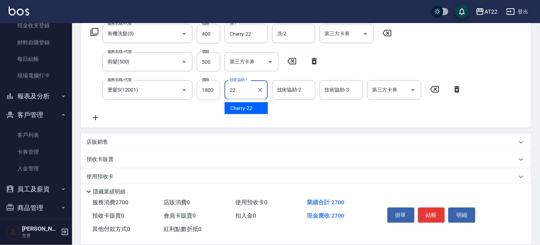
type input "Cherry-22"
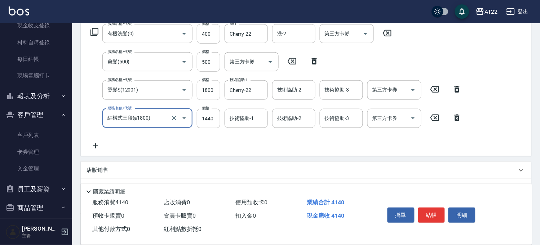
type input "結構式三段(a1800)"
type input "1932"
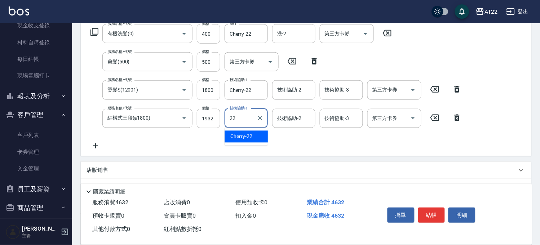
type input "Cherry-22"
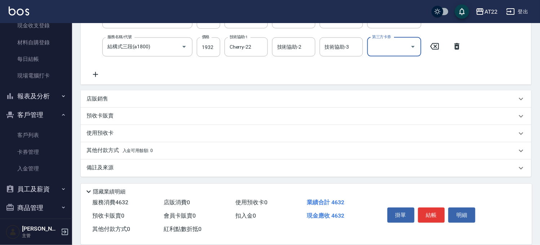
scroll to position [111, 0]
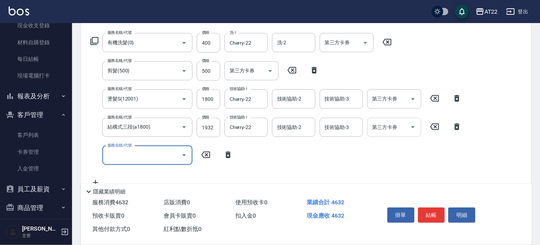
click at [405, 125] on input "第三方卡券" at bounding box center [389, 127] width 37 height 13
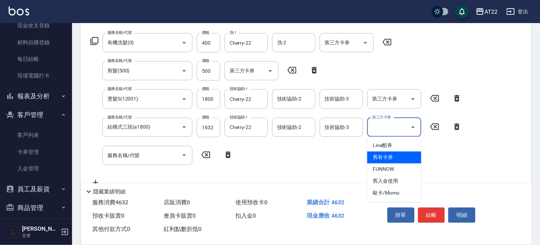
click at [398, 160] on span "舊有卡券" at bounding box center [394, 158] width 54 height 12
type input "舊有卡券"
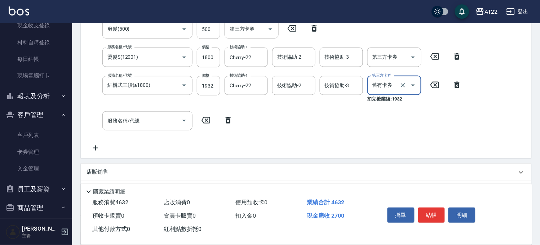
scroll to position [191, 0]
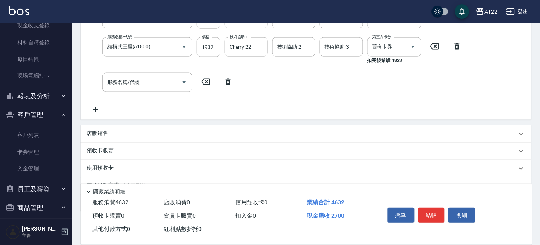
click at [101, 131] on p "店販銷售" at bounding box center [98, 134] width 22 height 8
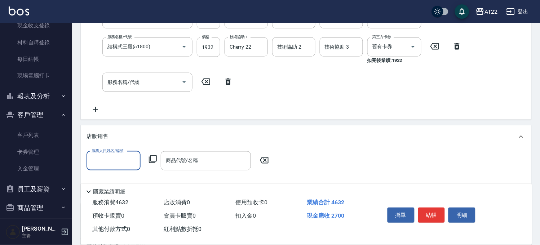
scroll to position [0, 0]
click at [101, 131] on div "店販銷售" at bounding box center [306, 136] width 451 height 23
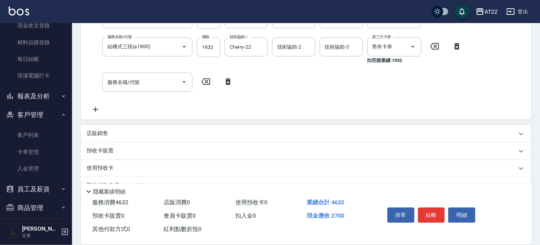
click at [102, 154] on p "預收卡販賣" at bounding box center [100, 151] width 27 height 8
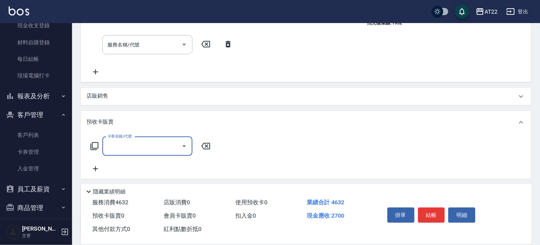
scroll to position [272, 0]
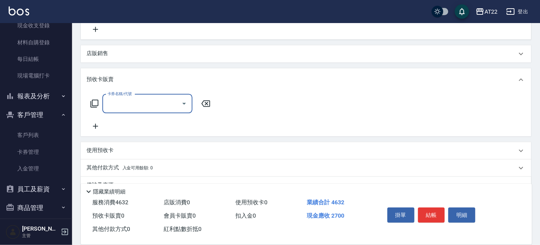
click at [132, 111] on div "卡券名稱/代號" at bounding box center [147, 103] width 90 height 19
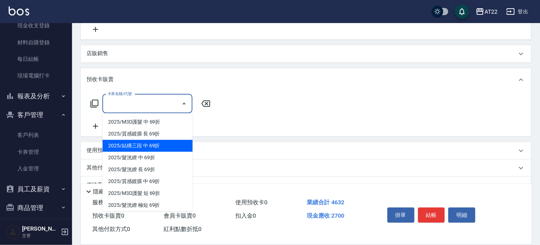
click at [153, 146] on span "2025/結構三段 中 69折" at bounding box center [147, 146] width 90 height 12
type input "2025/結構三段 中 69折"
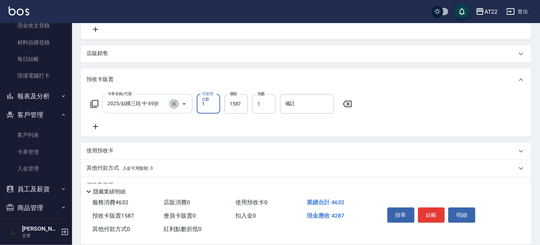
click at [177, 102] on icon "Clear" at bounding box center [174, 104] width 7 height 7
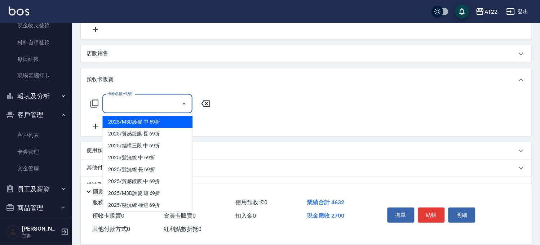
click at [164, 104] on input "卡券名稱/代號" at bounding box center [142, 104] width 73 height 13
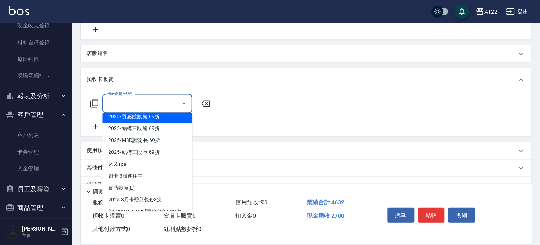
scroll to position [120, 0]
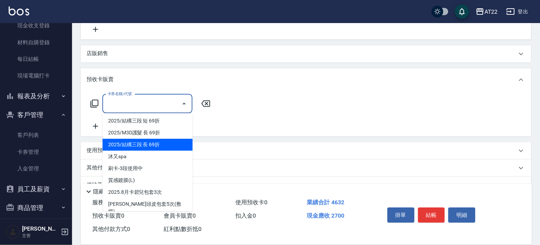
click at [141, 145] on span "2025/結構三段 長 69折" at bounding box center [147, 145] width 90 height 12
type input "2025/結構三段 長 69折"
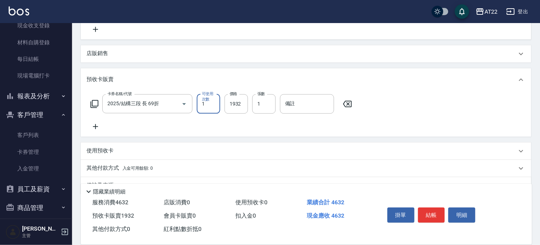
click at [151, 140] on div "項目消費 服務名稱/代號 有機洗髮(0) 服務名稱/代號 價格 400 價格 洗-1 Cherry-22 洗-1 洗-2 洗-2 第三方卡券 第三方卡券 服務…" at bounding box center [306, 21] width 451 height 348
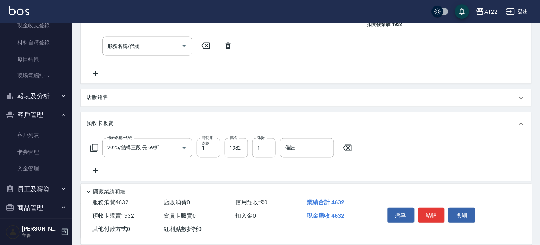
scroll to position [151, 0]
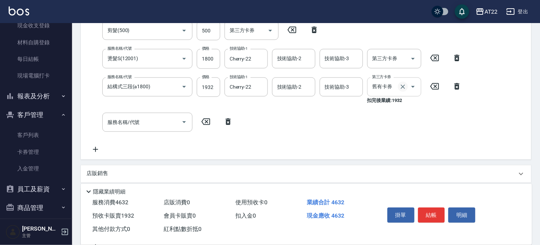
click at [405, 87] on icon "Clear" at bounding box center [403, 86] width 7 height 7
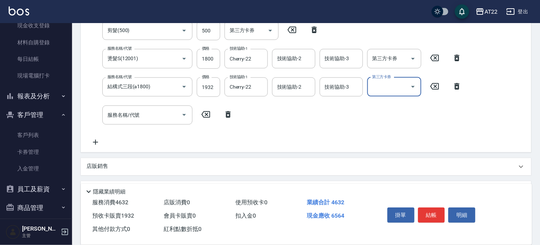
click at [370, 150] on div "服務名稱/代號 有機洗髮(0) 服務名稱/代號 價格 400 價格 洗-1 Cherry-22 洗-1 洗-2 洗-2 第三方卡券 第三方卡券 服務名稱/代號…" at bounding box center [306, 71] width 451 height 163
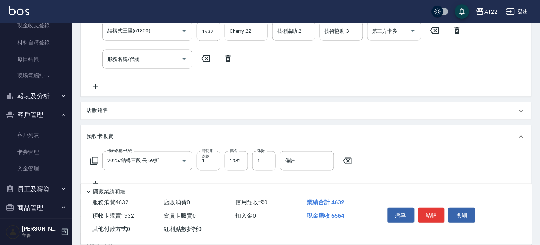
scroll to position [282, 0]
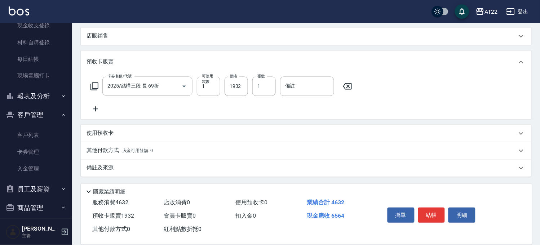
click at [117, 136] on div "使用預收卡" at bounding box center [302, 134] width 431 height 8
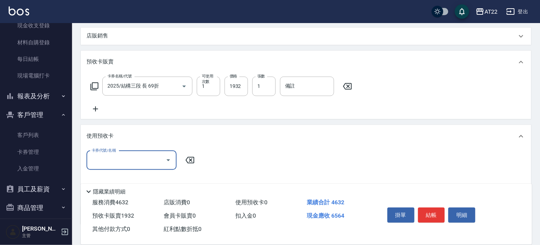
scroll to position [0, 0]
click at [117, 136] on div "使用預收卡" at bounding box center [302, 137] width 431 height 8
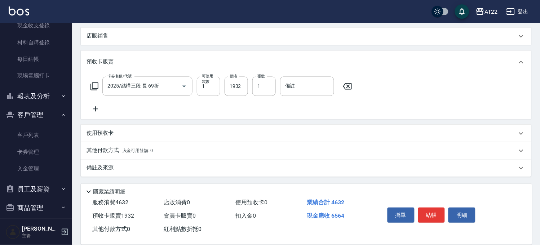
click at [125, 152] on span "入金可用餘額: 0" at bounding box center [138, 151] width 31 height 5
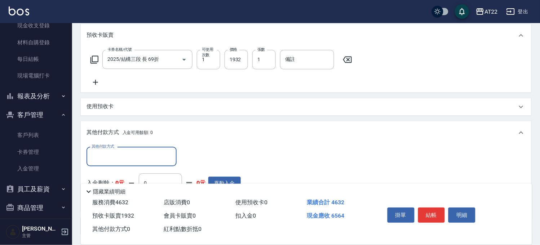
scroll to position [322, 0]
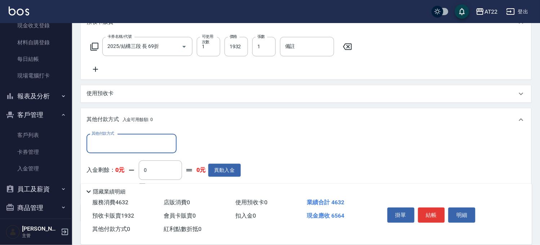
click at [127, 148] on input "其他付款方式" at bounding box center [132, 143] width 84 height 13
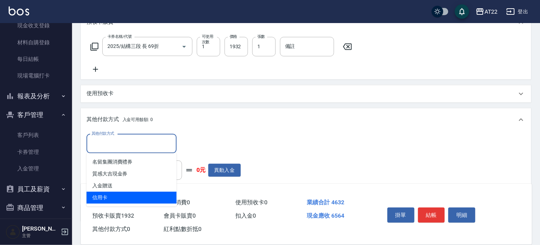
click at [121, 197] on span "信用卡" at bounding box center [132, 198] width 90 height 12
type input "信用卡"
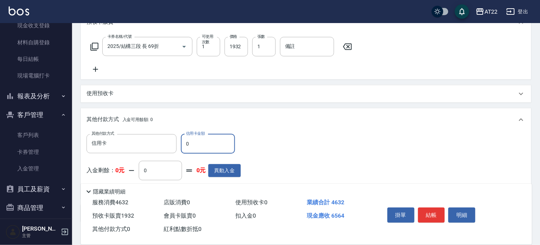
drag, startPoint x: 199, startPoint y: 142, endPoint x: 181, endPoint y: 140, distance: 18.5
click at [181, 140] on input "0" at bounding box center [208, 143] width 54 height 19
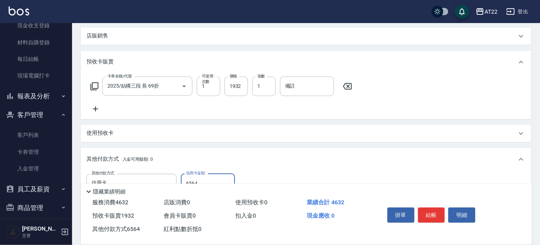
scroll to position [367, 0]
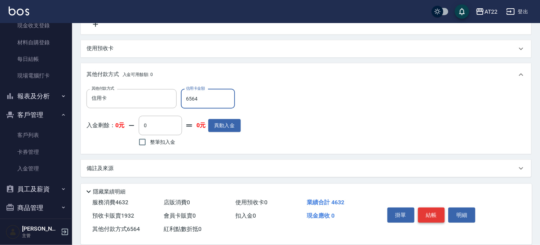
type input "6564"
click at [435, 209] on button "結帳" at bounding box center [431, 215] width 27 height 15
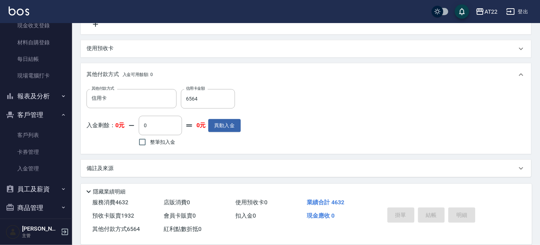
type input "2025/10/09 16:36"
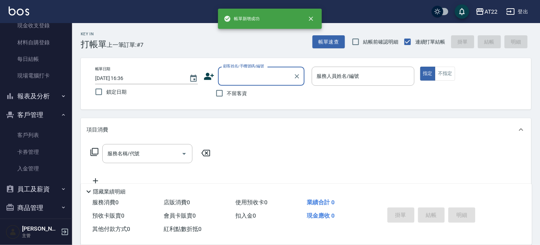
scroll to position [0, 0]
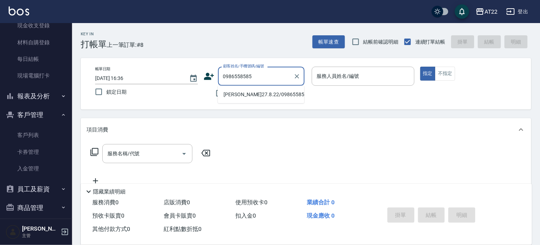
click at [260, 97] on li "[PERSON_NAME]27.8.22/0986558585/T91826" at bounding box center [261, 95] width 87 height 12
type input "[PERSON_NAME]27.8.22/0986558585/T91826"
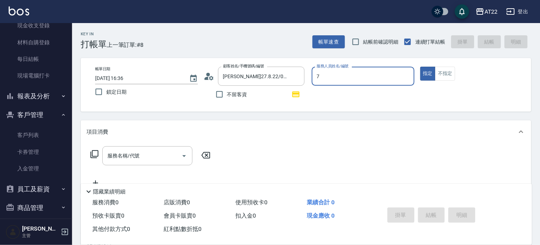
type input "[PERSON_NAME]-7"
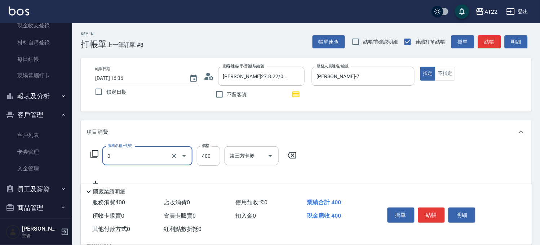
type input "有機洗髮(0)"
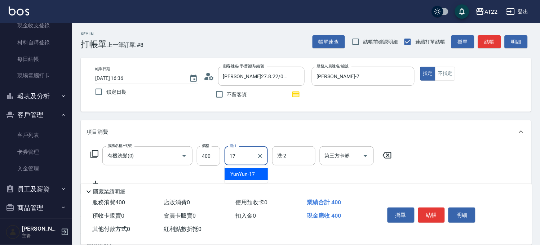
type input "YunYun-17"
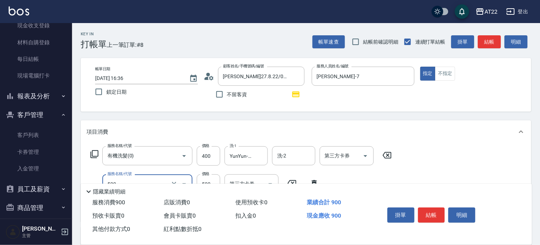
type input "剪髮(500)"
type input "630"
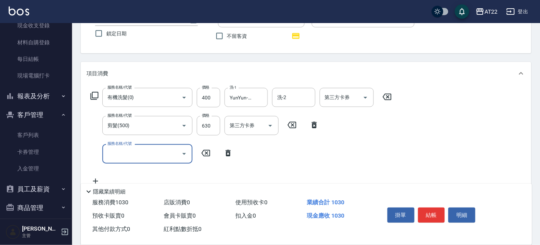
scroll to position [120, 0]
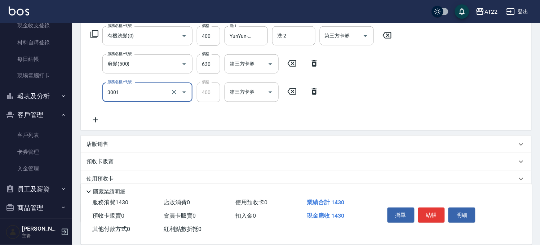
type input "側邊燙貼(3001)"
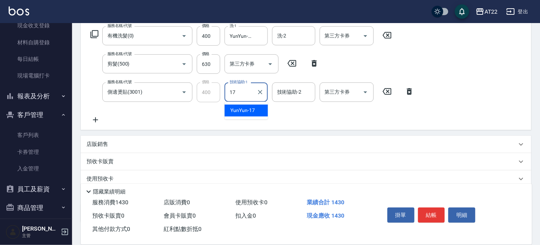
type input "YunYun-17"
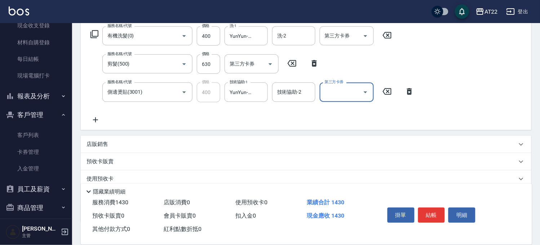
scroll to position [0, 0]
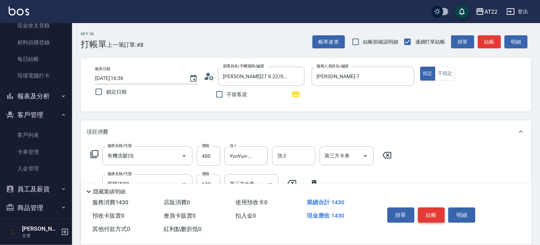
click at [437, 216] on button "結帳" at bounding box center [431, 215] width 27 height 15
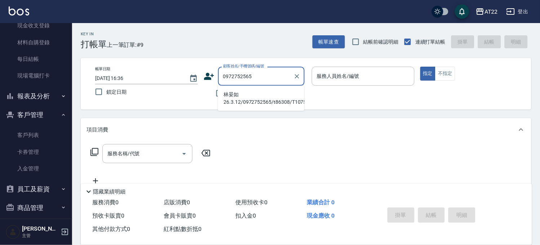
click at [260, 107] on li "林晏如26.3.12/0972752565/t86308/T10757" at bounding box center [261, 98] width 87 height 19
type input "林晏如26.3.12/0972752565/t86308/T10757"
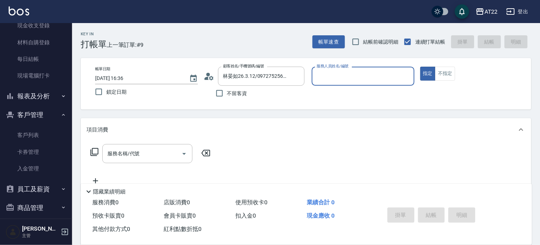
type input "Miu-10"
click at [420, 67] on button "指定" at bounding box center [428, 74] width 16 height 14
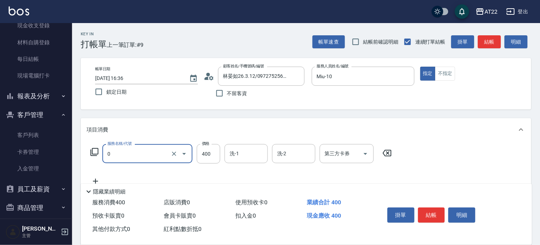
type input "有機洗髮(0)"
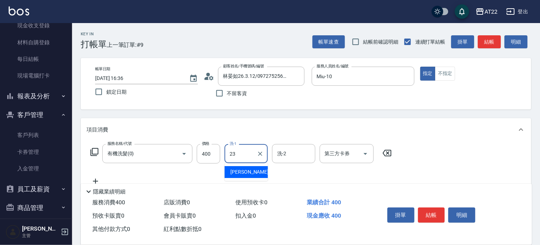
type input "[PERSON_NAME]-23"
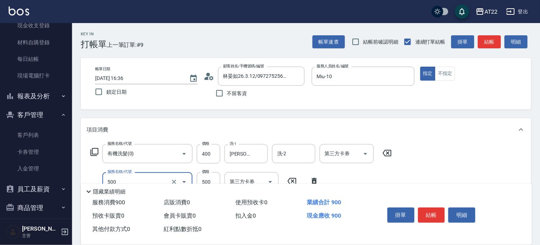
type input "剪髮(500)"
type input "430"
click at [437, 214] on button "結帳" at bounding box center [431, 215] width 27 height 15
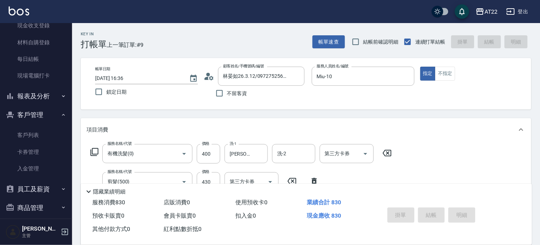
type input "2025/10/09 16:37"
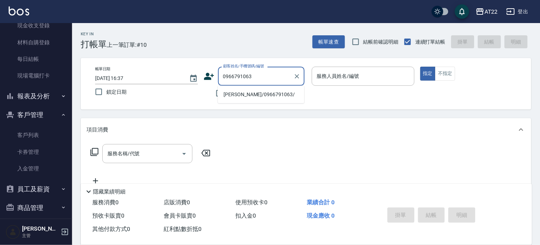
click at [257, 90] on li "[PERSON_NAME]/0966791063/" at bounding box center [261, 95] width 87 height 12
type input "[PERSON_NAME]/0966791063/"
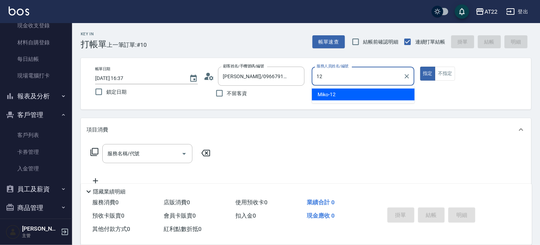
type input "Miko-12"
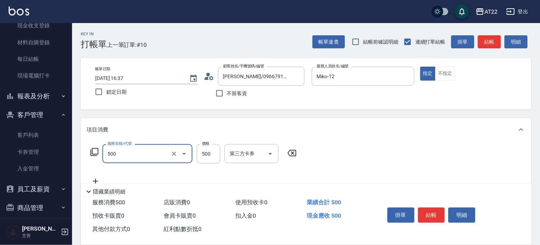
type input "剪髮(500)"
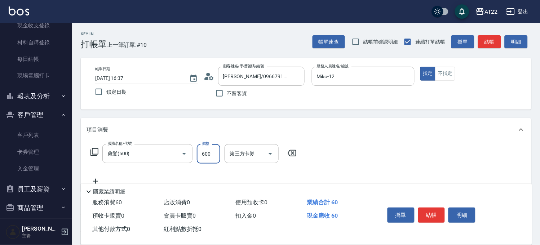
type input "600"
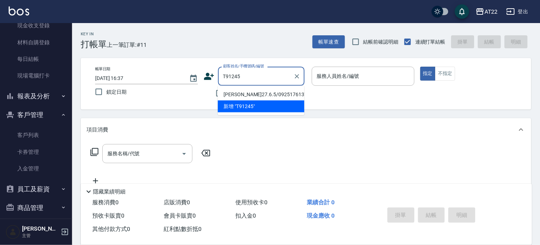
click at [255, 95] on li "[PERSON_NAME]27.6.5/0925176137/T91245" at bounding box center [261, 95] width 87 height 12
type input "[PERSON_NAME]27.6.5/0925176137/T91245"
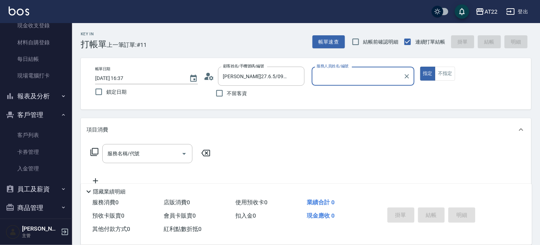
type input "[PERSON_NAME]-7"
click at [137, 159] on input "服務名稱/代號" at bounding box center [142, 153] width 73 height 13
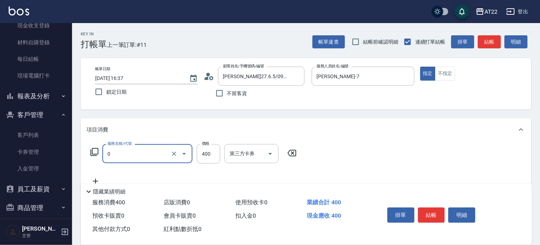
type input "有機洗髮(0)"
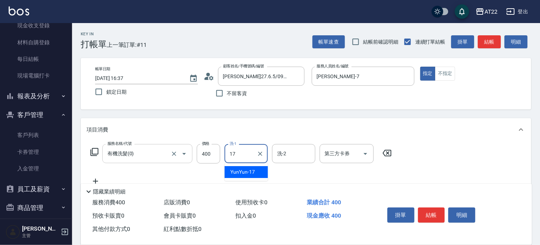
type input "YunYun-17"
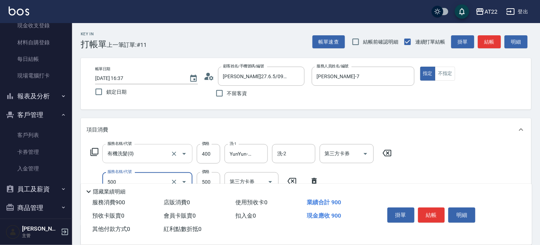
type input "剪髮(500)"
type input "700"
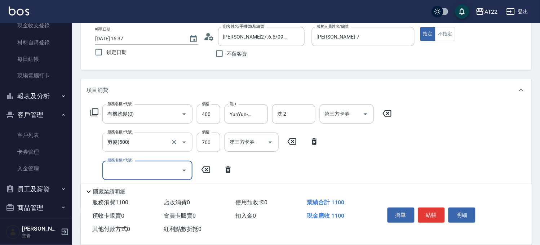
scroll to position [40, 0]
type input "染髮S(12002)"
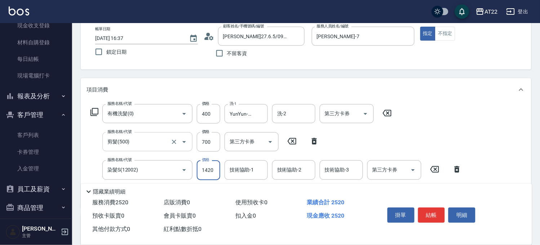
type input "1420"
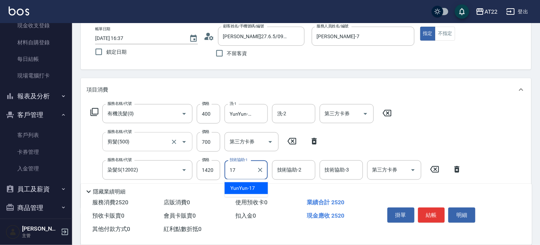
type input "YunYun-17"
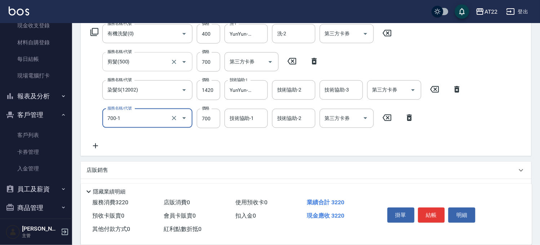
type input "漂髮短(700-1)"
type input "1000"
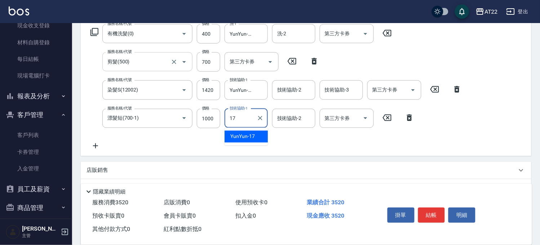
type input "YunYun-17"
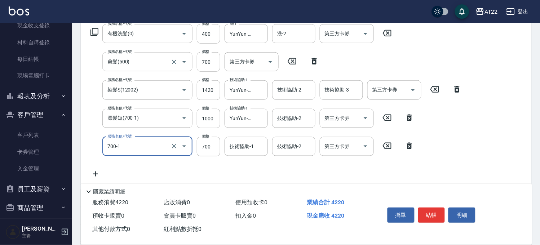
type input "漂髮短(700-1)"
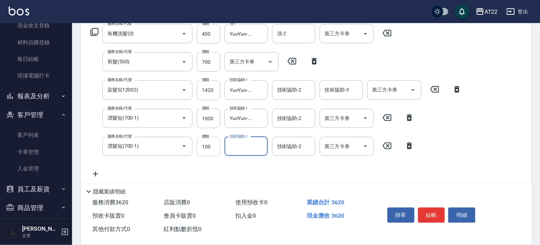
click at [207, 145] on input "100" at bounding box center [208, 146] width 23 height 19
type input "1000"
type input "YunYun-17"
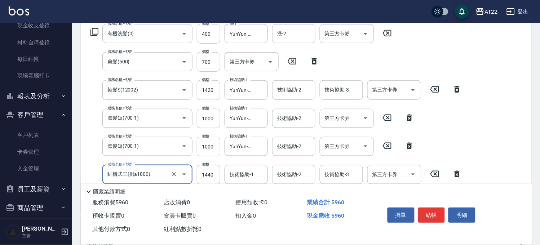
type input "結構式三段(a1800)"
type input "1242"
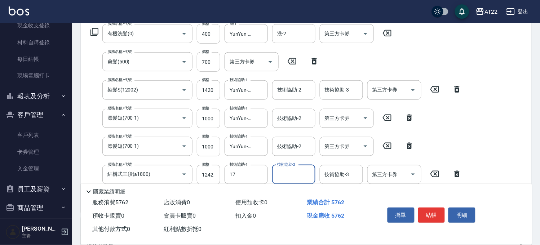
type input "YunYun-17"
click at [426, 208] on button "結帳" at bounding box center [431, 215] width 27 height 15
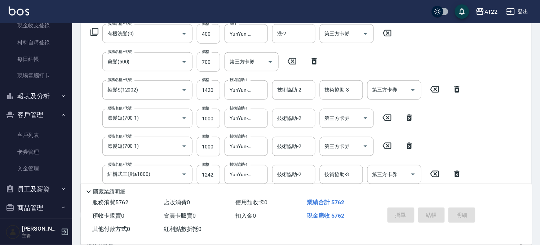
type input "2025/10/09 16:38"
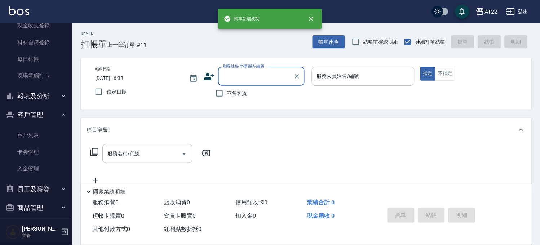
scroll to position [0, 0]
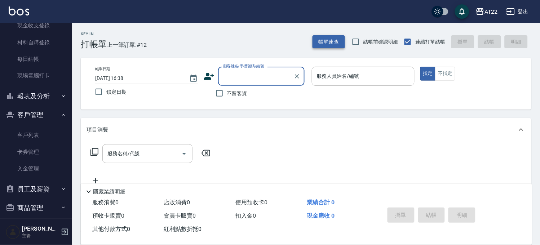
click at [335, 35] on button "帳單速查" at bounding box center [329, 41] width 32 height 13
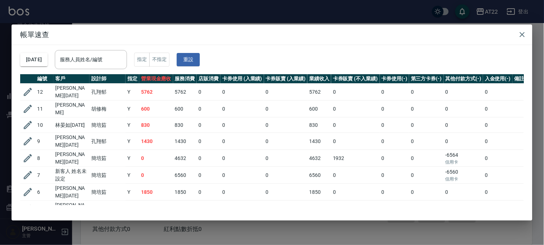
click at [250, 14] on div "帳單速查 2025/10/09 服務人員姓名/編號 服務人員姓名/編號 指定 不指定 重設 編號 客戶 設計師 指定 營業現金應收 服務消費 店販消費 卡券使…" at bounding box center [272, 122] width 544 height 245
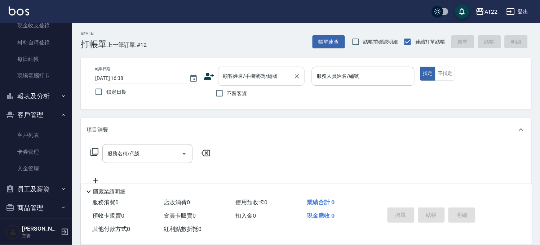
click at [261, 81] on input "顧客姓名/手機號碼/編號" at bounding box center [255, 76] width 69 height 13
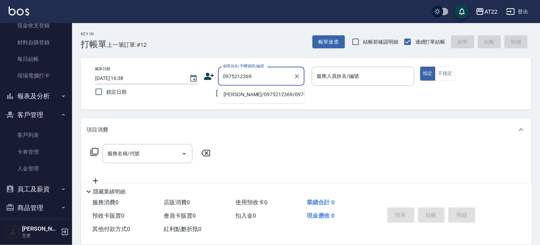
click at [245, 96] on li "[PERSON_NAME]/0975212369/0975212369" at bounding box center [261, 95] width 87 height 12
type input "[PERSON_NAME]/0975212369/0975212369"
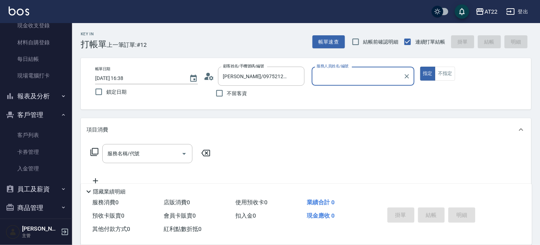
type input "king-5"
click at [411, 77] on button "Clear" at bounding box center [407, 76] width 10 height 10
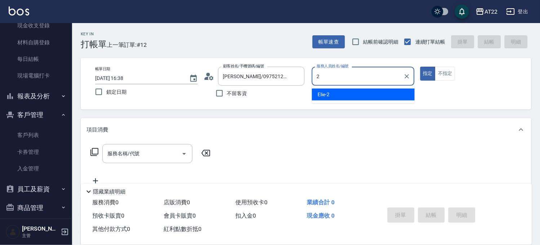
type input "Elie-2"
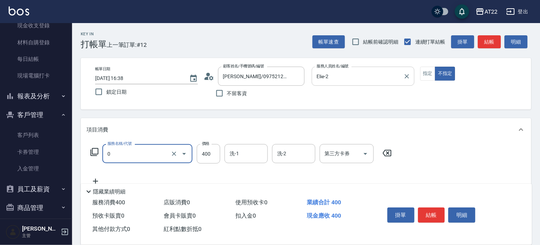
type input "有機洗髮(0)"
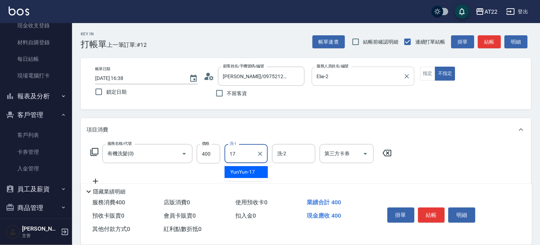
type input "YunYun-17"
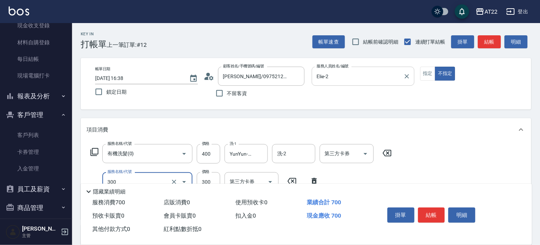
type input "剪髮(300)"
type input "250"
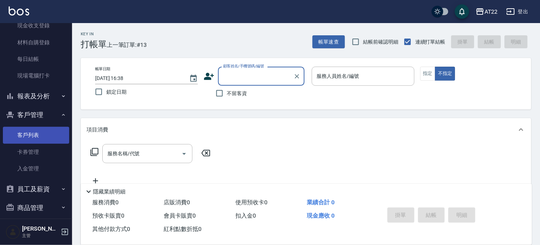
click at [38, 130] on link "客戶列表" at bounding box center [36, 135] width 66 height 17
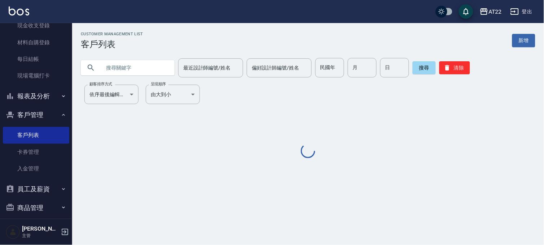
click at [115, 72] on input "text" at bounding box center [135, 67] width 68 height 19
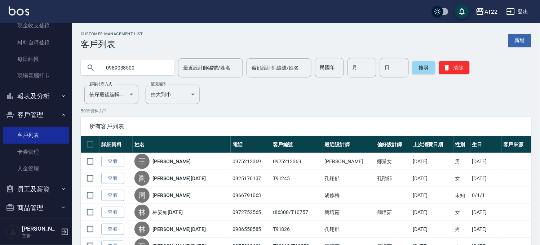
type input "0989038500"
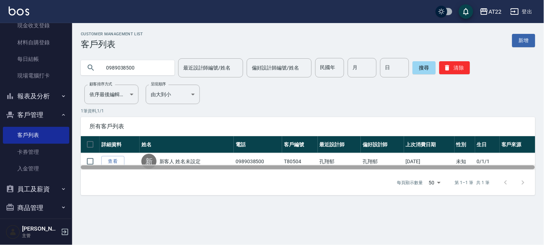
click at [115, 169] on div at bounding box center [308, 168] width 454 height 4
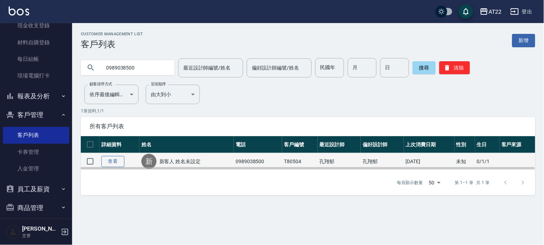
click at [114, 163] on link "查看" at bounding box center [112, 161] width 23 height 11
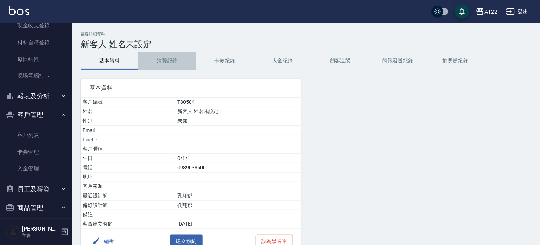
click at [159, 66] on button "消費記錄" at bounding box center [167, 60] width 58 height 17
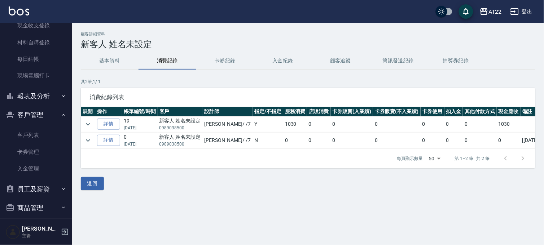
click at [105, 60] on button "基本資料" at bounding box center [110, 60] width 58 height 17
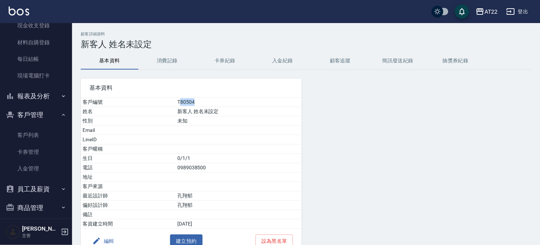
drag, startPoint x: 179, startPoint y: 101, endPoint x: 214, endPoint y: 101, distance: 34.6
click at [214, 101] on td "T80504" at bounding box center [239, 102] width 126 height 9
click at [204, 102] on td "T80504" at bounding box center [239, 102] width 126 height 9
drag, startPoint x: 182, startPoint y: 102, endPoint x: 172, endPoint y: 102, distance: 10.1
click at [172, 102] on tr "客戶編號 T80504" at bounding box center [191, 102] width 221 height 9
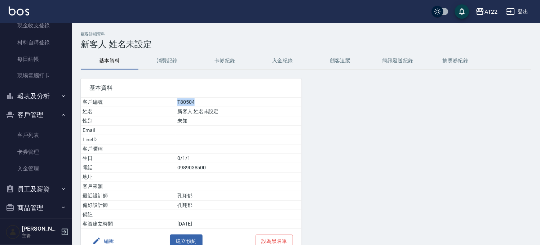
copy tr "客戶編號 T80504"
click at [489, 11] on div "AT22" at bounding box center [491, 11] width 13 height 9
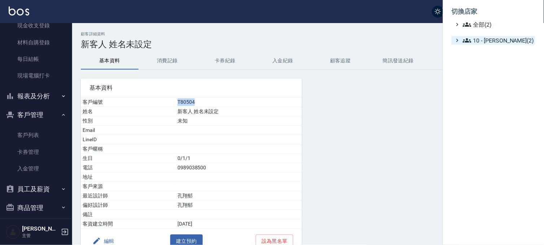
click at [487, 44] on span "10 - 楊家昕(2)" at bounding box center [498, 40] width 70 height 9
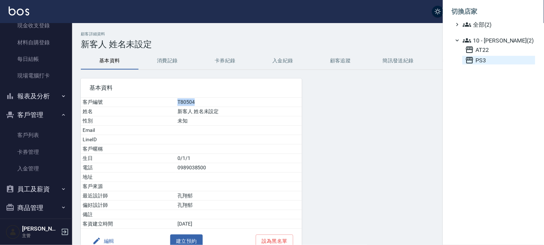
click at [484, 61] on span "PS3" at bounding box center [498, 60] width 67 height 9
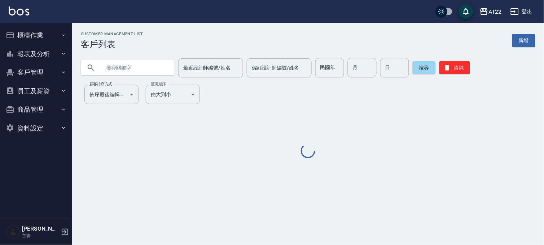
click at [153, 63] on input "text" at bounding box center [135, 67] width 68 height 19
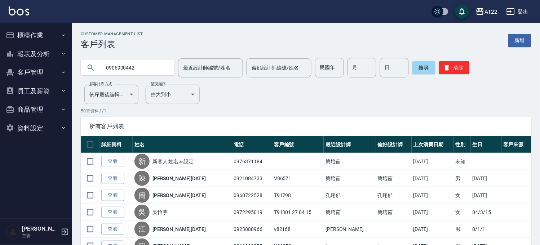
type input "0906900442"
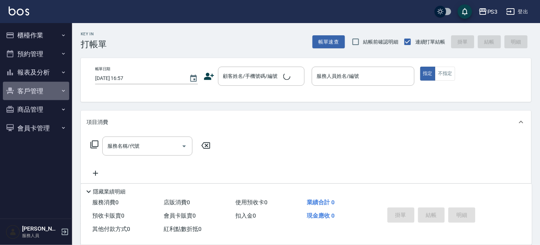
click at [37, 92] on button "客戶管理" at bounding box center [36, 91] width 66 height 19
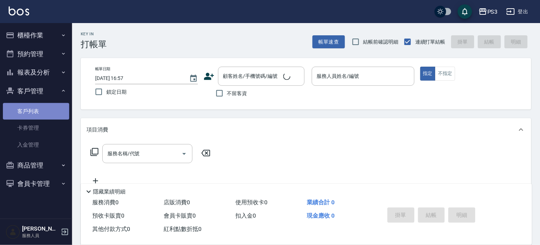
click at [39, 107] on link "客戶列表" at bounding box center [36, 111] width 66 height 17
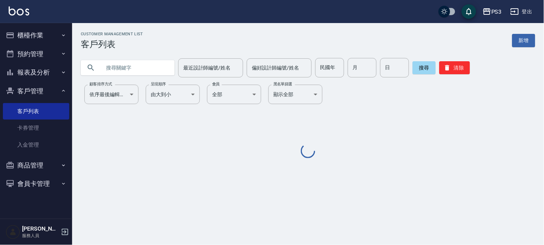
click at [141, 71] on input "text" at bounding box center [135, 67] width 68 height 19
paste input "T80504"
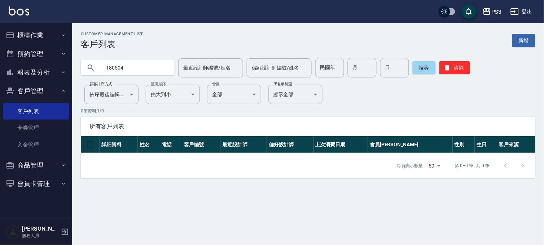
click at [112, 69] on input "T80504" at bounding box center [135, 67] width 68 height 19
type input "T80504"
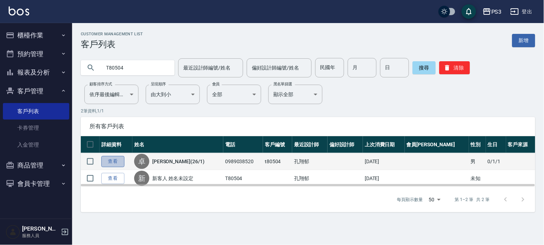
click at [109, 158] on link "查看" at bounding box center [112, 161] width 23 height 11
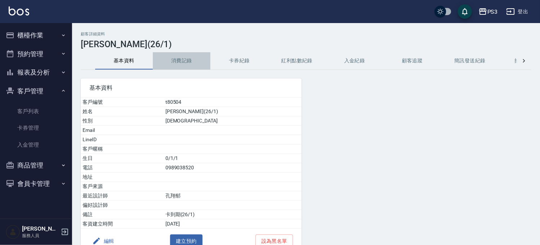
click at [177, 64] on button "消費記錄" at bounding box center [182, 60] width 58 height 17
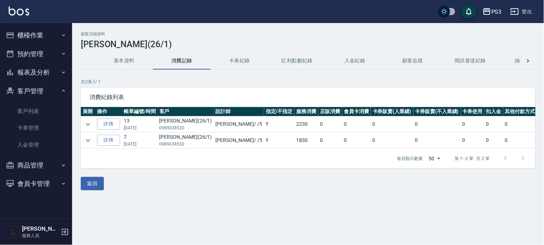
click at [115, 62] on button "基本資料" at bounding box center [124, 60] width 58 height 17
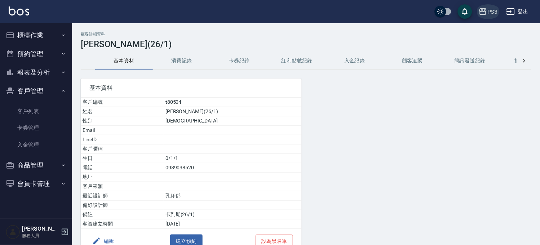
click at [495, 12] on div "PS3" at bounding box center [493, 11] width 10 height 9
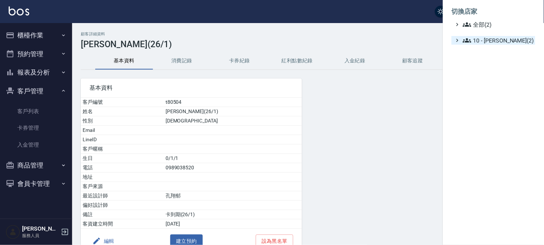
click at [487, 36] on span "10 - [PERSON_NAME](2)" at bounding box center [498, 40] width 70 height 9
click at [484, 49] on span "AT22" at bounding box center [498, 49] width 67 height 9
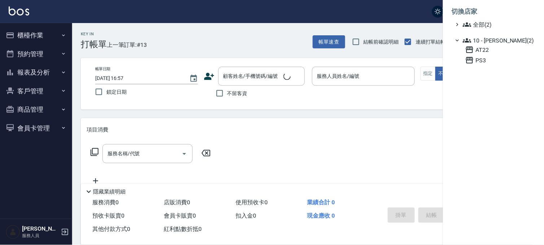
click at [25, 86] on div at bounding box center [272, 122] width 544 height 245
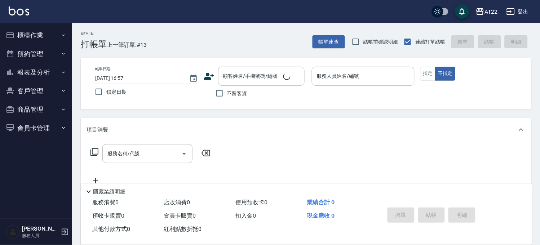
click at [38, 89] on button "客戶管理" at bounding box center [36, 91] width 66 height 19
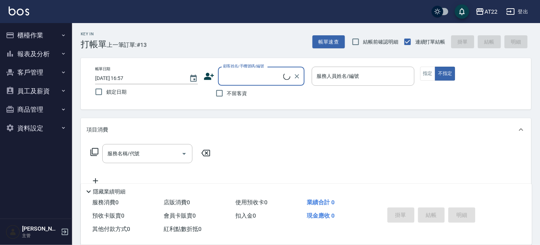
click at [48, 66] on button "客戶管理" at bounding box center [36, 72] width 66 height 19
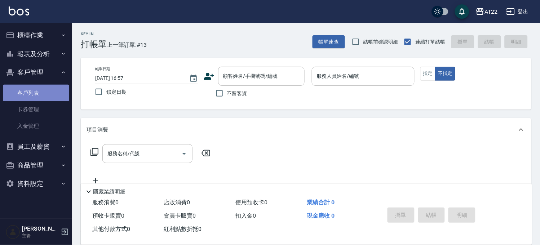
click at [44, 89] on link "客戶列表" at bounding box center [36, 93] width 66 height 17
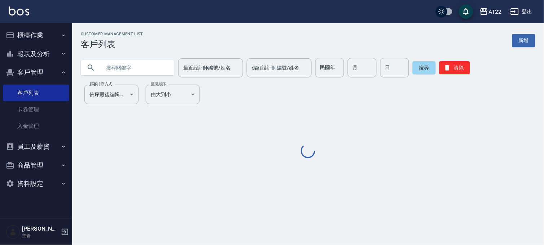
click at [110, 76] on input "text" at bounding box center [135, 67] width 68 height 19
paste input "T80504"
click at [113, 66] on input "T80504" at bounding box center [135, 67] width 68 height 19
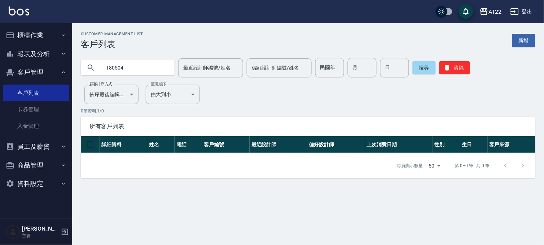
type input "T80504"
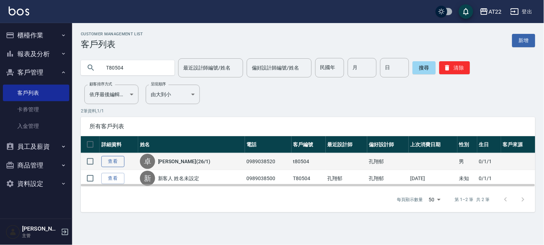
click at [120, 163] on link "查看" at bounding box center [112, 161] width 23 height 11
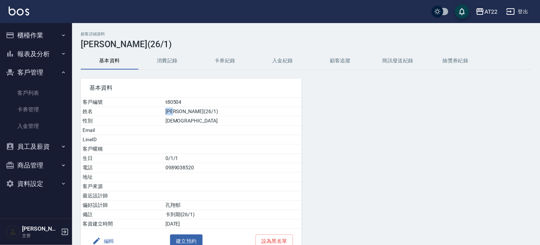
click at [209, 113] on tr "姓名 [PERSON_NAME](26/1)" at bounding box center [191, 111] width 221 height 9
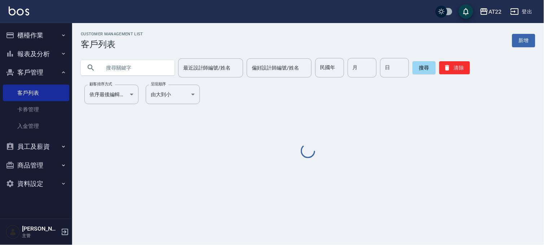
click at [135, 69] on input "text" at bounding box center [135, 67] width 68 height 19
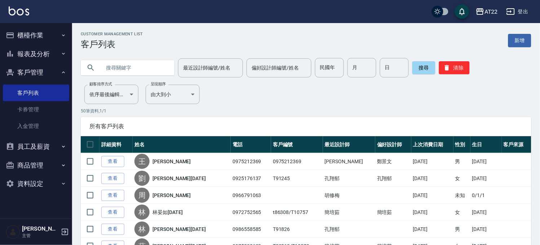
click at [124, 63] on input "text" at bounding box center [135, 67] width 68 height 19
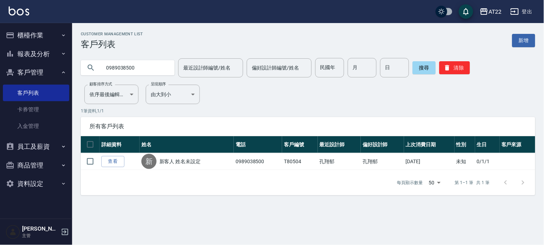
drag, startPoint x: 140, startPoint y: 65, endPoint x: 72, endPoint y: 66, distance: 67.4
click at [72, 66] on div "0989038500 最近設計師編號/姓名 最近設計師編號/姓名 偏好設計師編號/姓名 偏好設計師編號/姓名 民國年 民國年 月 月 日 日 搜尋 清除" at bounding box center [303, 63] width 463 height 28
type input "T80504"
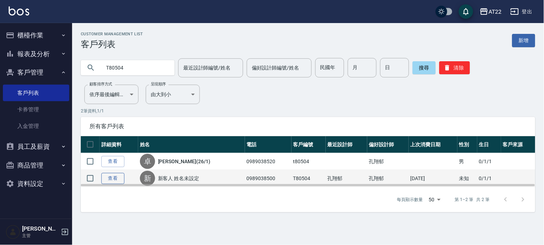
click at [103, 179] on link "查看" at bounding box center [112, 178] width 23 height 11
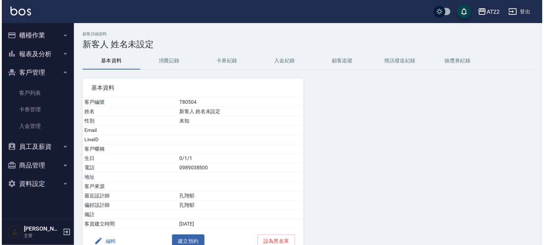
scroll to position [40, 0]
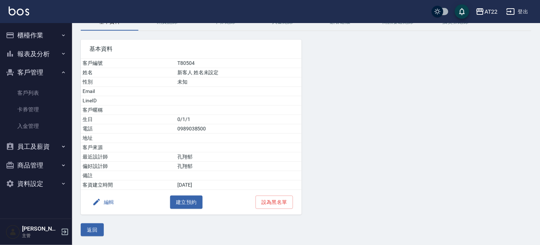
click at [110, 193] on div "編輯 建立預約 設為黑名單" at bounding box center [191, 202] width 221 height 25
click at [107, 199] on button "編輯" at bounding box center [103, 202] width 28 height 13
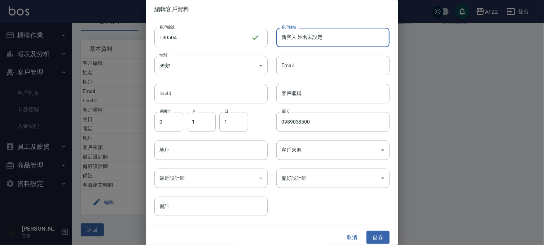
drag, startPoint x: 338, startPoint y: 40, endPoint x: 269, endPoint y: 35, distance: 69.8
click at [269, 35] on div "客戶姓名 新客人 姓名未設定 客戶姓名" at bounding box center [329, 33] width 122 height 28
paste input "[PERSON_NAME]"
click at [291, 38] on input "[PERSON_NAME]" at bounding box center [332, 37] width 113 height 19
click at [300, 36] on input "[PERSON_NAME]" at bounding box center [332, 37] width 113 height 19
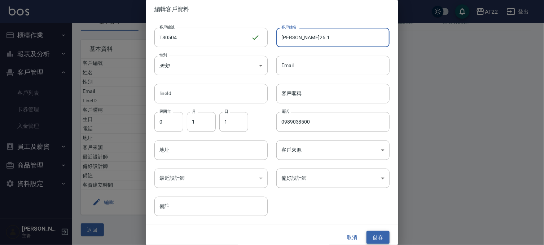
type input "[PERSON_NAME]26.1"
click at [370, 233] on button "儲存" at bounding box center [377, 237] width 23 height 13
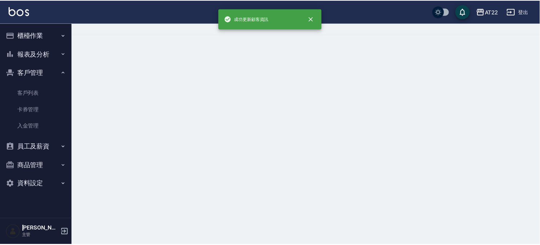
scroll to position [0, 0]
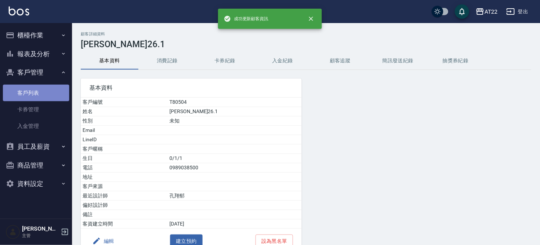
click at [46, 96] on link "客戶列表" at bounding box center [36, 93] width 66 height 17
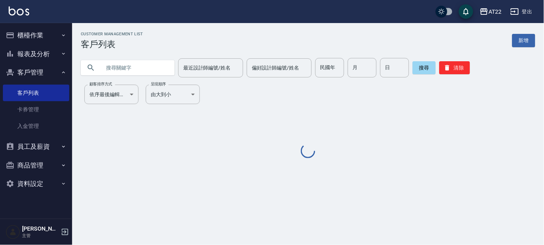
click at [106, 66] on input "text" at bounding box center [135, 67] width 68 height 19
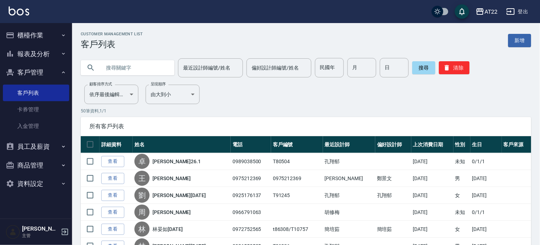
click at [134, 77] on input "text" at bounding box center [135, 67] width 68 height 19
paste input "[PERSON_NAME]"
click at [114, 66] on input "[PERSON_NAME]" at bounding box center [135, 67] width 68 height 19
type input "[PERSON_NAME]"
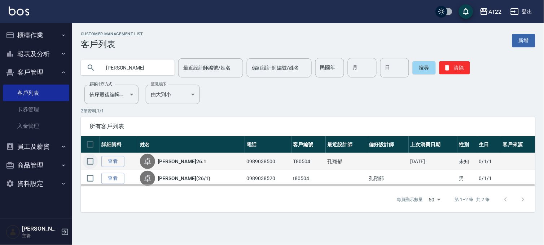
click at [90, 163] on input "checkbox" at bounding box center [90, 161] width 15 height 15
checkbox input "true"
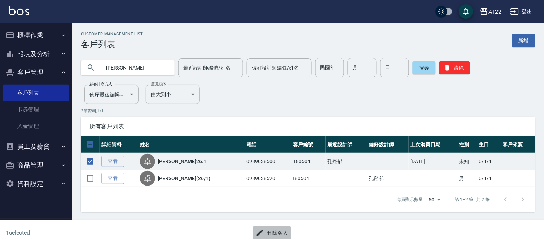
click at [275, 232] on button "刪除客人" at bounding box center [272, 232] width 38 height 13
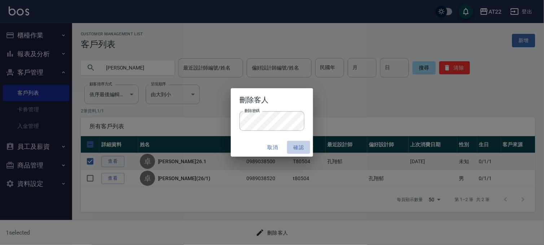
click at [304, 145] on button "確認" at bounding box center [298, 147] width 23 height 13
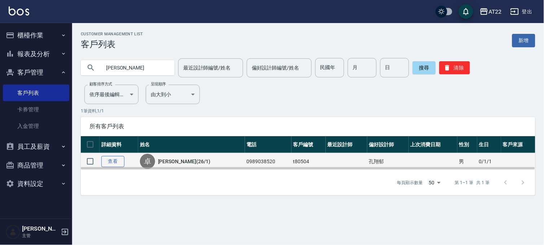
click at [120, 159] on link "查看" at bounding box center [112, 161] width 23 height 11
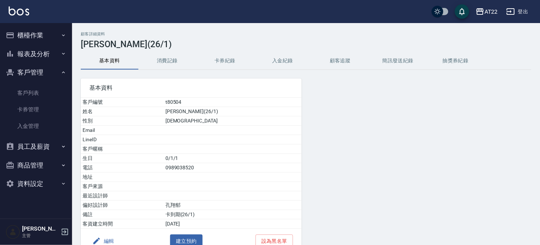
click at [107, 240] on button "編輯" at bounding box center [103, 241] width 28 height 13
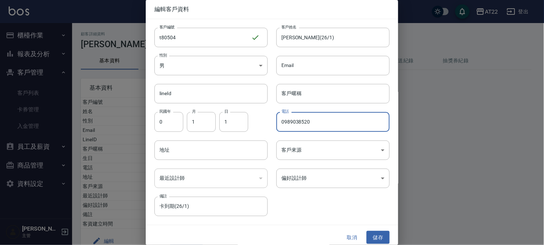
click at [304, 122] on input "0989038520" at bounding box center [332, 121] width 113 height 19
type input "0989038500"
click at [373, 237] on button "儲存" at bounding box center [377, 237] width 23 height 13
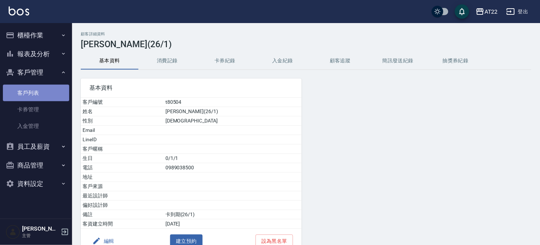
click at [43, 97] on link "客戶列表" at bounding box center [36, 93] width 66 height 17
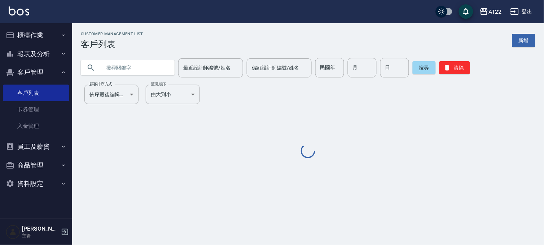
click at [124, 66] on input "text" at bounding box center [135, 67] width 68 height 19
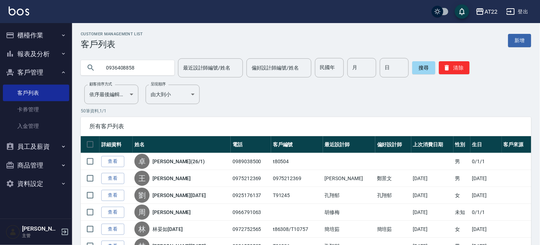
type input "0936408858"
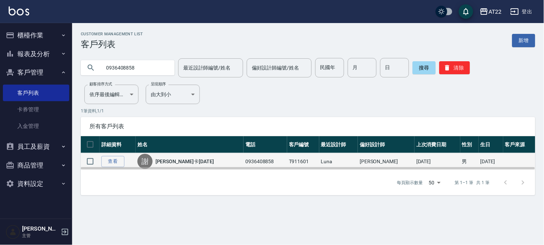
drag, startPoint x: 255, startPoint y: 94, endPoint x: 268, endPoint y: 160, distance: 66.7
click at [255, 94] on div "Customer Management List 客戶列表 新增 0936408858 最近設計師編號/姓名 最近設計師編號/姓名 偏好設計師編號/姓名 偏好…" at bounding box center [308, 114] width 472 height 164
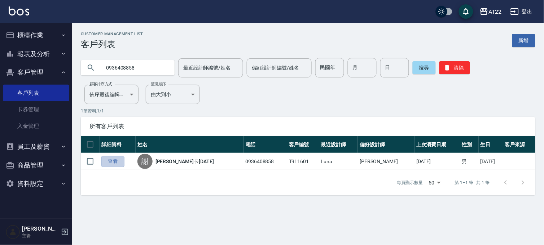
click at [118, 163] on link "查看" at bounding box center [112, 161] width 23 height 11
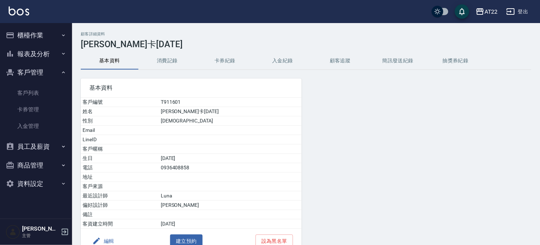
click at [145, 62] on button "消費記錄" at bounding box center [167, 60] width 58 height 17
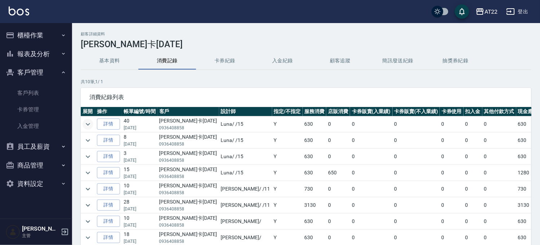
click at [85, 121] on icon "expand row" at bounding box center [88, 124] width 9 height 9
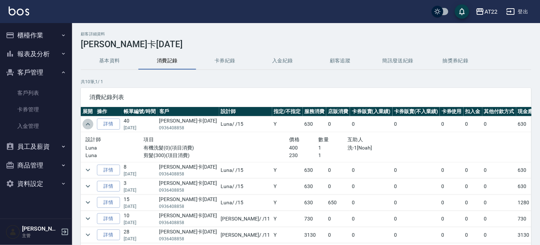
click at [85, 121] on icon "expand row" at bounding box center [88, 124] width 9 height 9
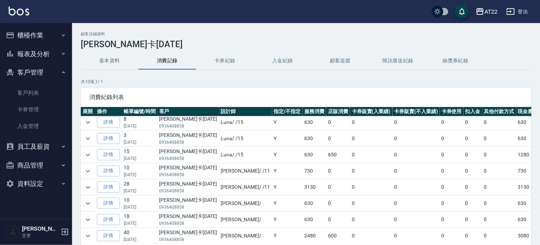
scroll to position [41, 0]
click at [88, 182] on button "expand row" at bounding box center [88, 187] width 11 height 11
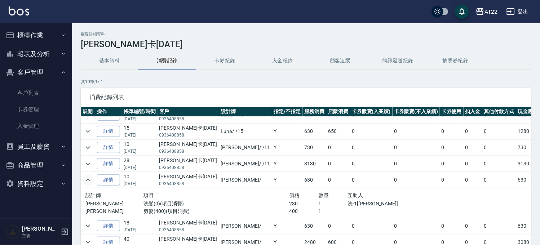
click at [88, 175] on button "expand row" at bounding box center [88, 180] width 11 height 11
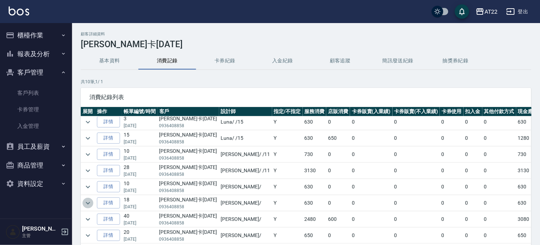
click at [92, 199] on icon "expand row" at bounding box center [88, 203] width 9 height 9
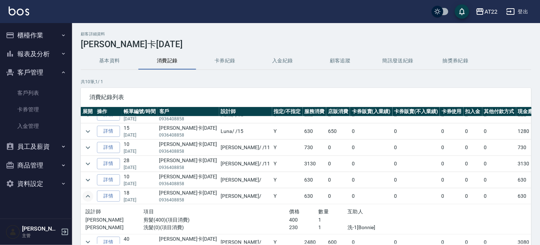
click at [92, 196] on icon "expand row" at bounding box center [88, 196] width 9 height 9
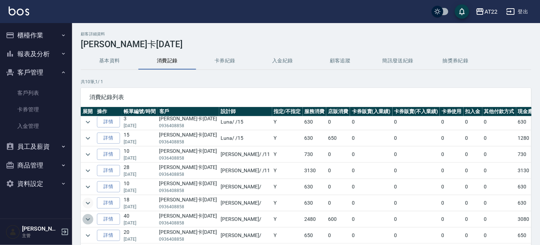
click at [88, 215] on icon "expand row" at bounding box center [88, 219] width 9 height 9
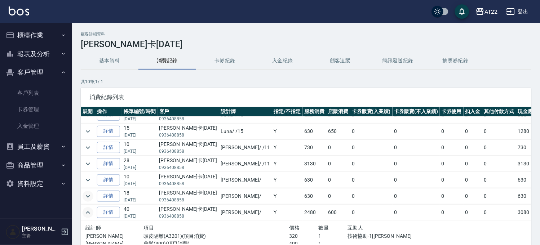
scroll to position [94, 0]
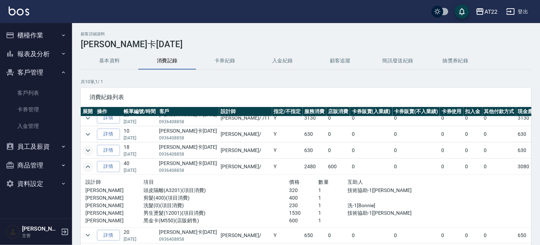
click at [90, 127] on td at bounding box center [88, 135] width 14 height 16
click at [89, 130] on icon "expand row" at bounding box center [88, 134] width 9 height 9
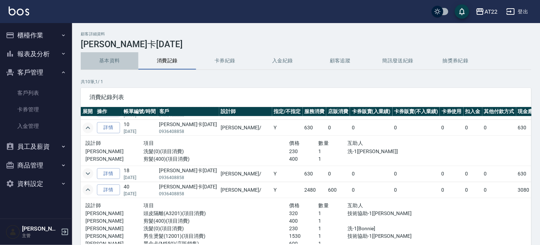
click at [105, 63] on button "基本資料" at bounding box center [110, 60] width 58 height 17
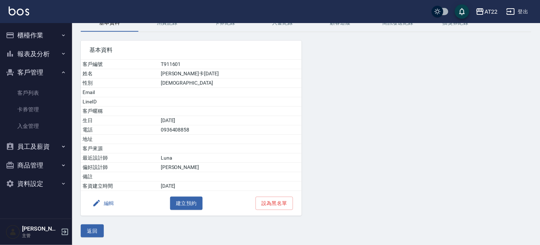
scroll to position [40, 0]
click at [96, 232] on button "返回" at bounding box center [92, 230] width 23 height 13
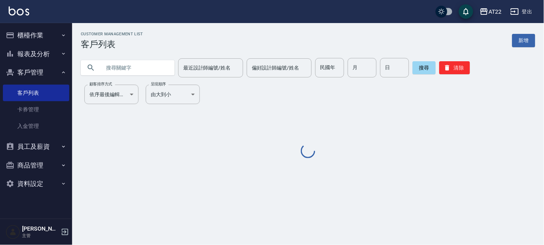
click at [127, 74] on input "text" at bounding box center [135, 67] width 68 height 19
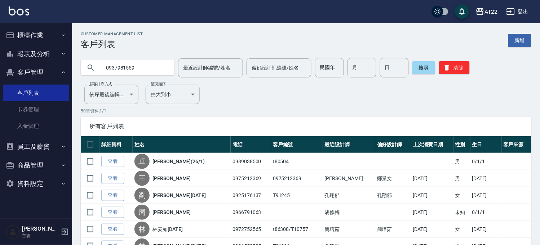
type input "0937981559"
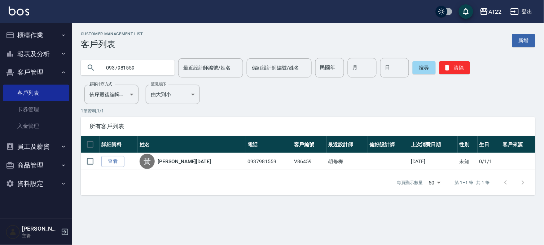
click at [292, 121] on div "所有客戶列表" at bounding box center [308, 126] width 454 height 19
click at [38, 40] on button "櫃檯作業" at bounding box center [36, 35] width 66 height 19
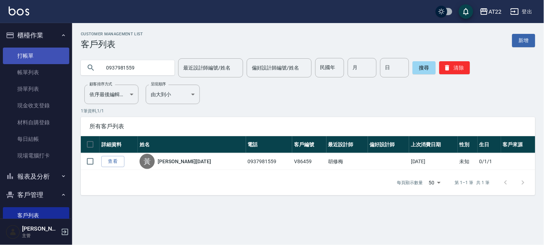
click at [26, 62] on link "打帳單" at bounding box center [36, 56] width 66 height 17
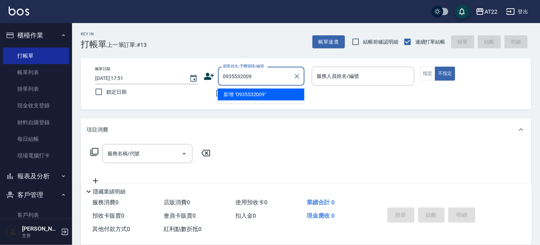
click at [272, 102] on ul "新增 "0935532009"" at bounding box center [261, 95] width 87 height 18
click at [272, 96] on li "新增 "0935532009"" at bounding box center [261, 95] width 87 height 12
type input "0935532009"
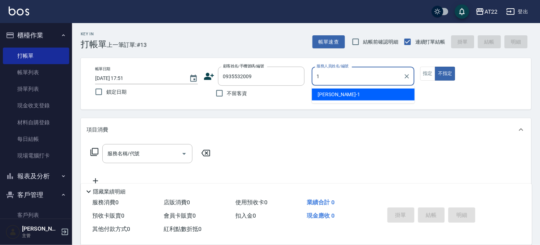
type input "[PERSON_NAME]-1"
type button "false"
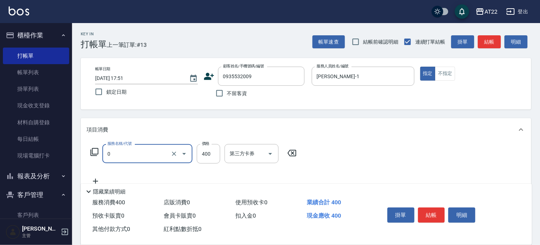
type input "有機洗髮(0)"
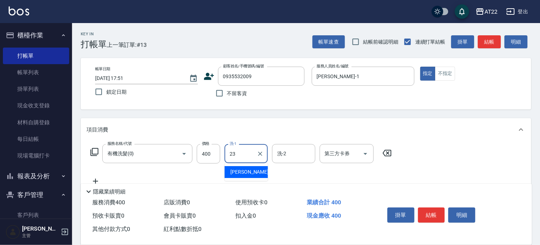
type input "[PERSON_NAME]-23"
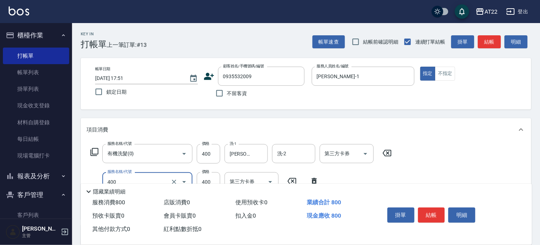
type input "剪髮(400)"
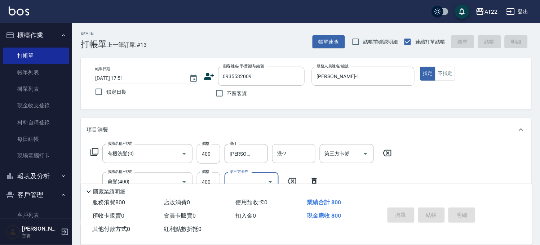
type input "[DATE] 17:52"
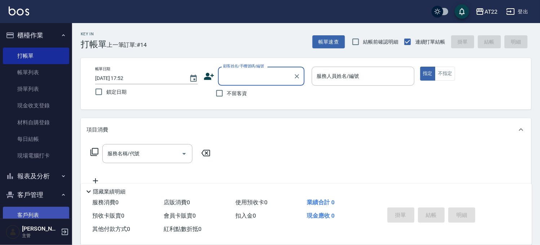
click at [34, 213] on link "客戶列表" at bounding box center [36, 215] width 66 height 17
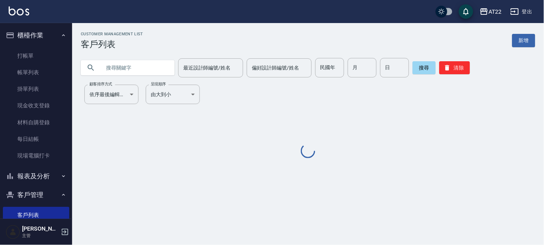
click at [154, 59] on input "text" at bounding box center [135, 67] width 68 height 19
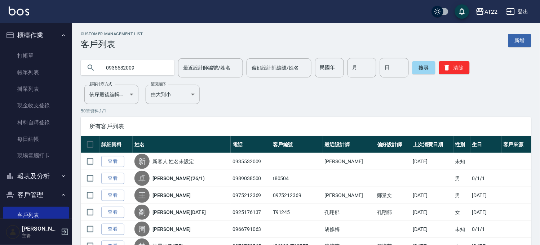
type input "0935532009"
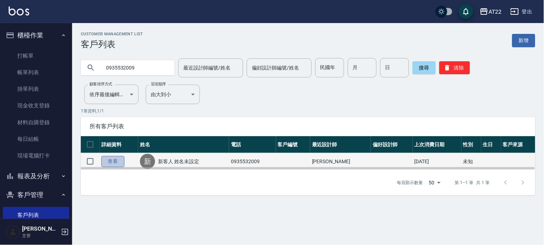
click at [106, 160] on link "查看" at bounding box center [112, 161] width 23 height 11
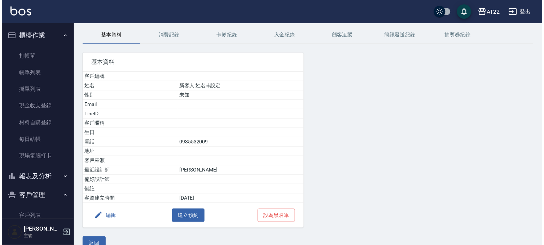
scroll to position [40, 0]
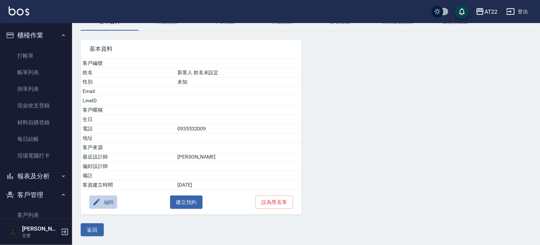
click at [114, 203] on button "編輯" at bounding box center [103, 202] width 28 height 13
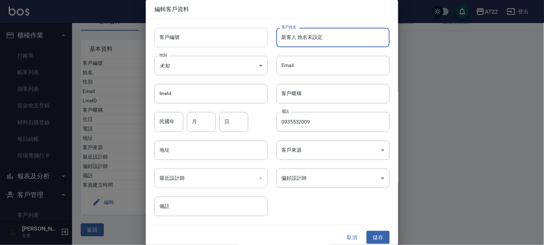
drag, startPoint x: 202, startPoint y: 30, endPoint x: 181, endPoint y: 29, distance: 20.9
click at [181, 29] on div "客戶編號 客戶編號 客戶姓名 新客人 姓名未設定 客戶姓名 性別 未知 UNKNOWN 性別 Email Email lineId lineId 客戶暱稱 客…" at bounding box center [268, 117] width 244 height 197
paste input "0935532009"
type input "0935532009"
click at [368, 235] on button "儲存" at bounding box center [377, 237] width 23 height 13
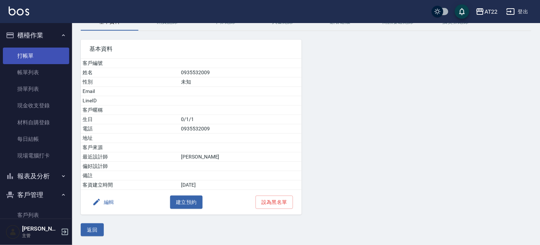
click at [22, 56] on link "打帳單" at bounding box center [36, 56] width 66 height 17
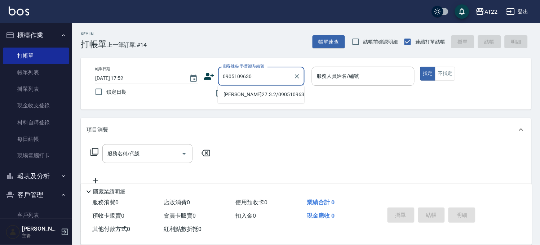
click at [252, 101] on li "[PERSON_NAME]27.3.2/0905109630/T90282" at bounding box center [261, 95] width 87 height 12
type input "[PERSON_NAME]27.3.2/0905109630/T90282"
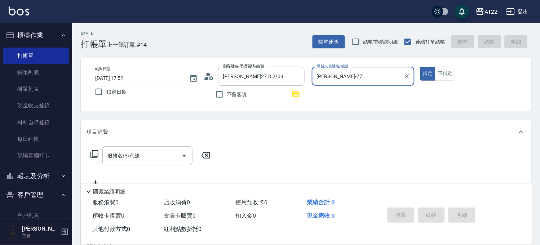
click at [420, 67] on button "指定" at bounding box center [428, 74] width 16 height 14
type input "[PERSON_NAME]-7"
type button "true"
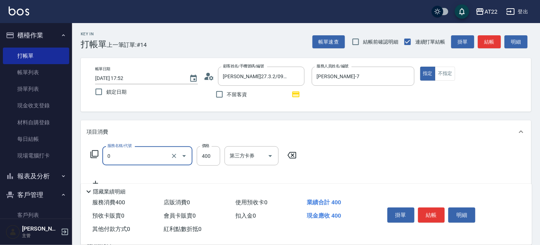
type input "有機洗髮(0)"
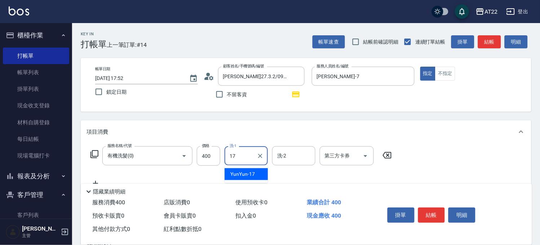
type input "YunYun-17"
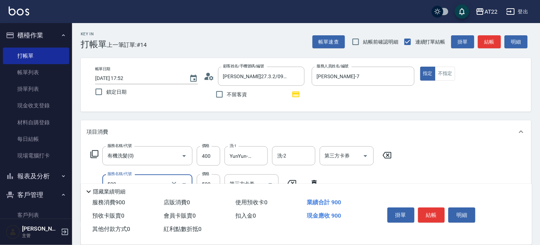
type input "剪髮(500)"
type input "630"
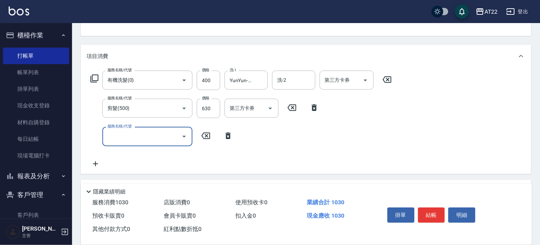
scroll to position [80, 0]
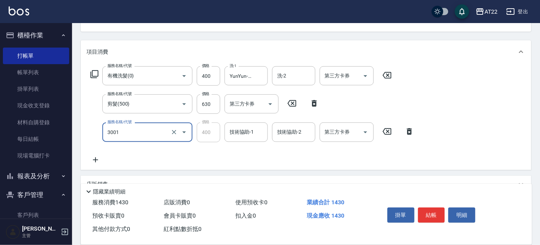
type input "側邊燙貼(3001)"
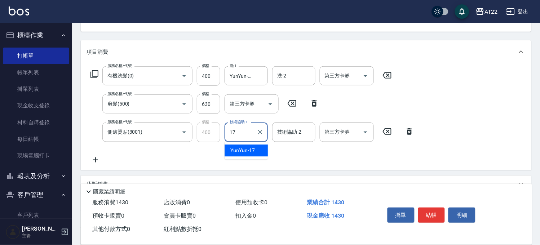
type input "YunYun-17"
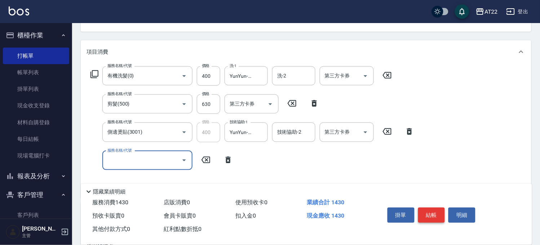
click at [426, 213] on button "結帳" at bounding box center [431, 215] width 27 height 15
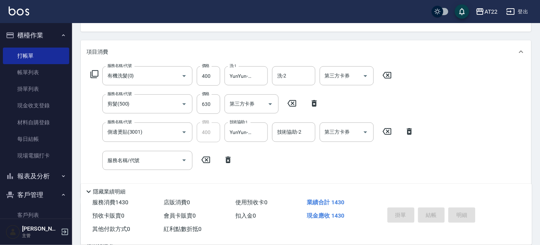
type input "[DATE] 17:53"
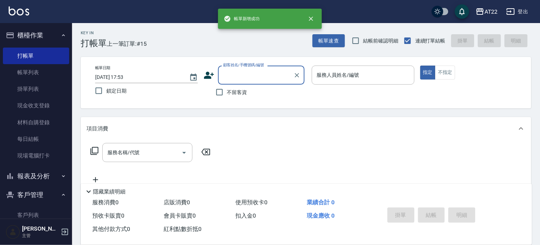
scroll to position [0, 0]
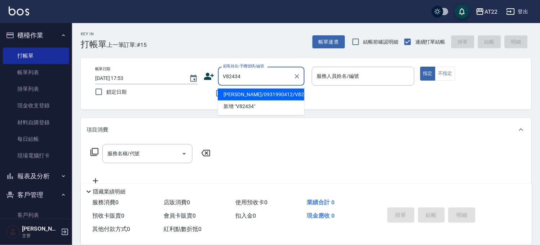
click at [250, 95] on li "[PERSON_NAME]/0931990412/V82434" at bounding box center [261, 95] width 87 height 12
type input "[PERSON_NAME]/0931990412/V82434"
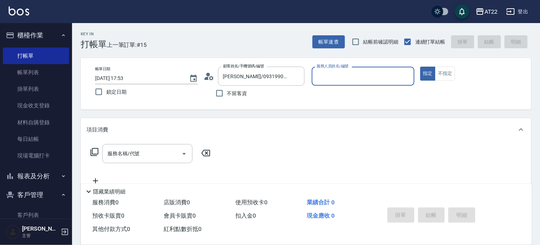
type input "Luna-15"
click at [149, 152] on input "服務名稱/代號" at bounding box center [142, 153] width 73 height 13
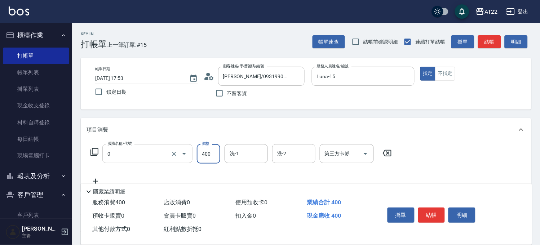
type input "有機洗髮(0)"
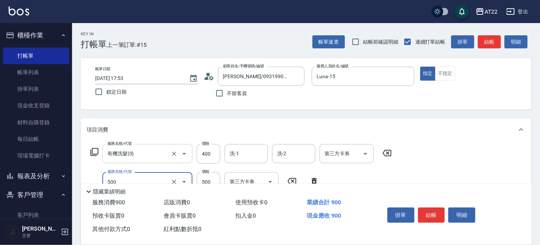
type input "剪髮(500)"
type input "450"
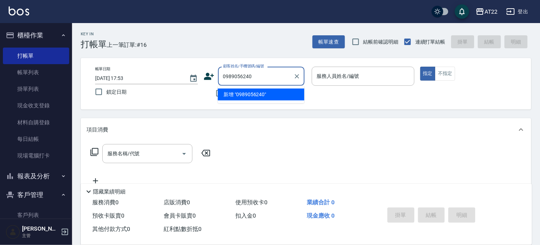
click at [262, 95] on li "新增 "0989056240"" at bounding box center [261, 95] width 87 height 12
type input "0989056240"
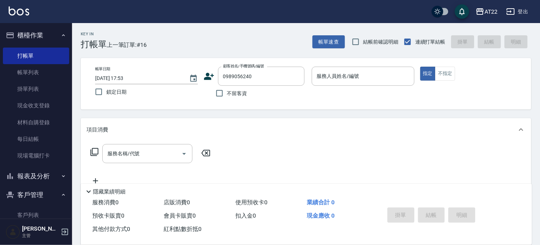
click at [204, 74] on icon at bounding box center [209, 76] width 11 height 11
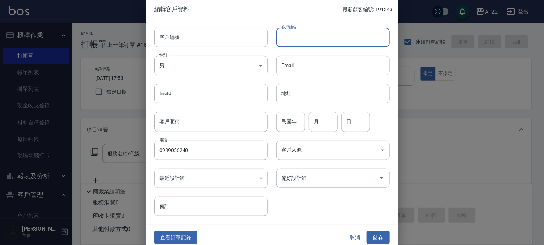
click at [344, 41] on input "客戶姓名" at bounding box center [332, 37] width 113 height 19
type input "王子[PERSON_NAME]"
click at [291, 117] on div "民國年 民國年" at bounding box center [290, 121] width 29 height 19
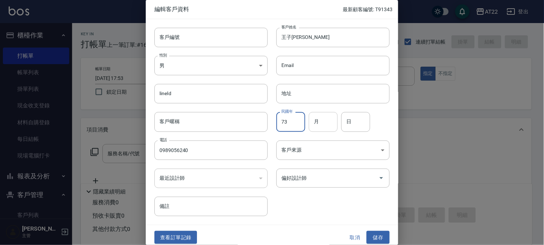
type input "73"
click at [326, 122] on input "月" at bounding box center [323, 121] width 29 height 19
type input "7"
click at [374, 128] on div "民國年 73 民國年 月 7 月 日 日" at bounding box center [329, 117] width 122 height 28
click at [358, 122] on input "日" at bounding box center [355, 121] width 29 height 19
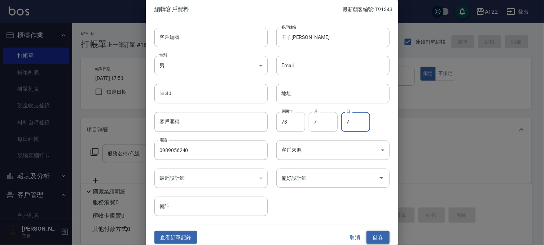
type input "7"
click at [377, 232] on button "儲存" at bounding box center [377, 237] width 23 height 13
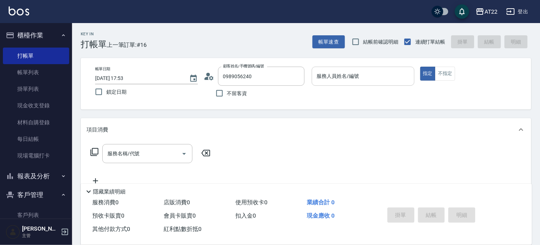
click at [354, 74] on input "服務人員姓名/編號" at bounding box center [363, 76] width 96 height 13
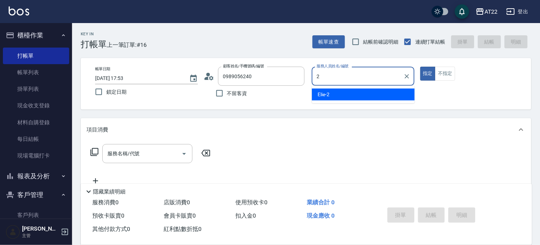
type input "Elie-2"
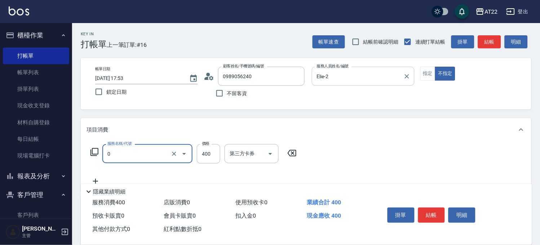
type input "有機洗髮(0)"
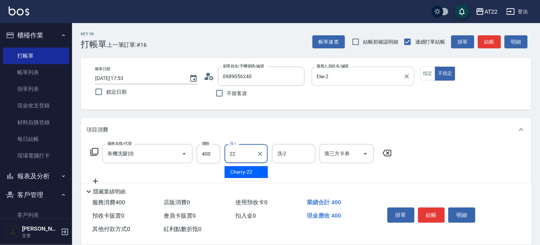
type input "Cherry-22"
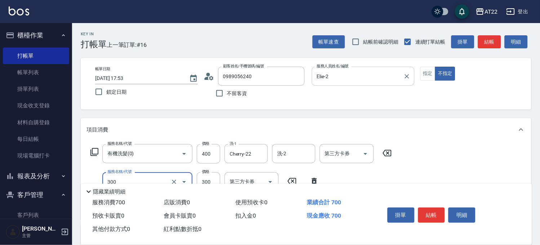
type input "剪髮(300)"
type input "250"
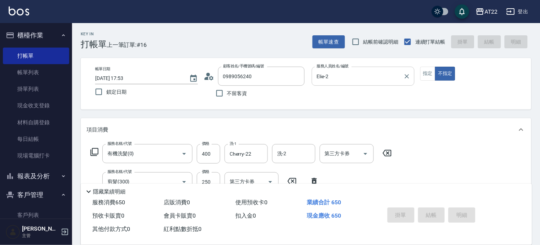
type input "[DATE] 17:54"
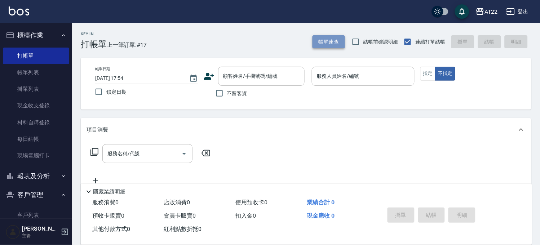
click at [326, 41] on button "帳單速查" at bounding box center [329, 41] width 32 height 13
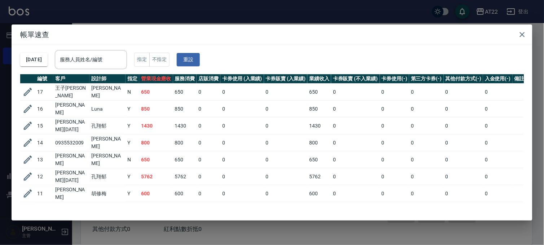
click at [204, 19] on div "帳單速查 [DATE] 服務人員姓名/編號 服務人員姓名/編號 指定 不指定 重設 編號 客戶 設計師 指定 營業現金應收 服務消費 店販消費 卡券使用 (入…" at bounding box center [272, 122] width 544 height 245
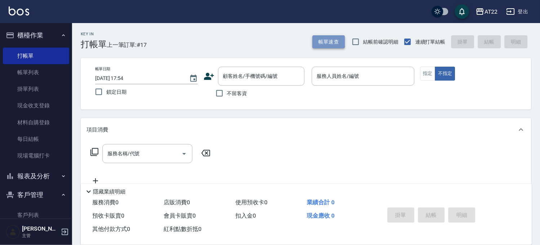
click at [322, 42] on button "帳單速查" at bounding box center [329, 41] width 32 height 13
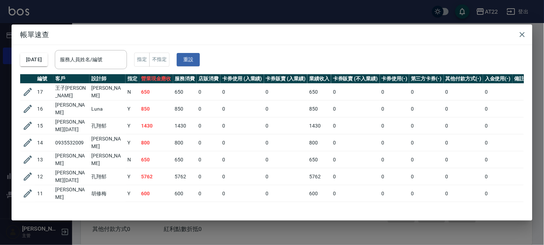
click at [175, 232] on div "帳單速查 [DATE] 服務人員姓名/編號 服務人員姓名/編號 指定 不指定 重設 編號 客戶 設計師 指定 營業現金應收 服務消費 店販消費 卡券使用 (入…" at bounding box center [272, 122] width 544 height 245
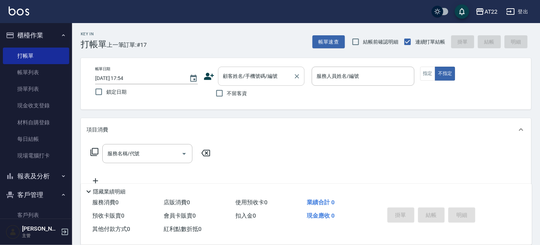
click at [267, 69] on div "顧客姓名/手機號碼/編號" at bounding box center [261, 76] width 87 height 19
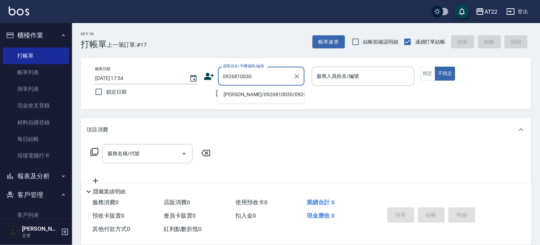
click at [250, 100] on li "[PERSON_NAME]/0926810030/0926810030" at bounding box center [261, 95] width 87 height 12
type input "[PERSON_NAME]/0926810030/0926810030"
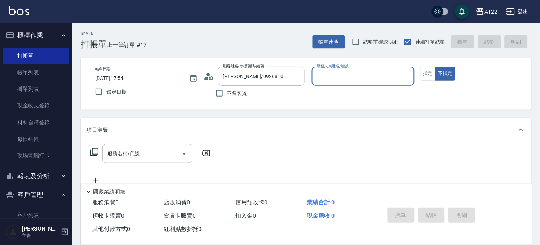
type input "Miko-12"
click at [168, 155] on input "服務名稱/代號" at bounding box center [142, 153] width 73 height 13
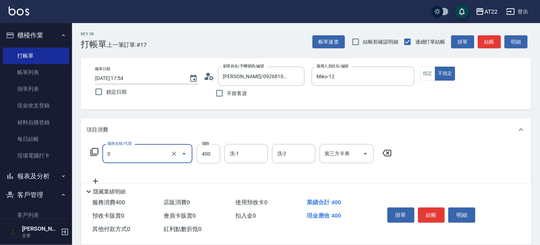
type input "有機洗髮(0)"
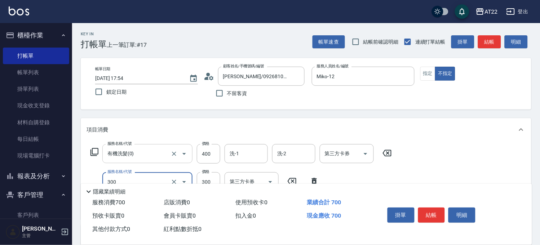
type input "剪髮(300)"
type input "250"
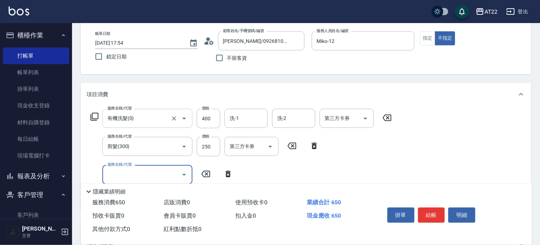
scroll to position [80, 0]
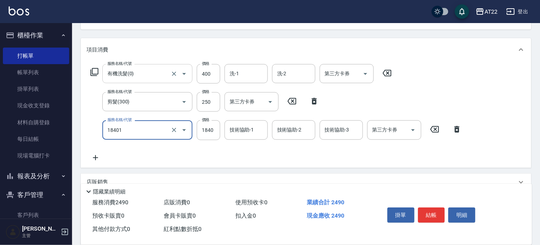
type input "燙髮M(18401)"
type input "2130"
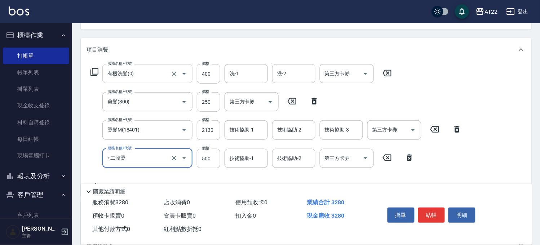
type input "+二段燙"
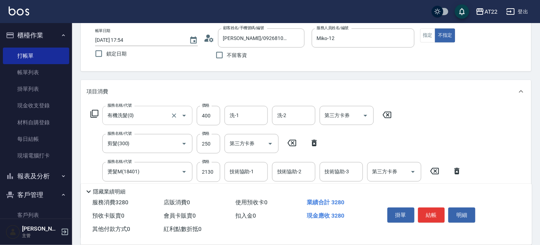
scroll to position [0, 0]
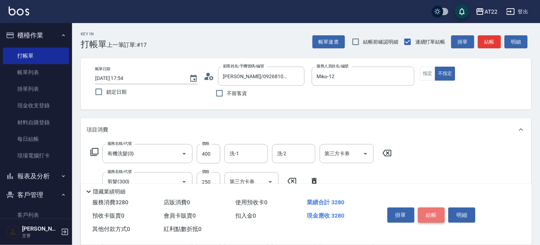
click at [441, 215] on button "結帳" at bounding box center [431, 215] width 27 height 15
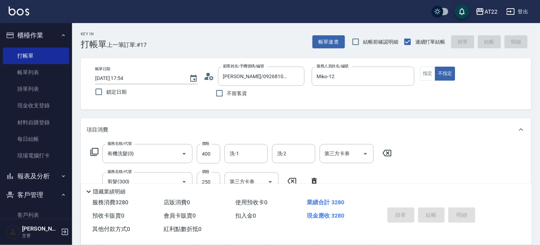
type input "[DATE] 17:55"
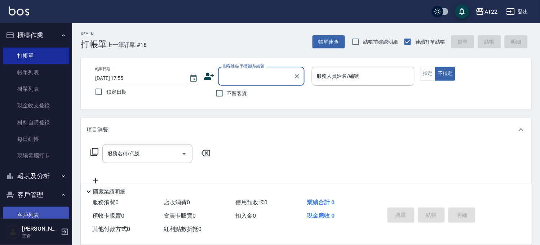
click at [40, 209] on link "客戶列表" at bounding box center [36, 215] width 66 height 17
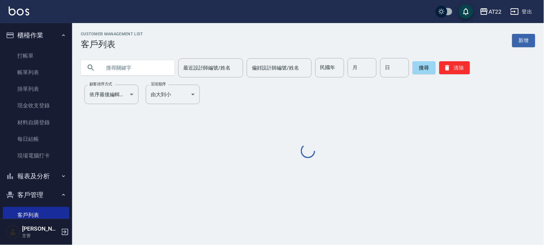
click at [146, 75] on input "text" at bounding box center [135, 67] width 68 height 19
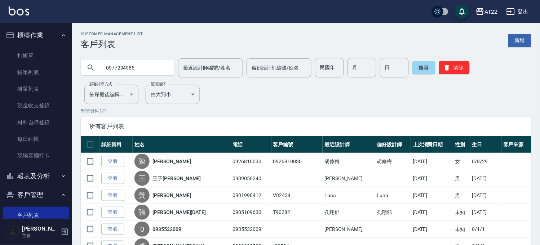
type input "0977294985"
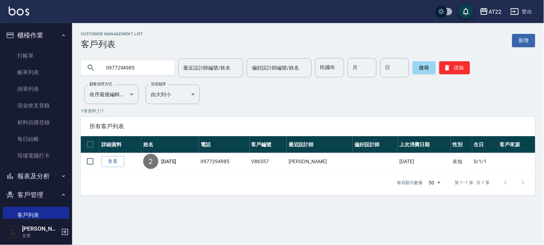
scroll to position [105, 0]
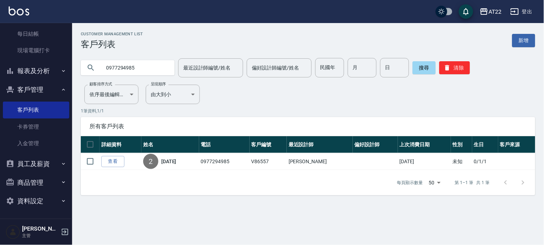
click at [25, 99] on ul "客戶列表 卡券管理 入金管理" at bounding box center [36, 127] width 66 height 56
click at [30, 85] on button "客戶管理" at bounding box center [36, 89] width 66 height 19
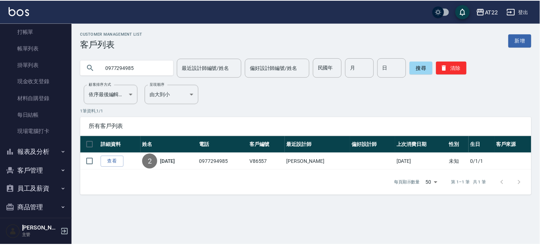
scroll to position [0, 0]
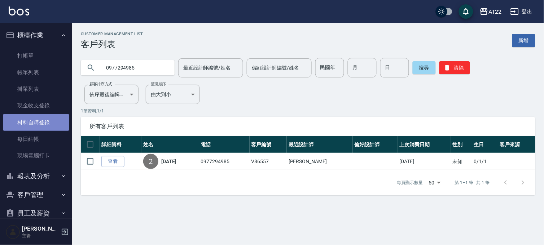
click at [48, 116] on link "材料自購登錄" at bounding box center [36, 122] width 66 height 17
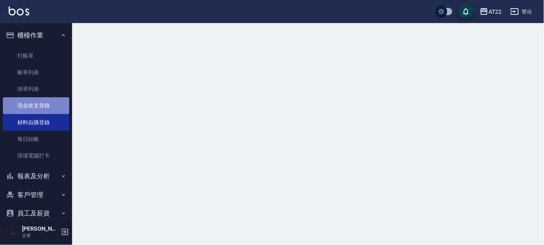
click at [56, 100] on link "現金收支登錄" at bounding box center [36, 105] width 66 height 17
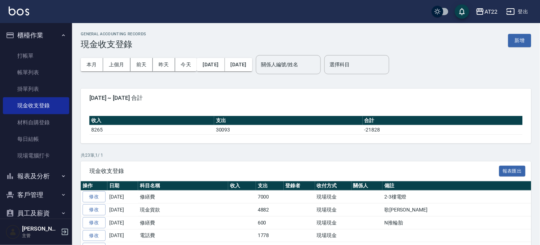
click at [506, 45] on div "GENERAL ACCOUNTING RECORDS 現金收支登錄 新增" at bounding box center [306, 41] width 451 height 18
click at [508, 46] on div "GENERAL ACCOUNTING RECORDS 現金收支登錄 新增" at bounding box center [306, 41] width 451 height 18
click at [511, 43] on button "新增" at bounding box center [519, 40] width 23 height 13
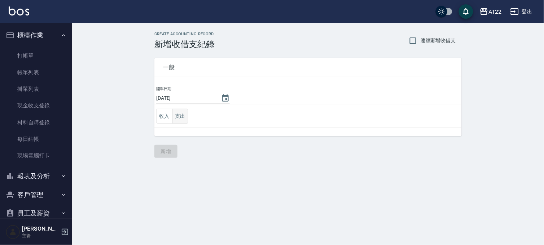
click at [179, 114] on button "支出" at bounding box center [180, 116] width 16 height 15
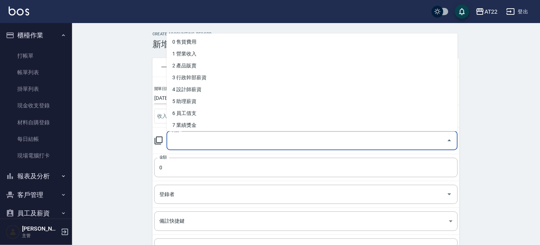
click at [192, 139] on input "科目" at bounding box center [307, 141] width 274 height 13
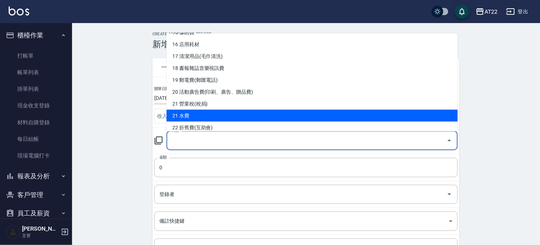
scroll to position [280, 0]
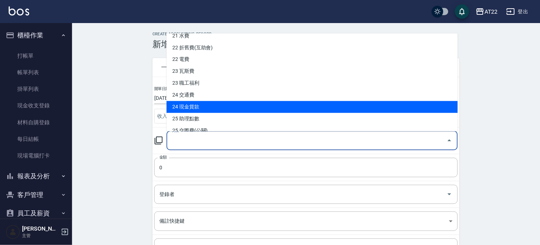
click at [219, 104] on li "24 現金貨款" at bounding box center [312, 107] width 291 height 12
type input "24 現金貨款"
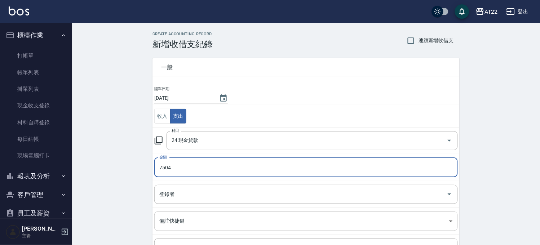
scroll to position [73, 0]
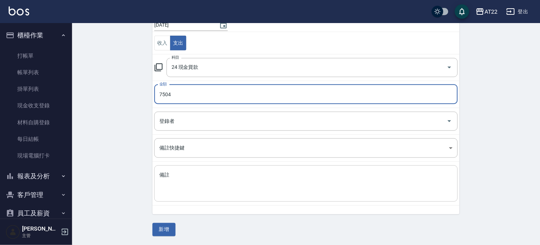
type input "7504"
click at [220, 185] on textarea "備註" at bounding box center [306, 184] width 294 height 25
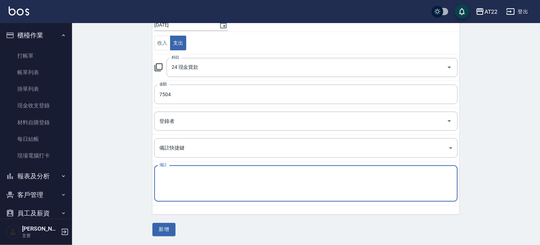
type textarea "e"
type textarea "[PERSON_NAME]"
click at [167, 226] on button "新增" at bounding box center [164, 229] width 23 height 13
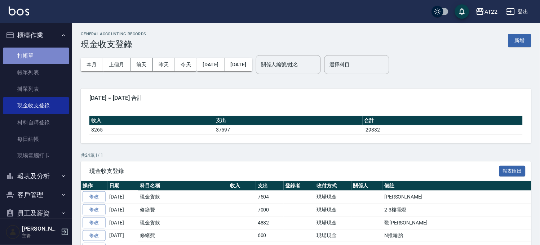
click at [55, 58] on link "打帳單" at bounding box center [36, 56] width 66 height 17
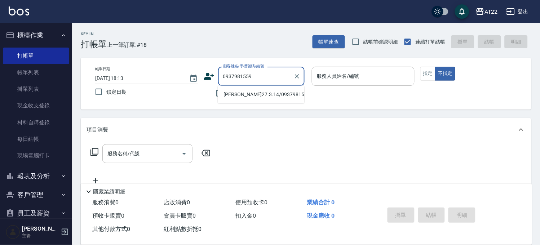
click at [263, 93] on li "[PERSON_NAME]27.3.14/0937981559/V86459" at bounding box center [261, 95] width 87 height 12
type input "[PERSON_NAME]27.3.14/0937981559/V86459"
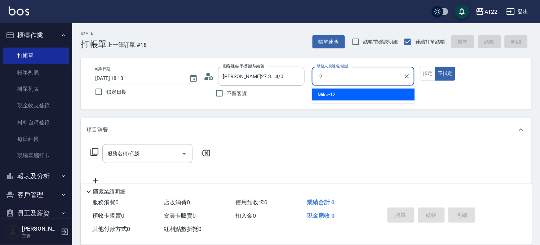
type input "Miko-12"
type button "false"
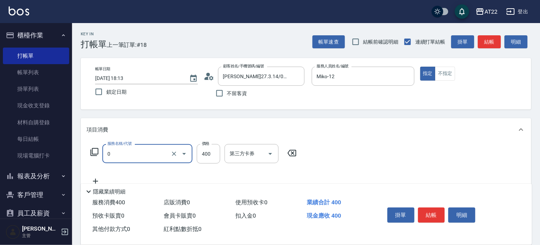
type input "有機洗髮(0)"
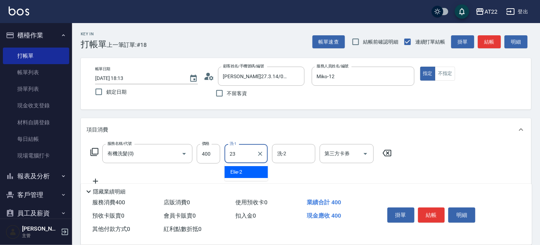
type input "[PERSON_NAME]-23"
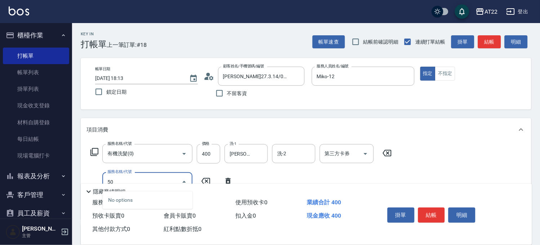
type input "5"
type input "剪髮(400)"
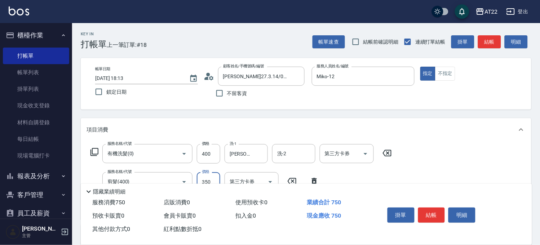
type input "350"
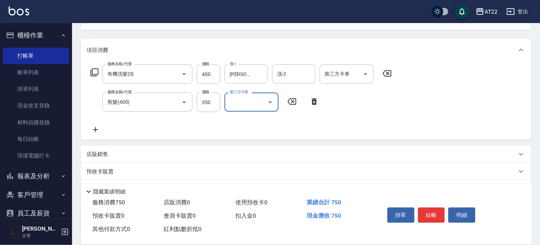
scroll to position [80, 0]
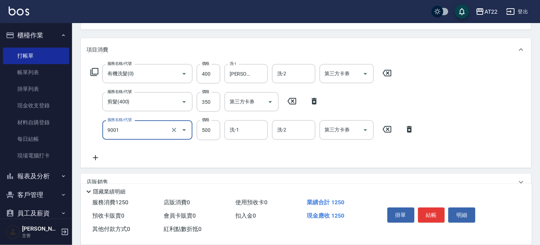
type input "升級保水面膜(9001)"
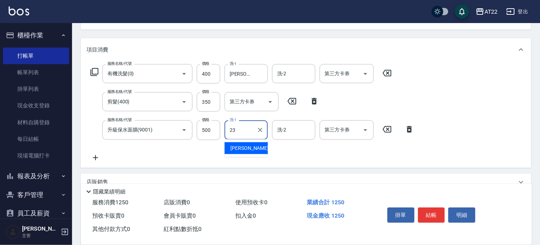
type input "[PERSON_NAME]-23"
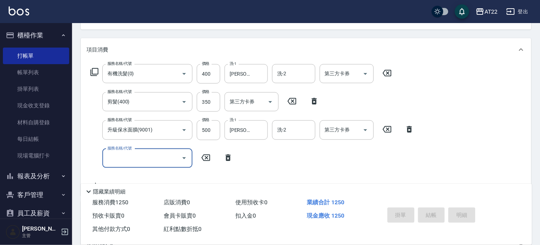
type input "[DATE] 18:14"
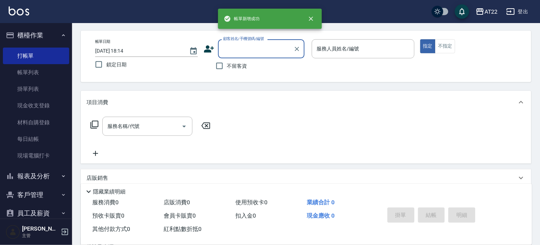
scroll to position [0, 0]
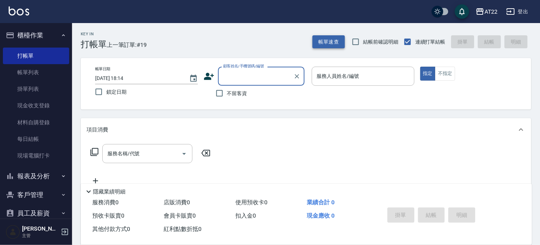
click at [325, 41] on button "帳單速查" at bounding box center [329, 41] width 32 height 13
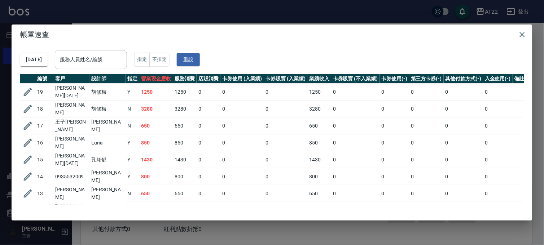
click at [325, 16] on div "帳單速查 [DATE] 服務人員姓名/編號 服務人員姓名/編號 指定 不指定 重設 編號 客戶 設計師 指定 營業現金應收 服務消費 店販消費 卡券使用 (入…" at bounding box center [272, 122] width 544 height 245
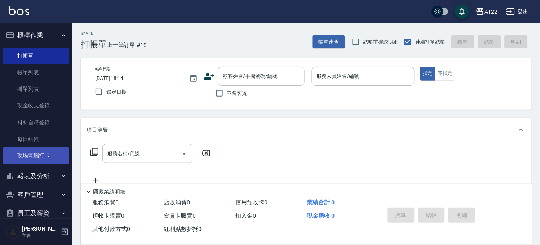
click at [32, 153] on link "現場電腦打卡" at bounding box center [36, 155] width 66 height 17
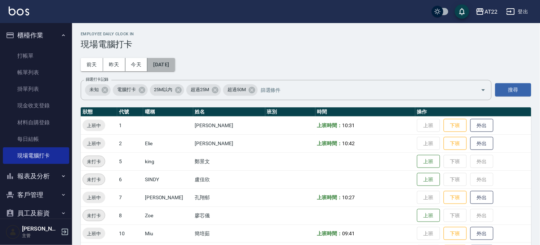
click at [175, 65] on button "[DATE]" at bounding box center [160, 64] width 27 height 13
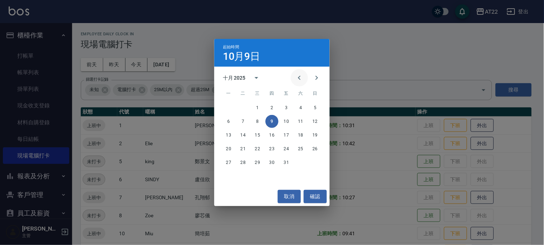
click at [297, 76] on icon "Previous month" at bounding box center [299, 78] width 9 height 9
click at [284, 119] on button "12" at bounding box center [286, 121] width 13 height 13
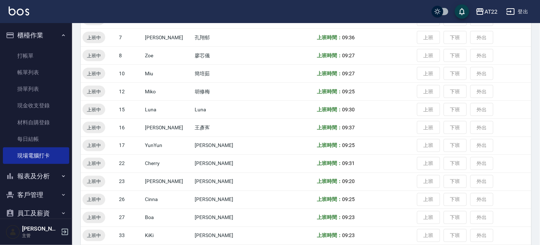
scroll to position [280, 0]
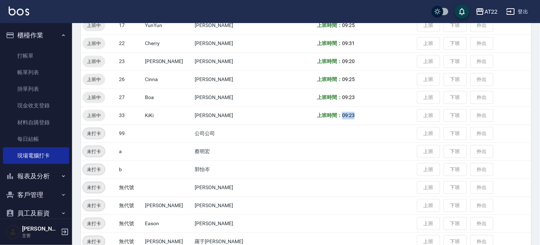
drag, startPoint x: 327, startPoint y: 118, endPoint x: 318, endPoint y: 120, distance: 8.9
click at [318, 120] on td "上班時間： 09:23" at bounding box center [366, 116] width 100 height 18
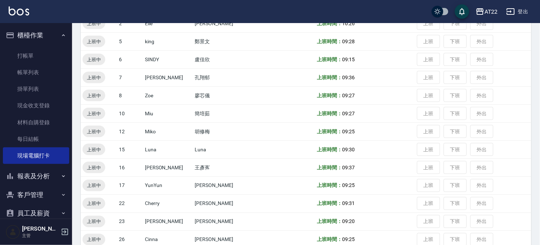
scroll to position [80, 0]
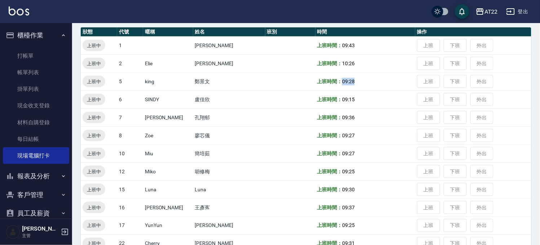
drag, startPoint x: 319, startPoint y: 82, endPoint x: 338, endPoint y: 82, distance: 18.8
click at [337, 81] on td "上班時間： 09:28" at bounding box center [366, 81] width 100 height 18
click at [319, 96] on td "上班時間： 09:15" at bounding box center [366, 100] width 100 height 18
drag, startPoint x: 318, startPoint y: 98, endPoint x: 353, endPoint y: 98, distance: 34.6
click at [353, 98] on td "上班時間： 09:15" at bounding box center [366, 100] width 100 height 18
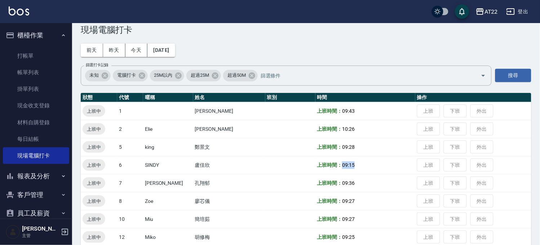
scroll to position [0, 0]
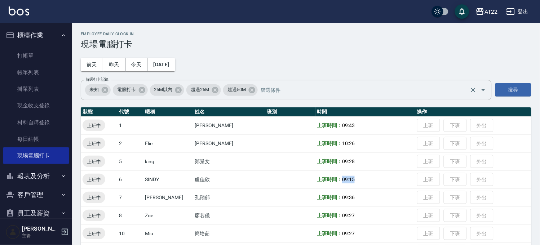
click at [343, 100] on div "未知 電腦打卡 25M以內 超過25M 超過50M 篩選打卡記錄" at bounding box center [286, 90] width 411 height 20
click at [272, 35] on h2 "Employee Daily Clock In" at bounding box center [306, 34] width 451 height 5
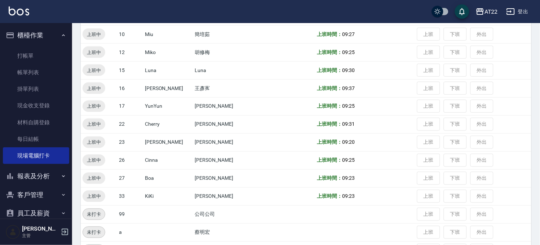
scroll to position [200, 0]
drag, startPoint x: 336, startPoint y: 142, endPoint x: 347, endPoint y: 142, distance: 11.2
click at [347, 142] on td "上班時間： 09:20" at bounding box center [366, 142] width 100 height 18
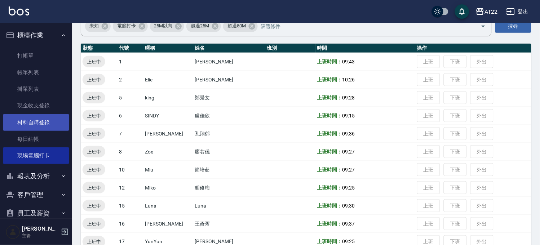
scroll to position [0, 0]
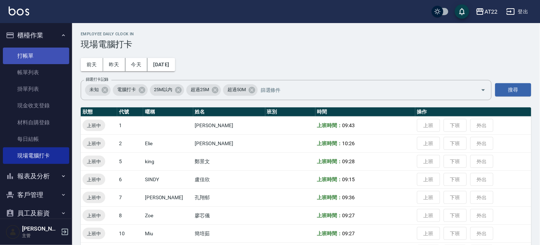
click at [49, 54] on link "打帳單" at bounding box center [36, 56] width 66 height 17
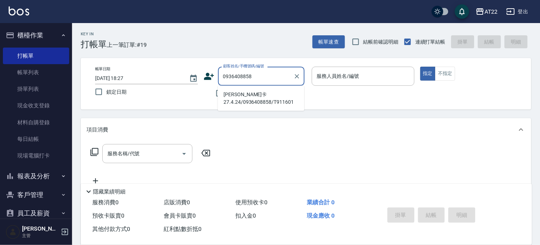
click at [252, 93] on li "[PERSON_NAME]卡27.4.24/0936408858/T911601" at bounding box center [261, 98] width 87 height 19
type input "[PERSON_NAME]卡27.4.24/0936408858/T911601"
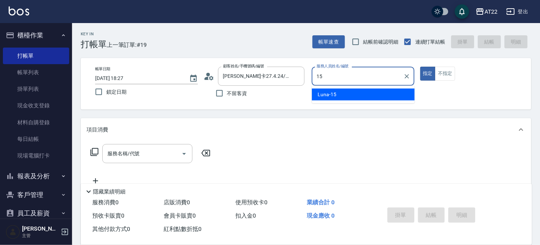
type input "Luna-15"
type button "true"
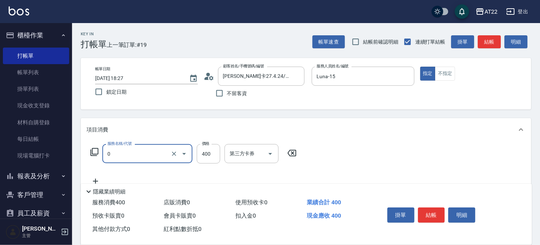
type input "有機洗髮(0)"
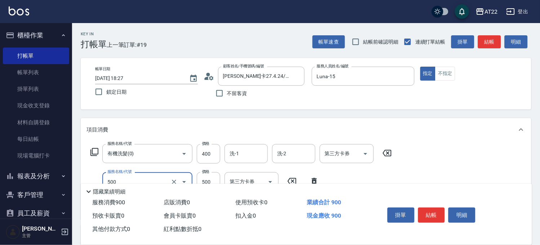
type input "剪髮(500)"
type input "430"
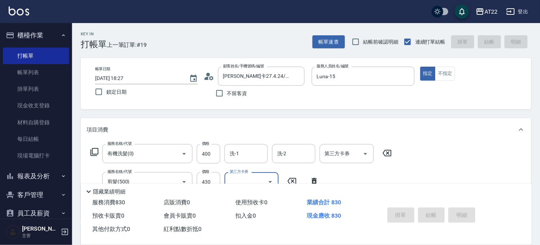
type input "[DATE] 18:29"
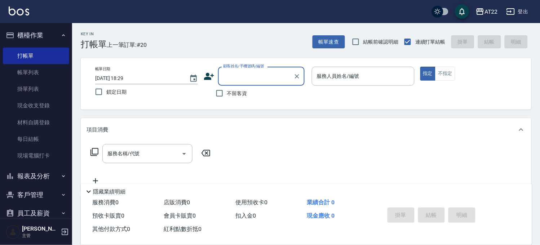
click at [35, 197] on button "客戶管理" at bounding box center [36, 195] width 66 height 19
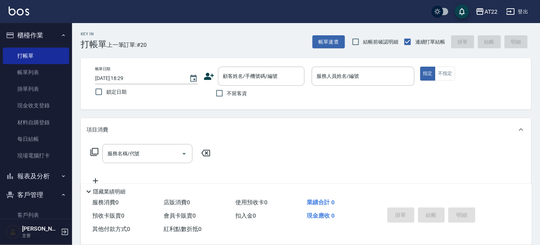
click at [31, 213] on link "客戶列表" at bounding box center [36, 215] width 66 height 17
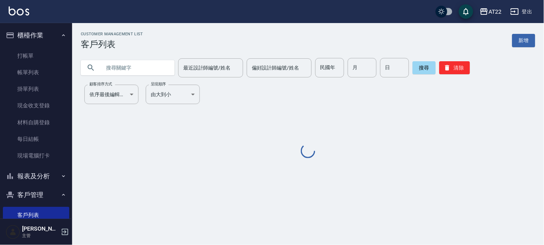
click at [146, 73] on input "text" at bounding box center [135, 67] width 68 height 19
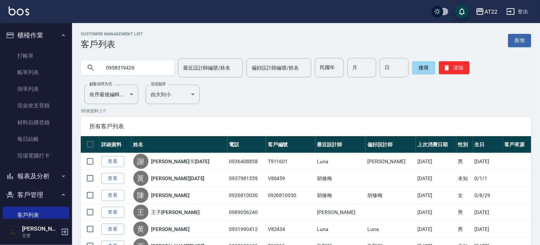
type input "0958319426"
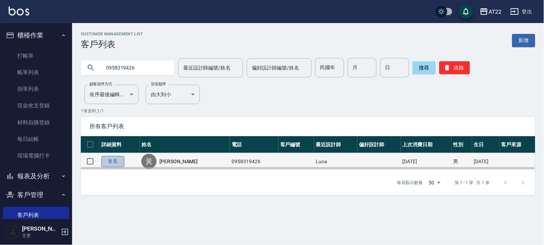
click at [113, 159] on link "查看" at bounding box center [112, 161] width 23 height 11
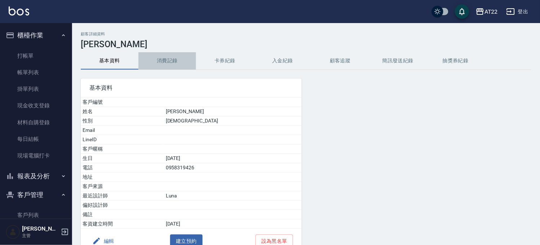
click at [184, 60] on button "消費記錄" at bounding box center [167, 60] width 58 height 17
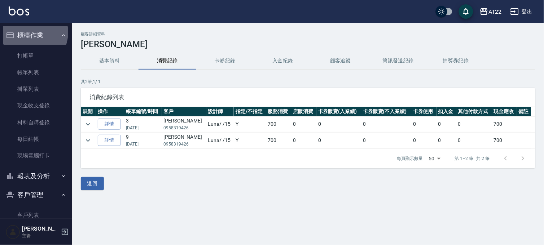
click at [30, 32] on button "櫃檯作業" at bounding box center [36, 35] width 66 height 19
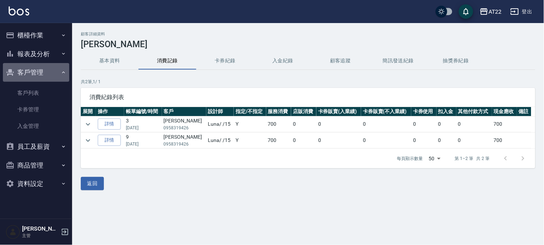
click at [38, 72] on button "客戶管理" at bounding box center [36, 72] width 66 height 19
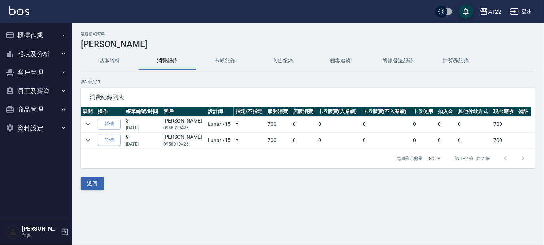
click at [37, 40] on button "櫃檯作業" at bounding box center [36, 35] width 66 height 19
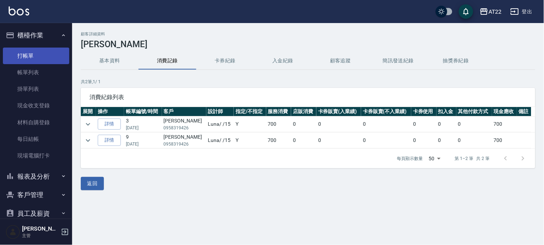
click at [38, 60] on link "打帳單" at bounding box center [36, 56] width 66 height 17
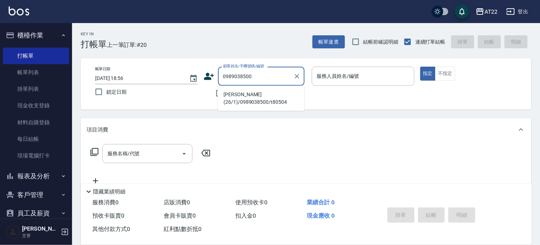
click at [258, 88] on ul "[PERSON_NAME](26/1)/0989038500/t80504" at bounding box center [261, 98] width 87 height 25
click at [260, 98] on li "[PERSON_NAME](26/1)/0989038500/t80504" at bounding box center [261, 98] width 87 height 19
type input "[PERSON_NAME](26/1)/0989038500/t80504"
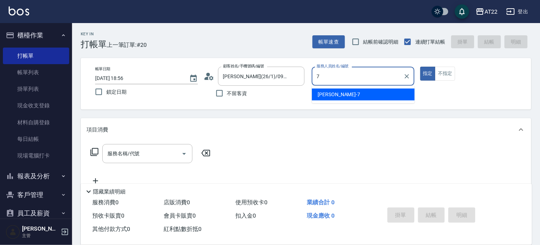
type input "[PERSON_NAME]-7"
type button "true"
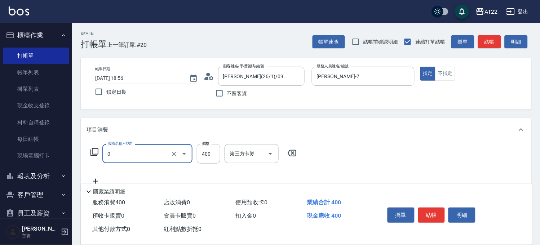
type input "有機洗髮(0)"
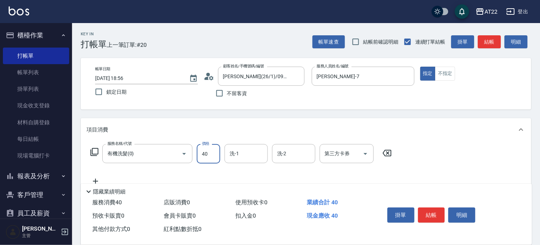
type input "400"
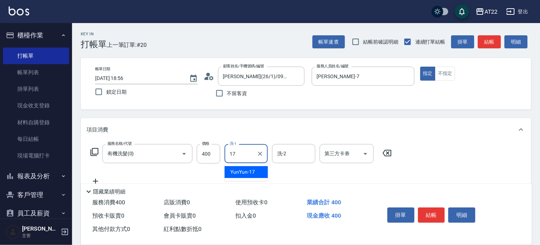
type input "YunYun-17"
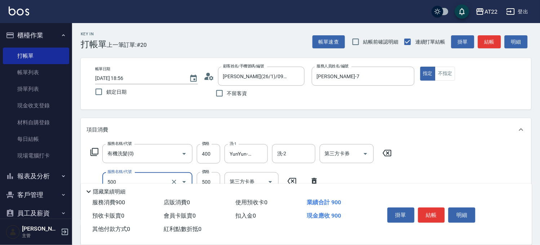
type input "剪髮(500)"
type input "630"
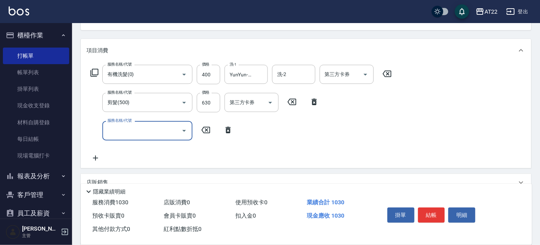
scroll to position [80, 0]
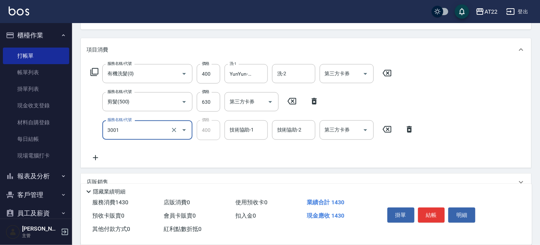
type input "側邊燙貼(3001)"
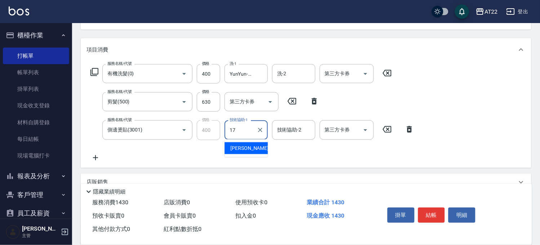
type input "YunYun-17"
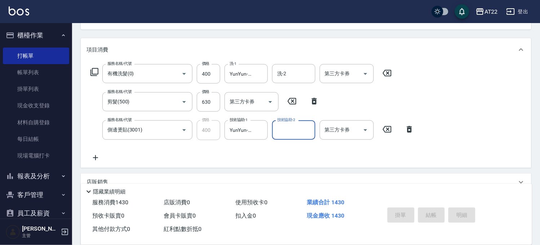
type input "[DATE] 18:58"
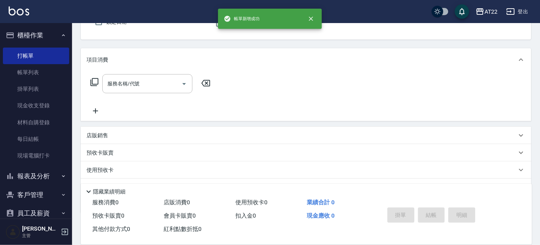
scroll to position [0, 0]
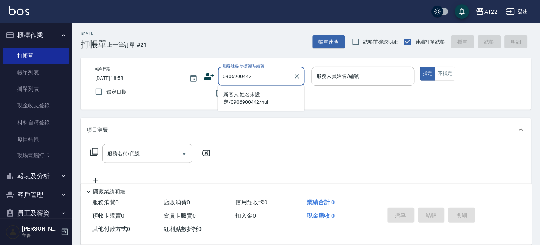
click at [258, 100] on li "新客人 姓名未設定/0906900442/null" at bounding box center [261, 98] width 87 height 19
type input "新客人 姓名未設定/0906900442/null"
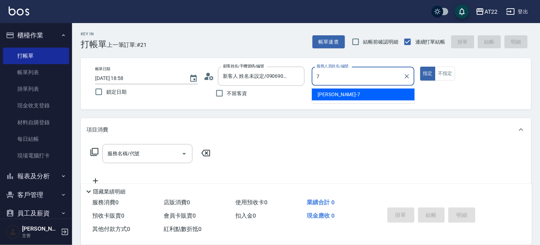
type input "[PERSON_NAME]-7"
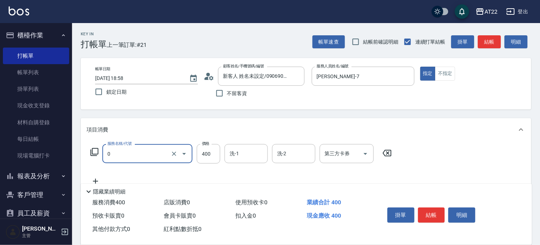
type input "有機洗髮(0)"
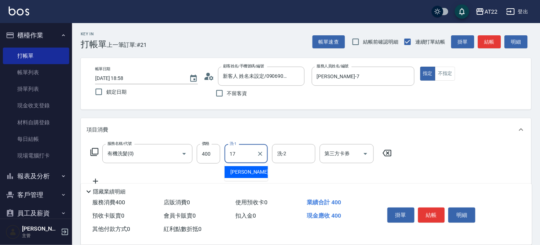
type input "YunYun-17"
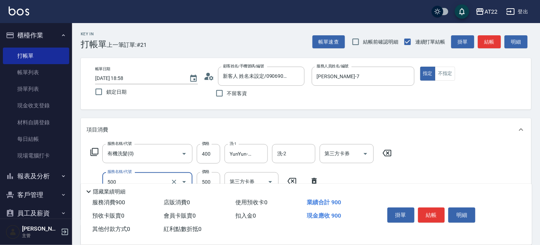
type input "剪髮(500)"
type input "700"
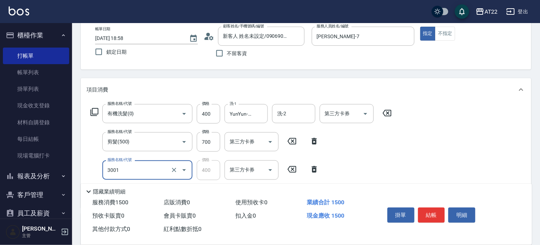
type input "側邊燙貼(3001)"
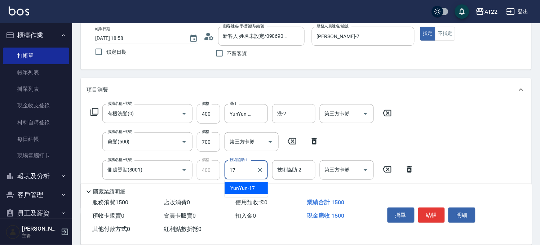
type input "YunYun-17"
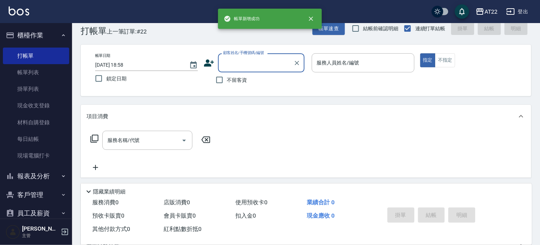
scroll to position [0, 0]
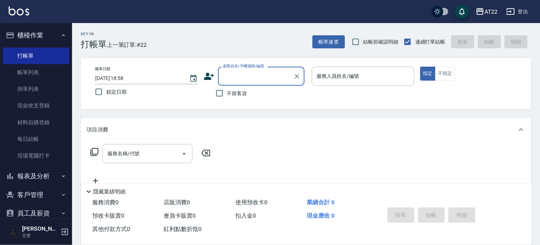
click at [236, 94] on span "不留客資" at bounding box center [237, 94] width 20 height 8
click at [227, 94] on input "不留客資" at bounding box center [219, 93] width 15 height 15
checkbox input "true"
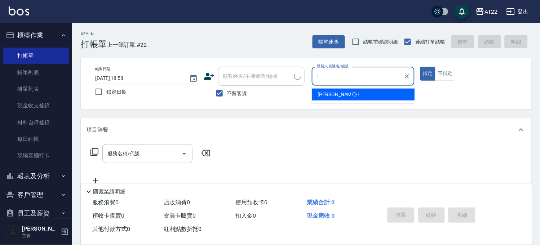
type input "[PERSON_NAME]-1"
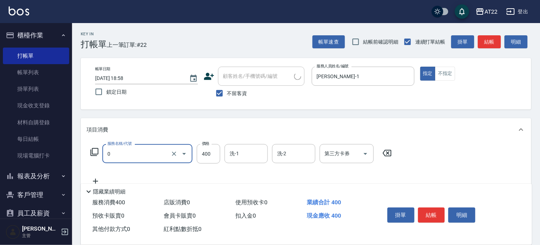
type input "有機洗髮(0)"
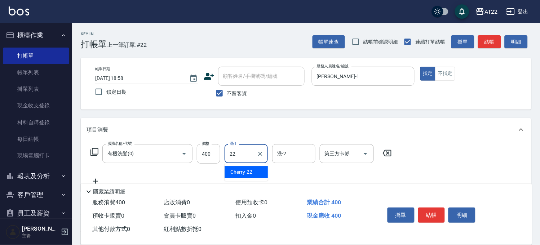
type input "Cherry-22"
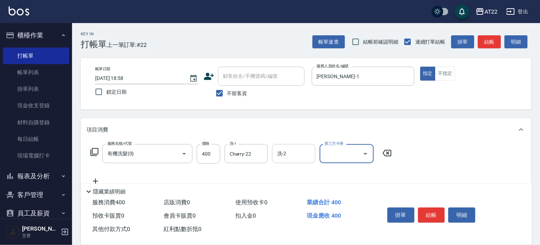
click at [288, 157] on input "洗-2" at bounding box center [294, 153] width 37 height 13
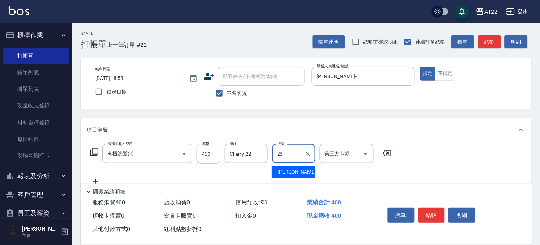
type input "[PERSON_NAME]-23"
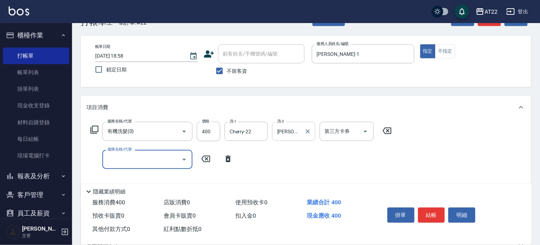
scroll to position [40, 0]
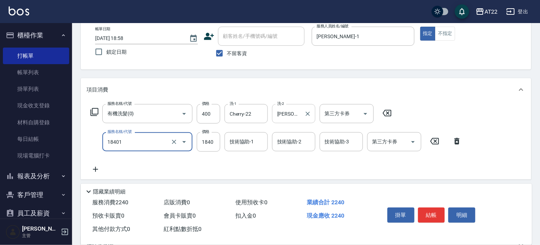
type input "燙髮M(18401)"
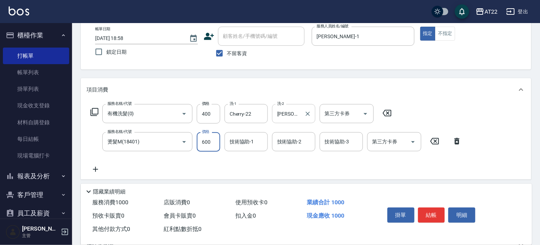
type input "600"
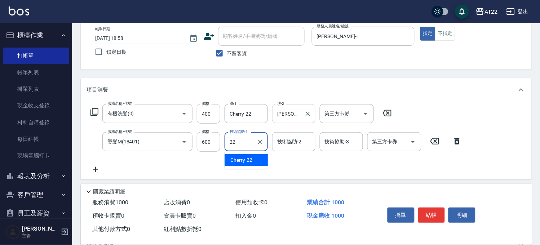
type input "Cherry-22"
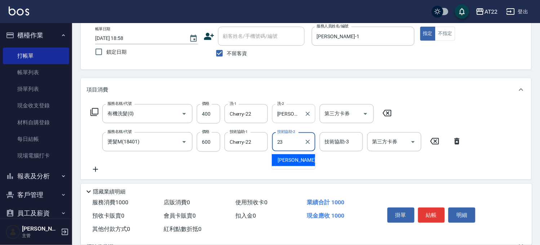
type input "[PERSON_NAME]-23"
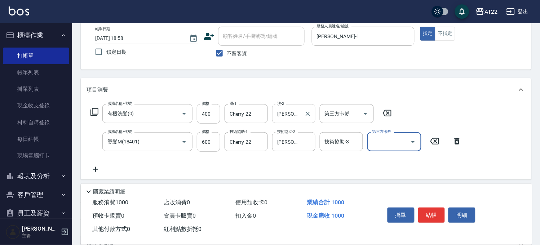
scroll to position [0, 0]
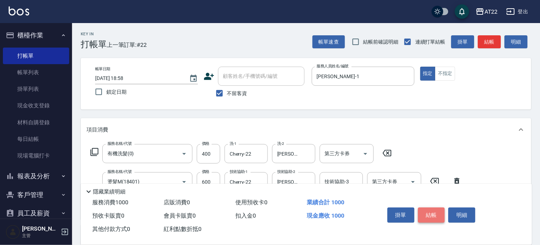
click at [428, 208] on button "結帳" at bounding box center [431, 215] width 27 height 15
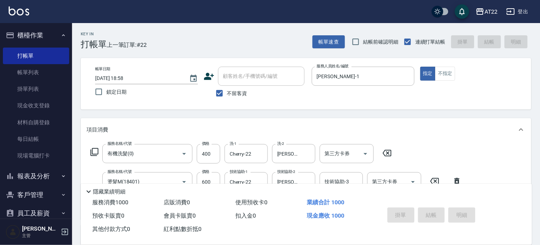
type input "[DATE] 18:59"
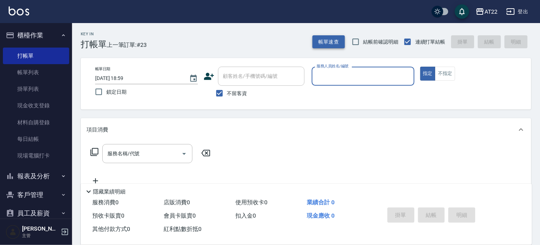
click at [332, 39] on button "帳單速查" at bounding box center [329, 41] width 32 height 13
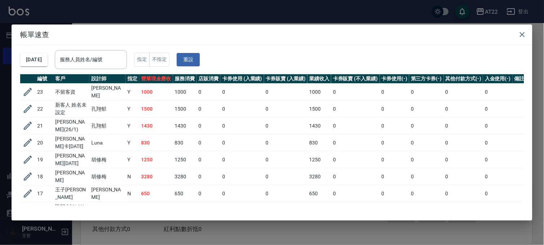
click at [334, 14] on div "帳單速查 [DATE] 服務人員姓名/編號 服務人員姓名/編號 指定 不指定 重設 編號 客戶 設計師 指定 營業現金應收 服務消費 店販消費 卡券使用 (入…" at bounding box center [272, 122] width 544 height 245
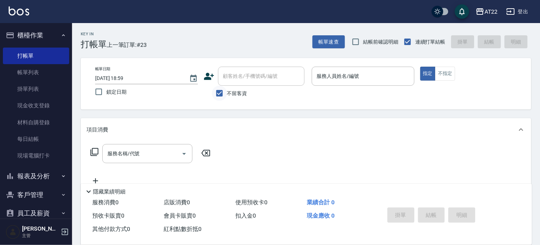
click at [223, 94] on input "不留客資" at bounding box center [219, 93] width 15 height 15
checkbox input "false"
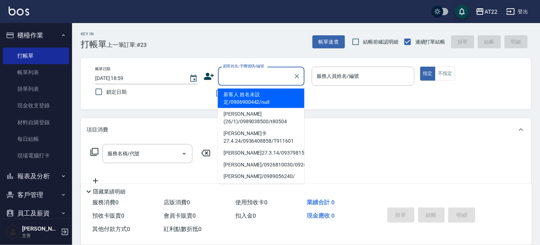
click at [225, 73] on div "顧客姓名/手機號碼/編號 顧客姓名/手機號碼/編號" at bounding box center [261, 76] width 87 height 19
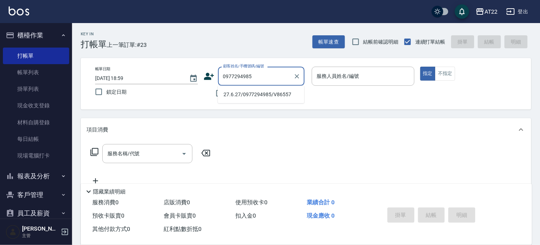
click at [245, 99] on li "27.6.27/0977294985/V86557" at bounding box center [261, 95] width 87 height 12
type input "27.6.27/0977294985/V86557"
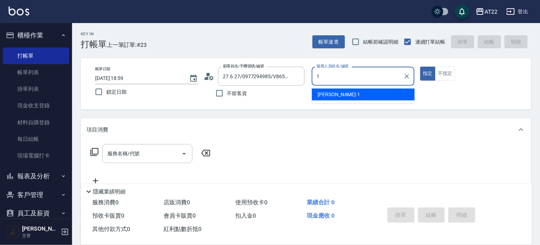
type input "[PERSON_NAME]-1"
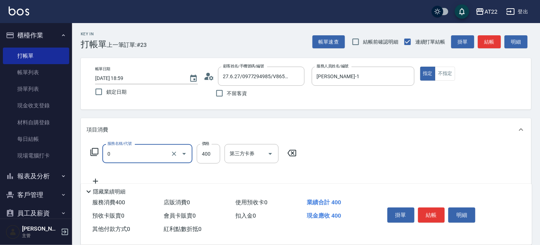
type input "有機洗髮(0)"
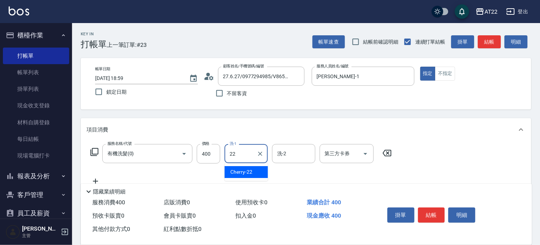
type input "Cherry-22"
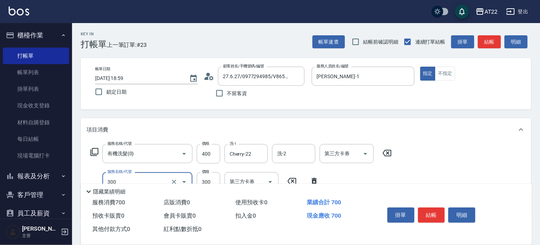
type input "剪髮(300)"
type input "350"
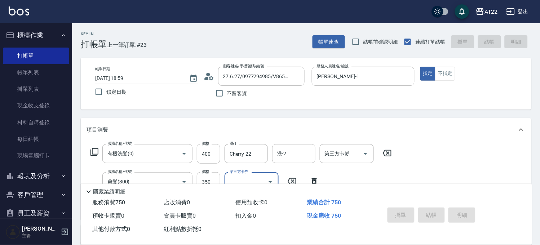
type input "[DATE] 19:06"
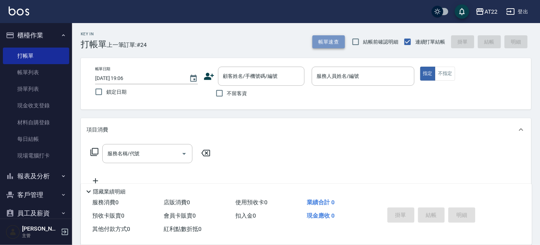
click at [332, 43] on button "帳單速查" at bounding box center [329, 41] width 32 height 13
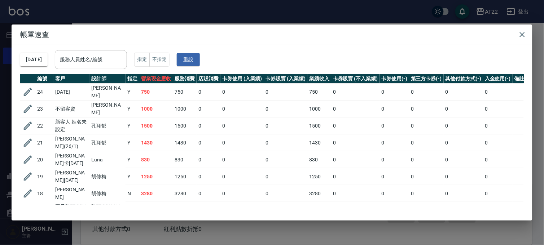
click at [336, 20] on div "帳單速查 [DATE] 服務人員姓名/編號 服務人員姓名/編號 指定 不指定 重設 編號 客戶 設計師 指定 營業現金應收 服務消費 店販消費 卡券使用 (入…" at bounding box center [272, 122] width 544 height 245
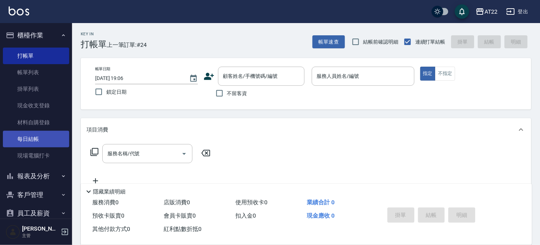
click at [42, 136] on link "每日結帳" at bounding box center [36, 139] width 66 height 17
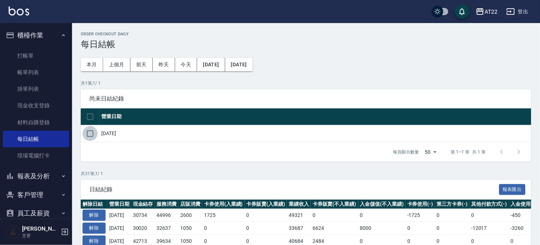
click at [91, 134] on input "checkbox" at bounding box center [90, 133] width 15 height 15
checkbox input "true"
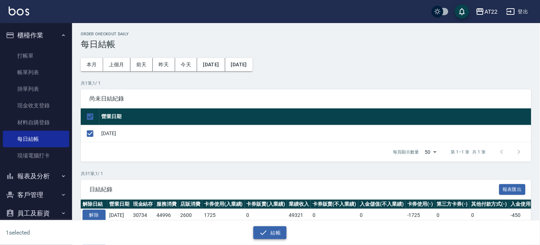
click at [277, 236] on button "結帳" at bounding box center [271, 232] width 34 height 13
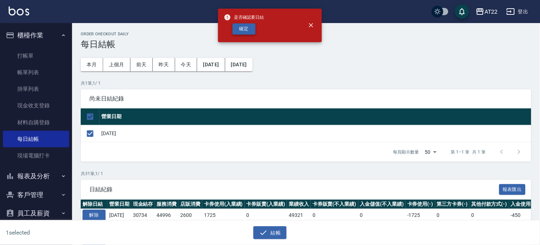
click at [242, 27] on button "確定" at bounding box center [244, 28] width 23 height 11
checkbox input "false"
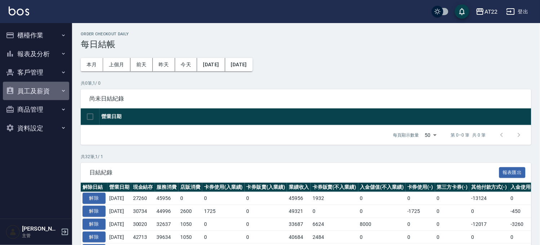
click at [31, 88] on button "員工及薪資" at bounding box center [36, 91] width 66 height 19
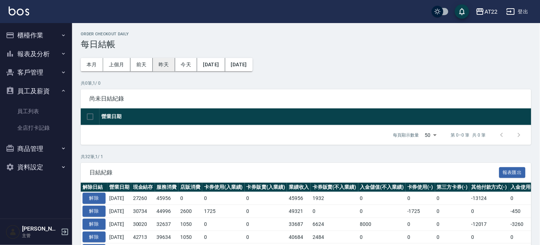
click at [169, 61] on button "昨天" at bounding box center [164, 64] width 22 height 13
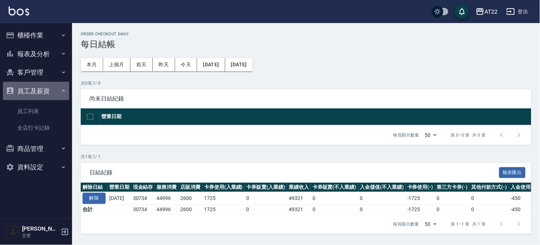
click at [38, 94] on button "員工及薪資" at bounding box center [36, 91] width 66 height 19
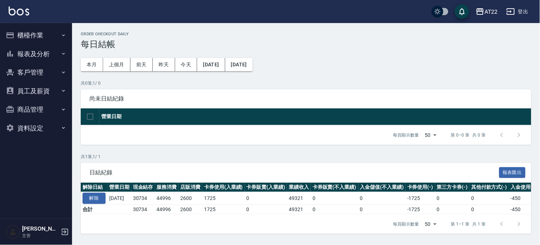
click at [65, 53] on icon "button" at bounding box center [64, 54] width 6 height 6
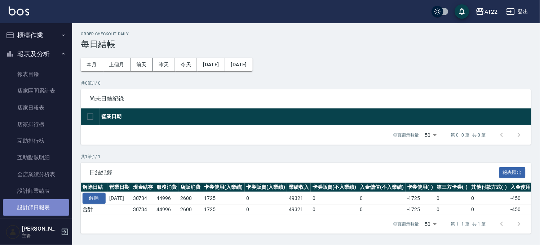
click at [36, 201] on link "設計師日報表" at bounding box center [36, 207] width 66 height 17
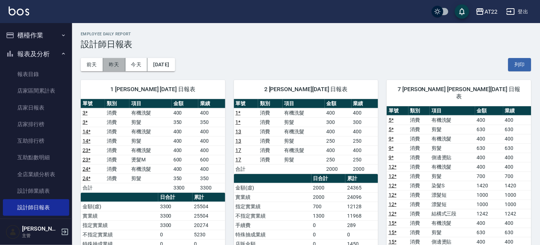
click at [113, 66] on button "昨天" at bounding box center [114, 64] width 22 height 13
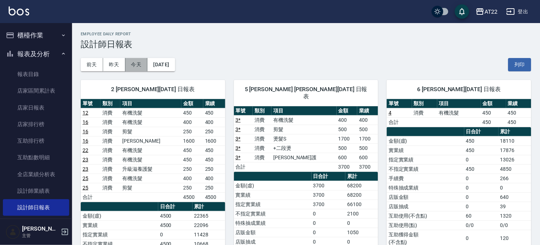
click at [135, 63] on button "今天" at bounding box center [136, 64] width 22 height 13
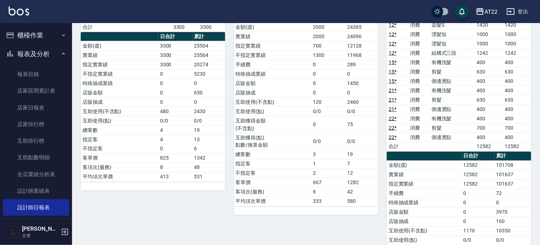
scroll to position [240, 0]
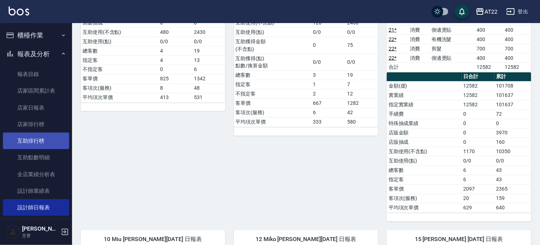
click at [28, 140] on link "互助排行榜" at bounding box center [36, 141] width 66 height 17
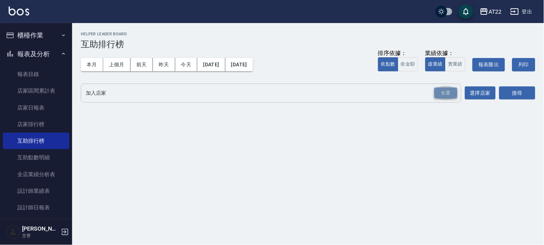
click at [439, 96] on div "全選" at bounding box center [445, 93] width 23 height 11
click at [522, 97] on button "搜尋" at bounding box center [517, 93] width 36 height 13
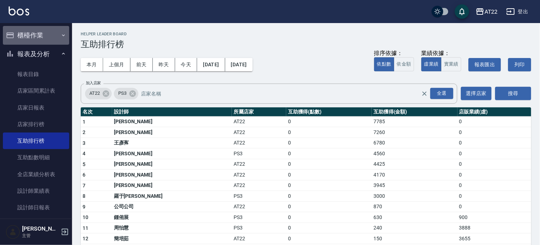
click at [39, 35] on button "櫃檯作業" at bounding box center [36, 35] width 66 height 19
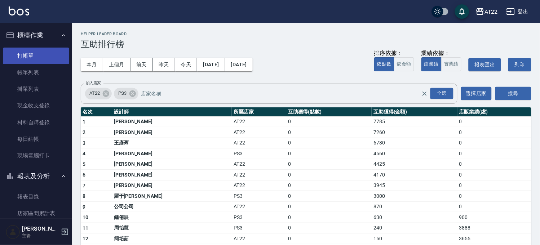
click at [44, 54] on link "打帳單" at bounding box center [36, 56] width 66 height 17
